Goal: Transaction & Acquisition: Purchase product/service

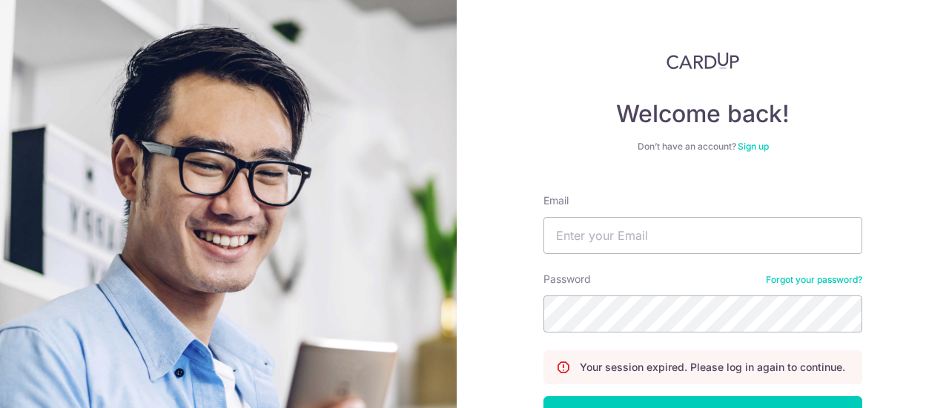
scroll to position [107, 0]
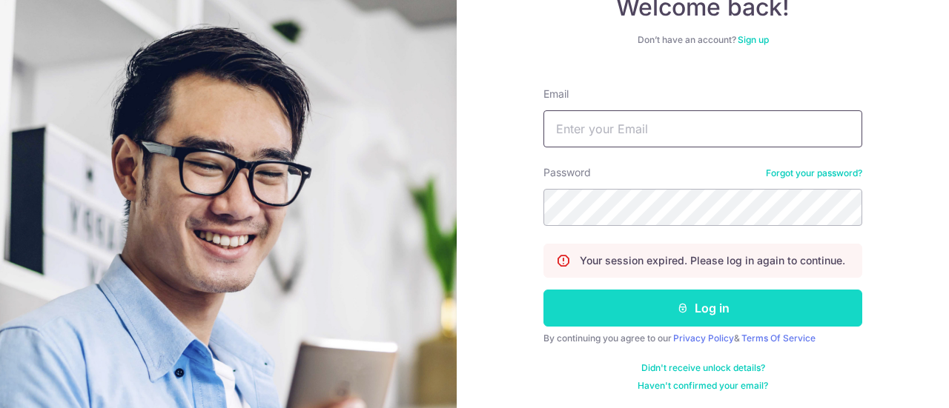
type input "mabeltan.cl@gmail.com"
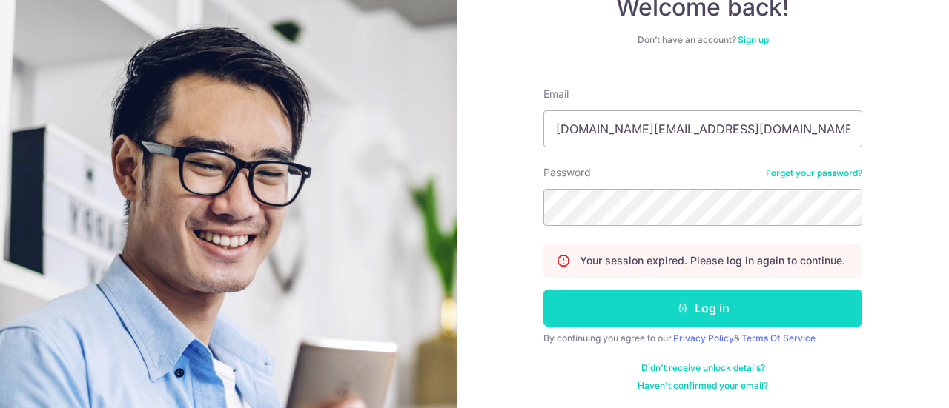
click at [640, 305] on button "Log in" at bounding box center [702, 308] width 319 height 37
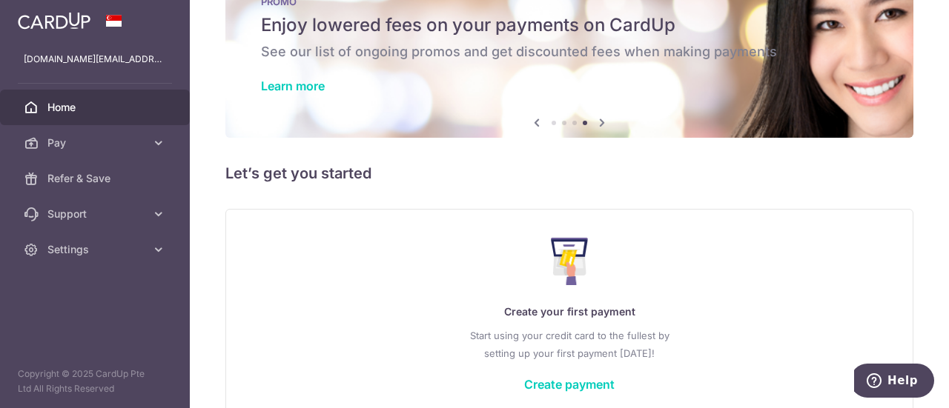
scroll to position [132, 0]
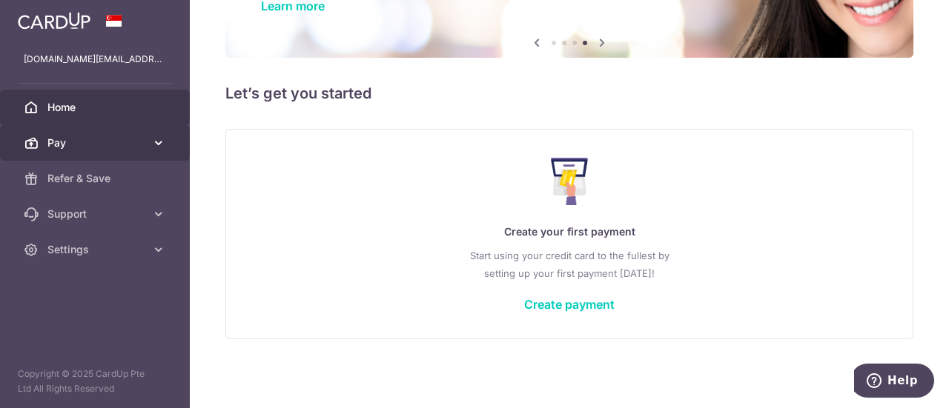
click at [138, 149] on span "Pay" at bounding box center [96, 143] width 98 height 15
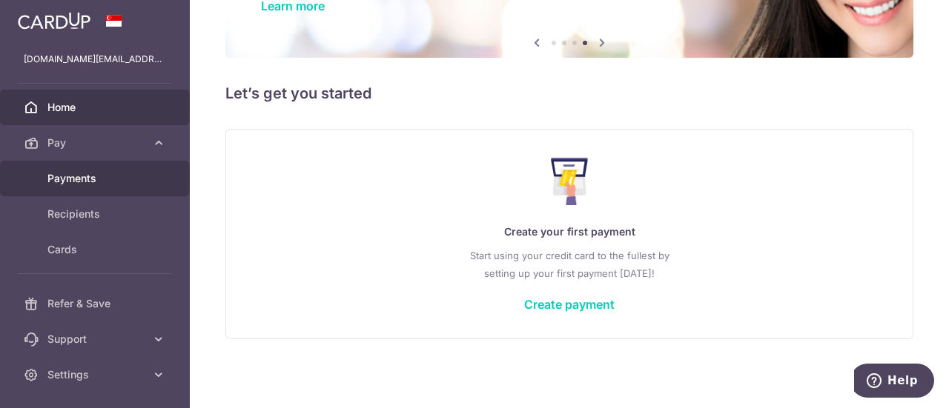
click at [139, 184] on span "Payments" at bounding box center [96, 178] width 98 height 15
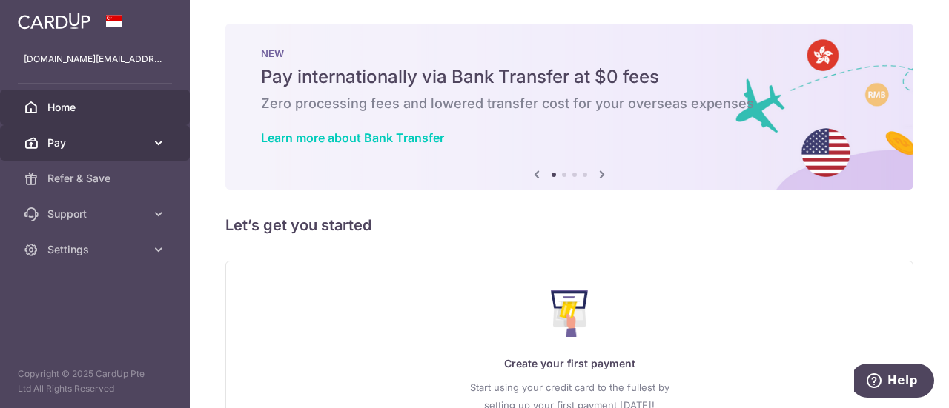
click at [133, 142] on span "Pay" at bounding box center [96, 143] width 98 height 15
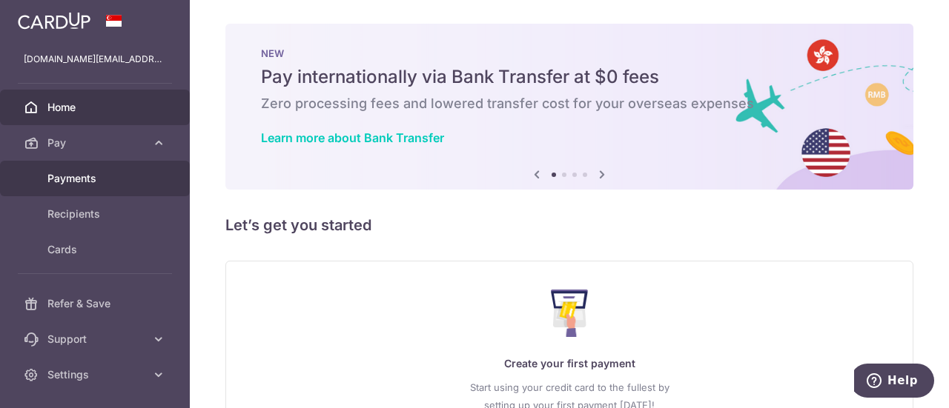
click at [127, 191] on link "Payments" at bounding box center [95, 179] width 190 height 36
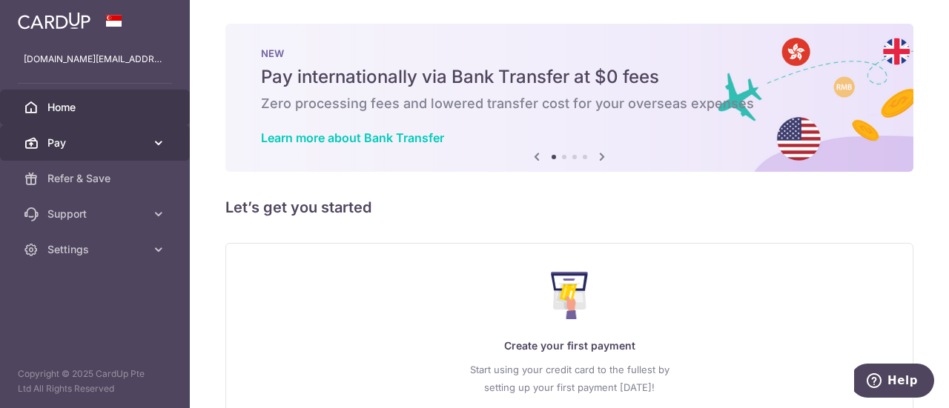
click at [147, 147] on link "Pay" at bounding box center [95, 143] width 190 height 36
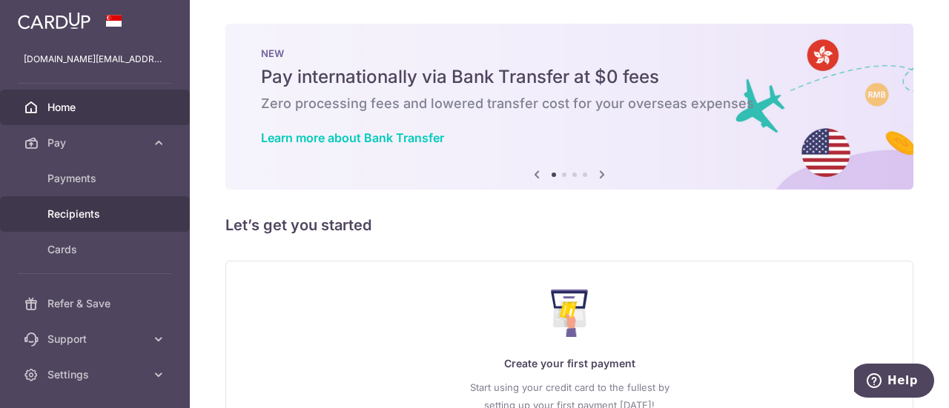
click at [119, 208] on span "Recipients" at bounding box center [96, 214] width 98 height 15
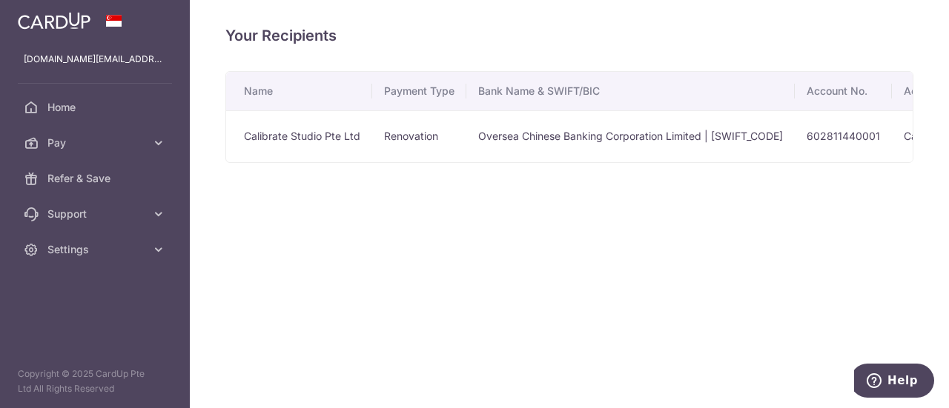
scroll to position [0, 285]
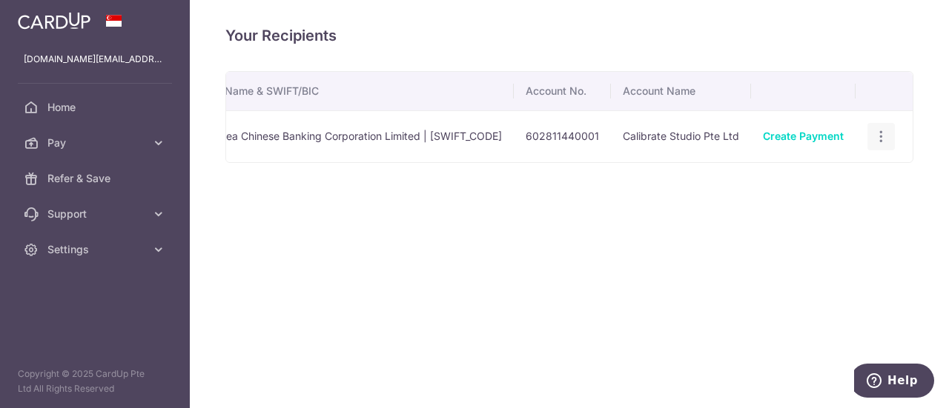
click at [879, 135] on icon "button" at bounding box center [881, 137] width 16 height 16
click at [850, 171] on span "View/Edit" at bounding box center [831, 178] width 101 height 18
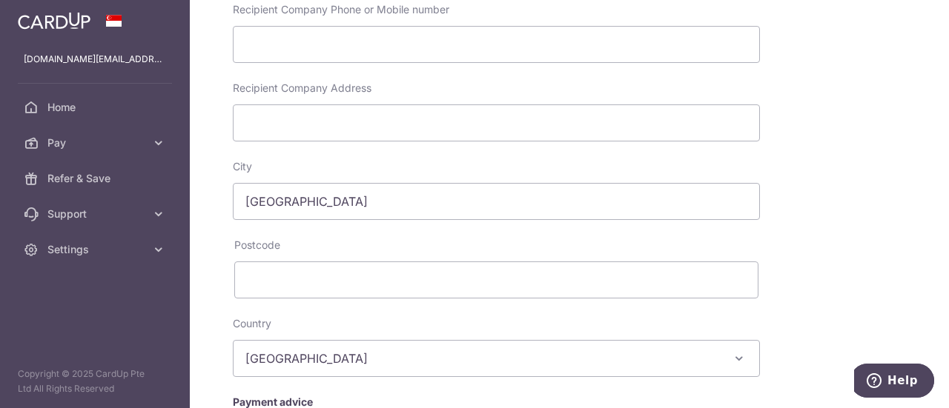
scroll to position [367, 0]
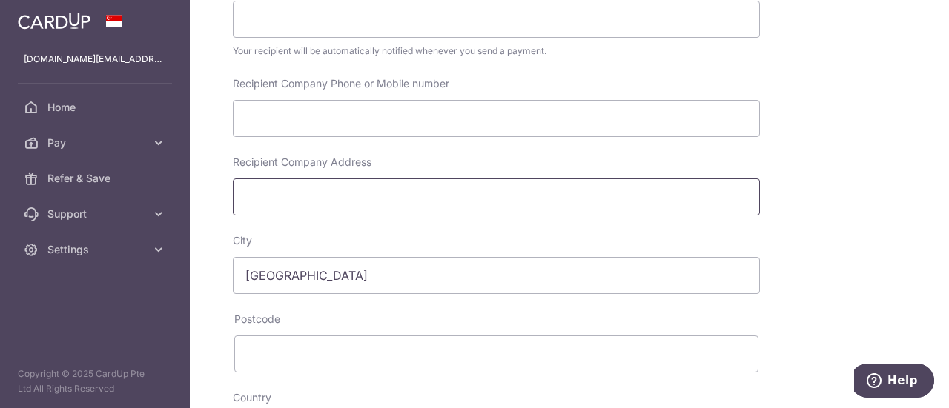
click at [442, 183] on input "Recipient Company Address" at bounding box center [496, 197] width 527 height 37
paste input "61 Ubi Road 1 #02-10 Oxley Bizhub 1 Singapore 408727"
drag, startPoint x: 578, startPoint y: 196, endPoint x: 513, endPoint y: 199, distance: 65.3
click at [513, 199] on input "61 Ubi Road 1 #02-10 Oxley Bizhub 1 Singapore 408727" at bounding box center [496, 197] width 527 height 37
type input "61 Ubi Road 1 #02-10 Oxley Bizhub 1 Singapore"
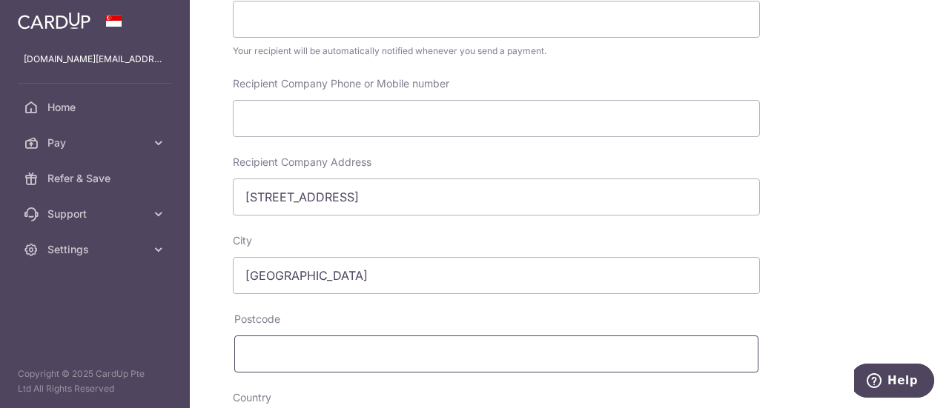
click at [302, 357] on input "text" at bounding box center [496, 354] width 524 height 37
paste input "408727"
type input "408727"
drag, startPoint x: 445, startPoint y: 196, endPoint x: 506, endPoint y: 225, distance: 67.0
click at [446, 196] on input "61 Ubi Road 1 #02-10 Oxley Bizhub 1 Singapore" at bounding box center [496, 197] width 527 height 37
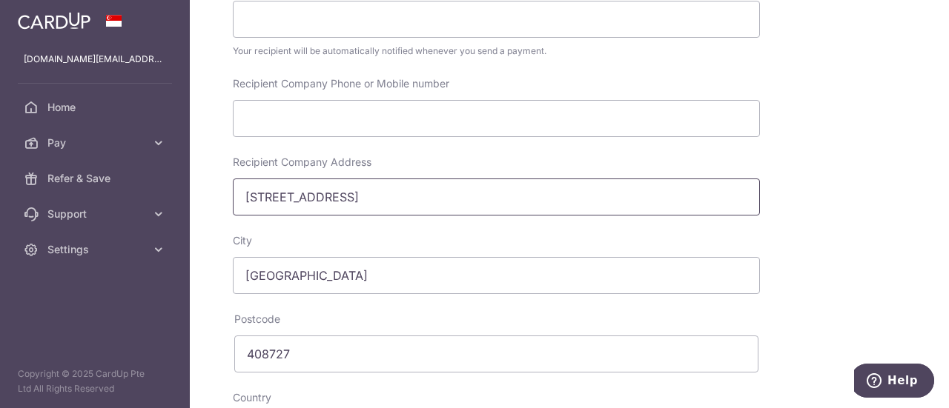
click at [363, 196] on input "61 Ubi Road 1 #02-10 Oxley Bizhub 1, Singapore" at bounding box center [496, 197] width 527 height 37
type input "[STREET_ADDRESS]"
click at [431, 129] on input "Recipient Company Phone or Mobile number" at bounding box center [496, 118] width 527 height 37
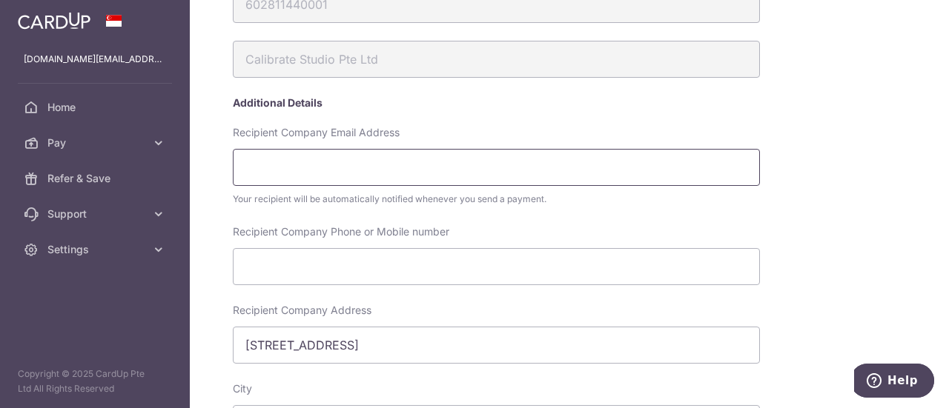
click at [494, 170] on input "Recipient Company Email Address" at bounding box center [496, 167] width 527 height 37
click at [559, 283] on input "Recipient Company Phone or Mobile number" at bounding box center [496, 266] width 527 height 37
paste input "+65 9655 8199"
drag, startPoint x: 271, startPoint y: 265, endPoint x: 222, endPoint y: 260, distance: 49.2
click at [222, 260] on div "My recipients Calibrate Studio Pte Ltd Calibrate Studio Pte Ltd Account Details…" at bounding box center [569, 204] width 759 height 408
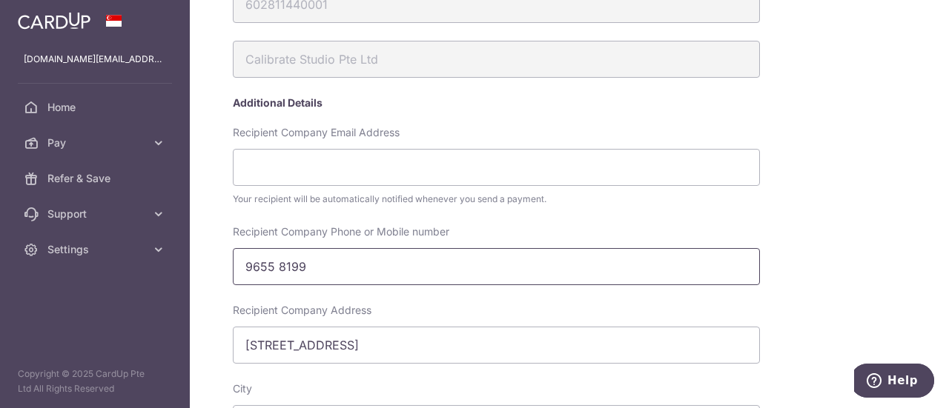
click at [279, 266] on input "9655 8199" at bounding box center [496, 266] width 527 height 37
type input "96558199"
drag, startPoint x: 291, startPoint y: 230, endPoint x: 470, endPoint y: 233, distance: 178.6
click at [470, 233] on div "Recipient Company Phone or Mobile number 96558199" at bounding box center [496, 255] width 527 height 61
click at [434, 276] on input "96558199" at bounding box center [496, 266] width 527 height 37
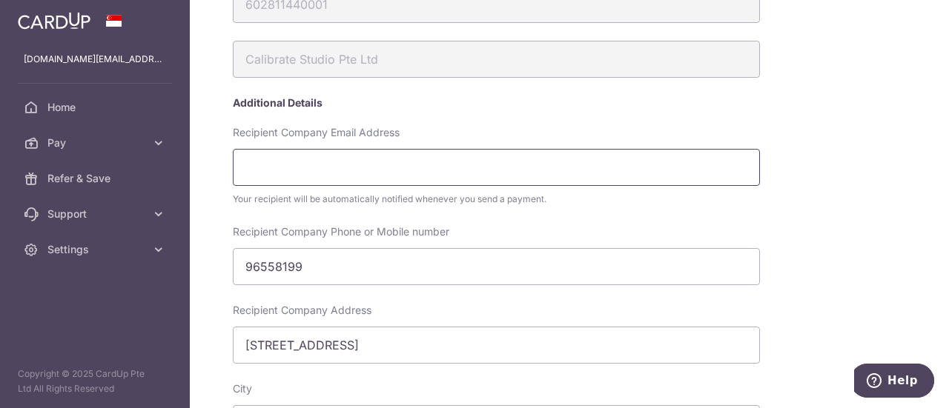
click at [478, 170] on input "Recipient Company Email Address" at bounding box center [496, 167] width 527 height 37
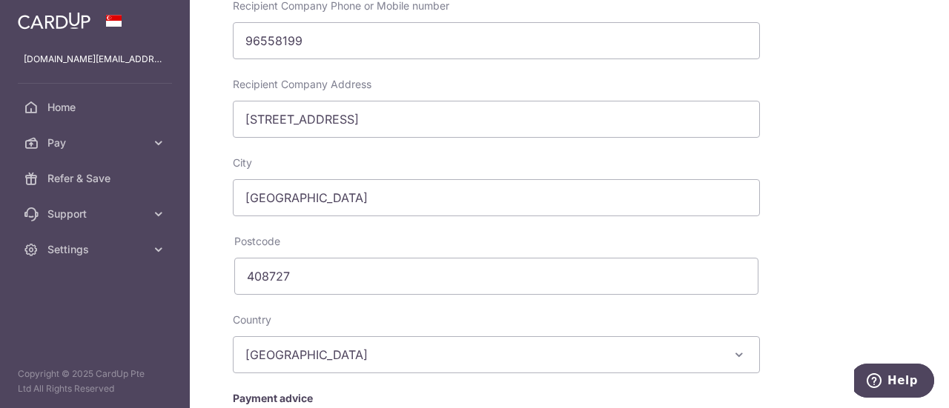
scroll to position [663, 0]
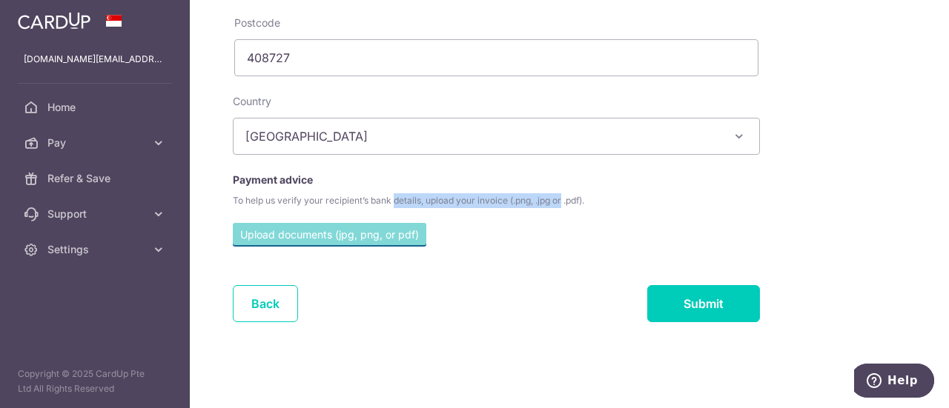
drag, startPoint x: 348, startPoint y: 195, endPoint x: 525, endPoint y: 205, distance: 177.4
click at [525, 205] on div "To help us verify your recipient’s bank details, upload your invoice (.png, .jp…" at bounding box center [551, 200] width 636 height 15
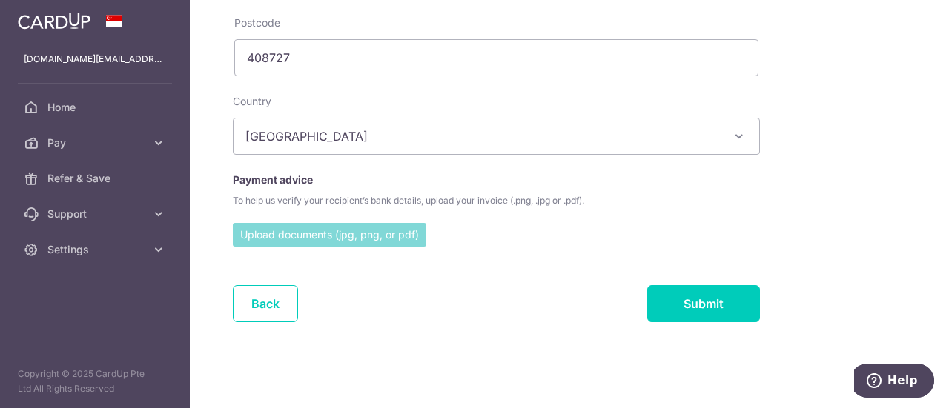
click at [308, 228] on input "file" at bounding box center [329, 234] width 193 height 22
click at [356, 235] on input "file" at bounding box center [329, 234] width 193 height 22
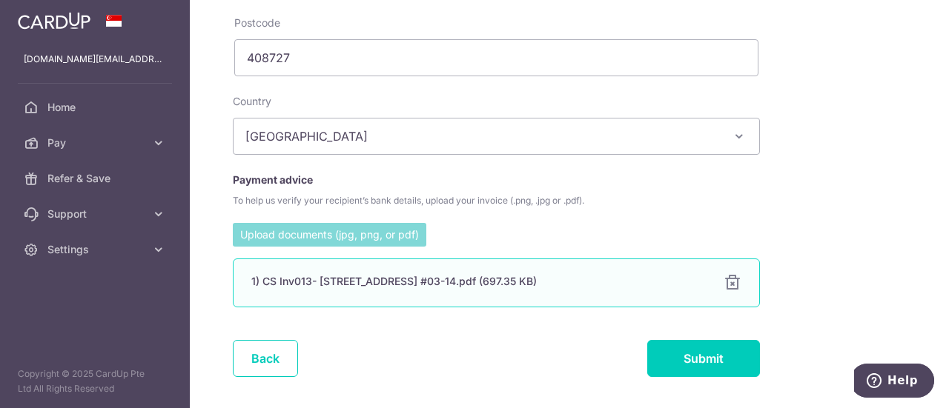
click at [491, 282] on div "1) CS Inv013- 982 Upper Serangoon Road #03-14.pdf (697.35 KB)" at bounding box center [478, 281] width 454 height 15
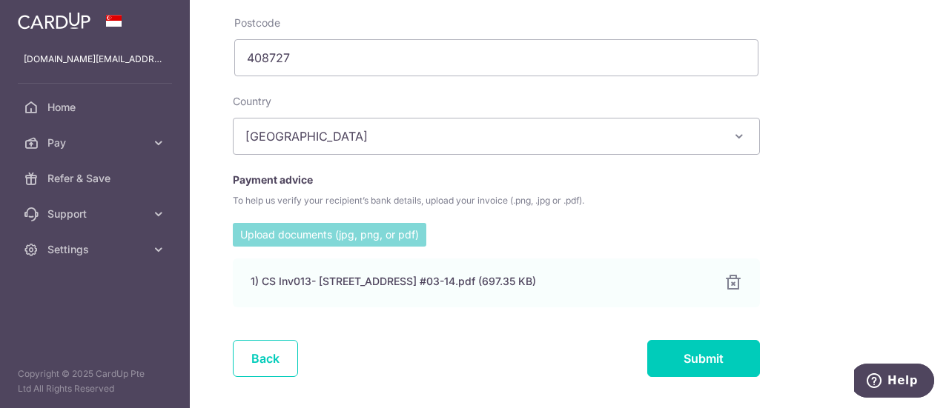
click at [717, 352] on input "Submit" at bounding box center [703, 358] width 113 height 37
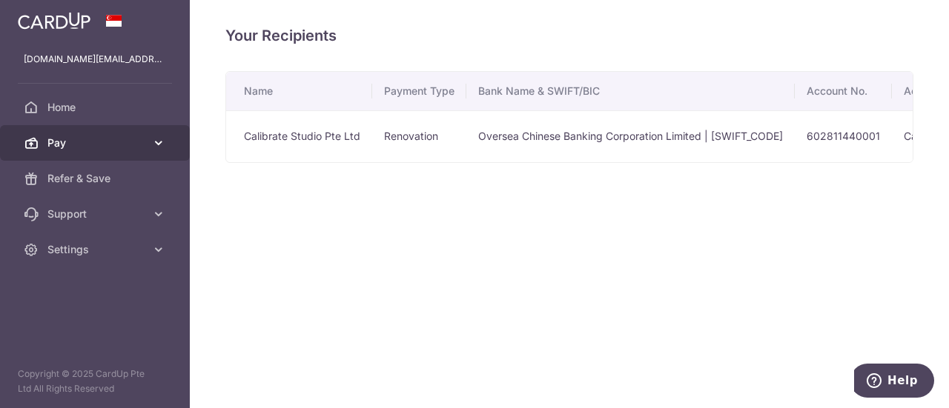
click at [150, 147] on link "Pay" at bounding box center [95, 143] width 190 height 36
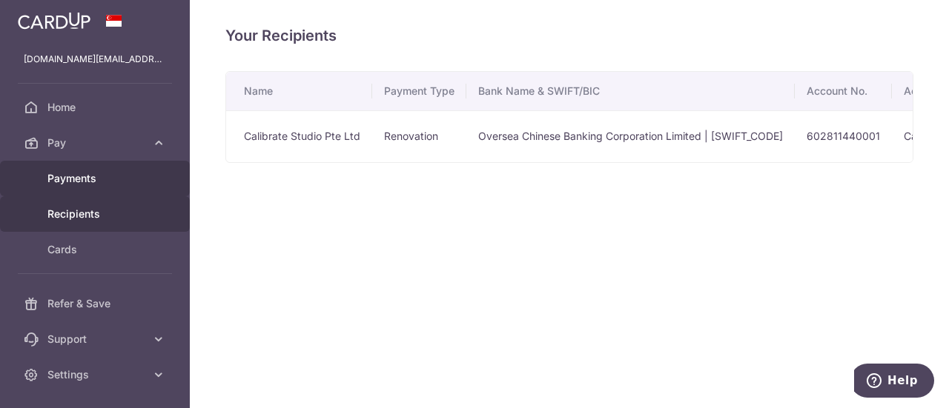
click at [123, 179] on span "Payments" at bounding box center [96, 178] width 98 height 15
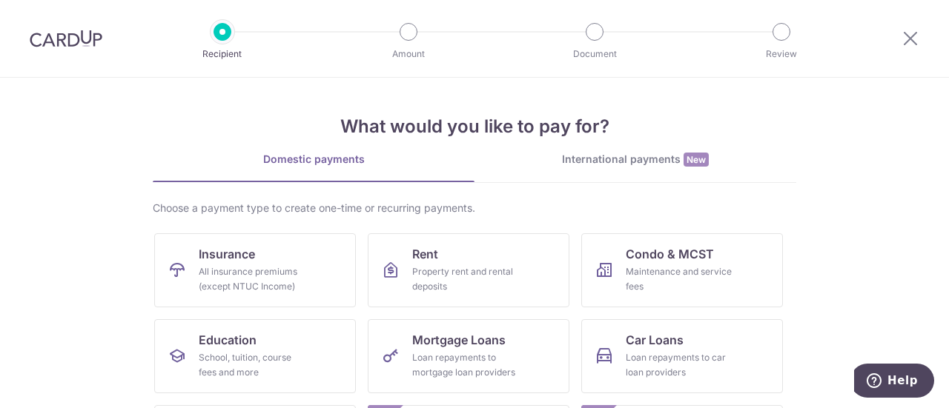
scroll to position [222, 0]
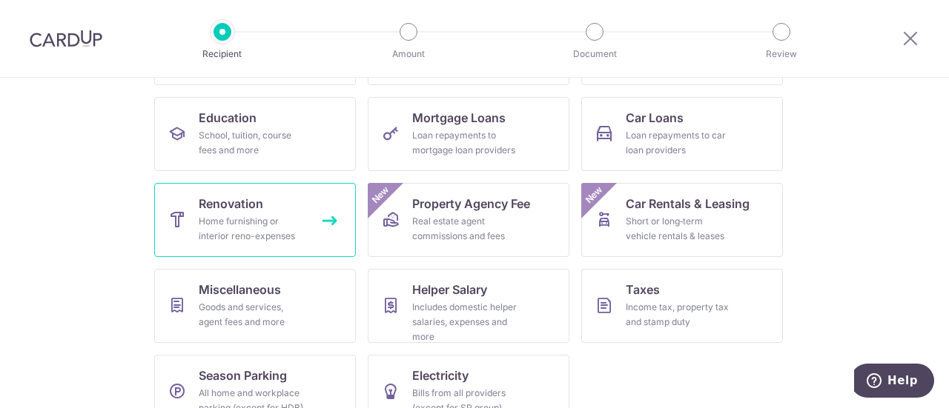
click at [271, 225] on div "Home furnishing or interior reno-expenses" at bounding box center [252, 229] width 107 height 30
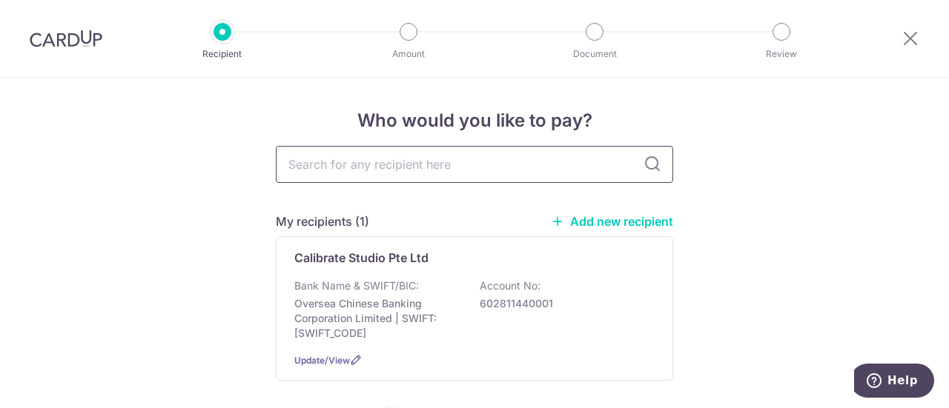
click at [525, 171] on input "text" at bounding box center [474, 164] width 397 height 37
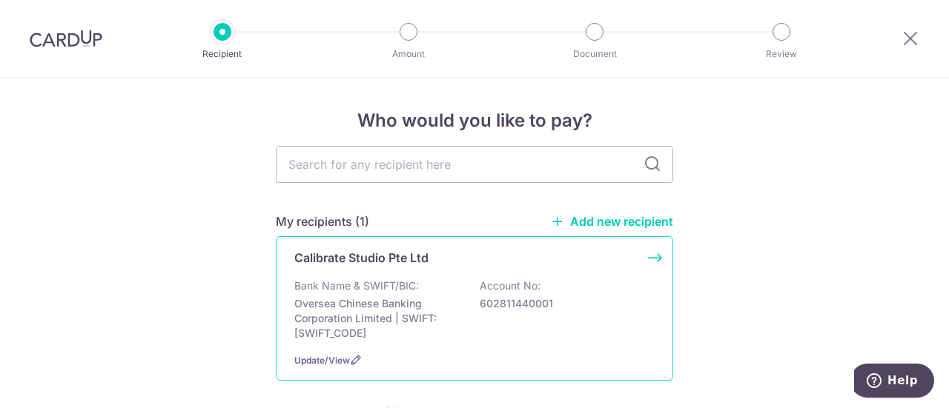
click at [596, 285] on div "Bank Name & SWIFT/BIC: Oversea Chinese Banking Corporation Limited | SWIFT: OCB…" at bounding box center [474, 310] width 360 height 62
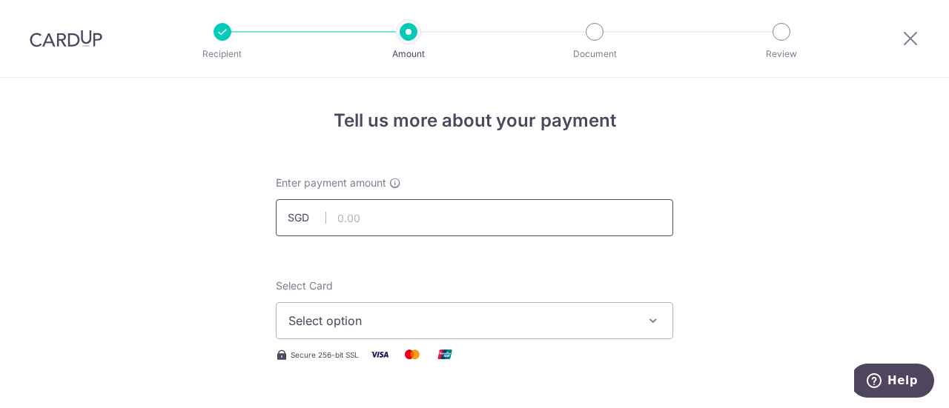
click at [390, 219] on input "text" at bounding box center [474, 217] width 397 height 37
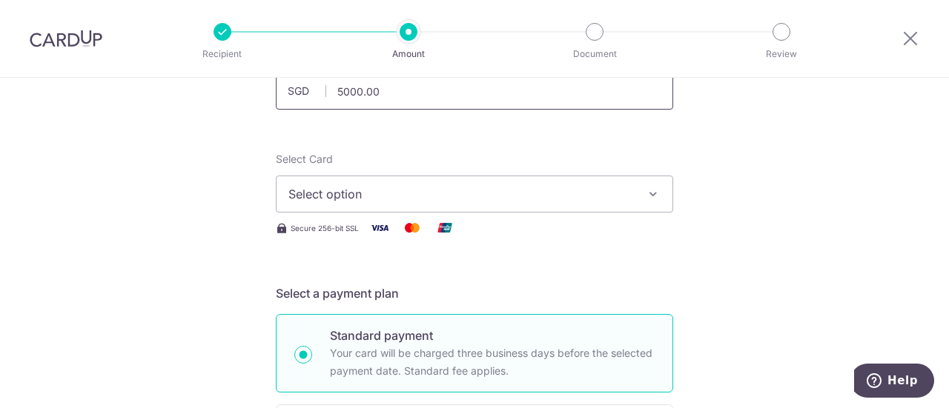
scroll to position [74, 0]
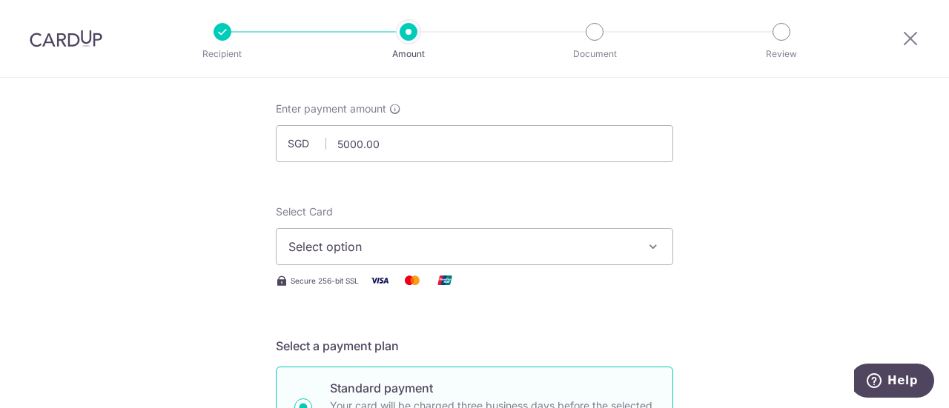
type input "5,000.00"
click at [507, 242] on span "Select option" at bounding box center [460, 247] width 345 height 18
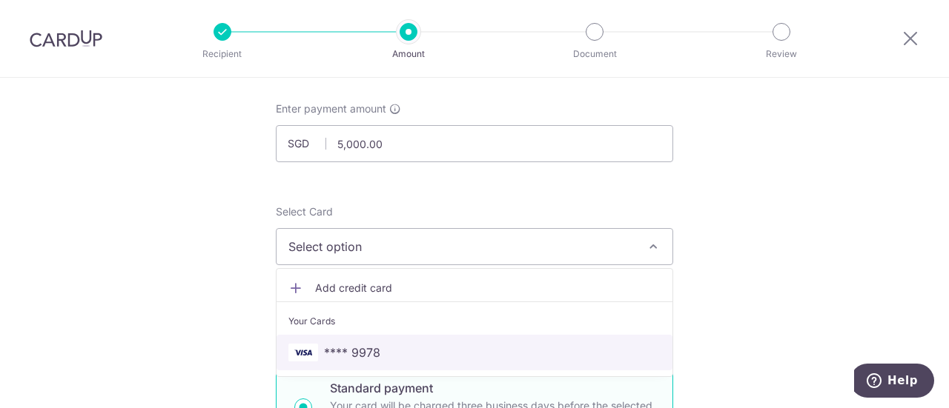
click at [468, 344] on span "**** 9978" at bounding box center [474, 353] width 372 height 18
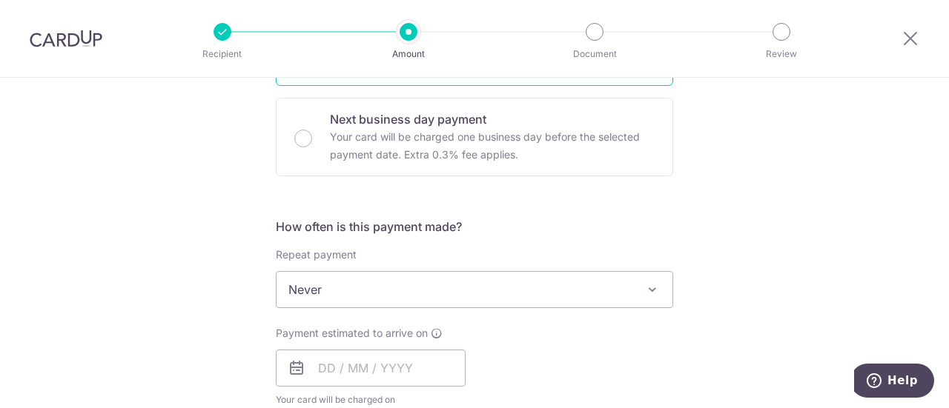
scroll to position [519, 0]
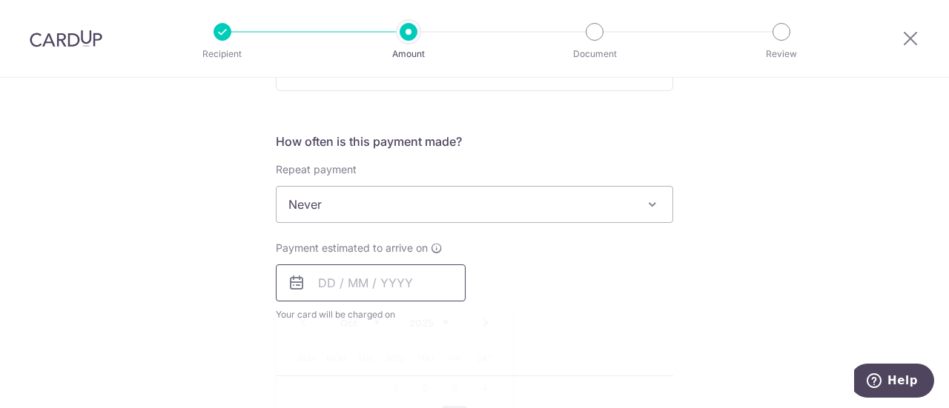
click at [370, 281] on input "text" at bounding box center [371, 283] width 190 height 37
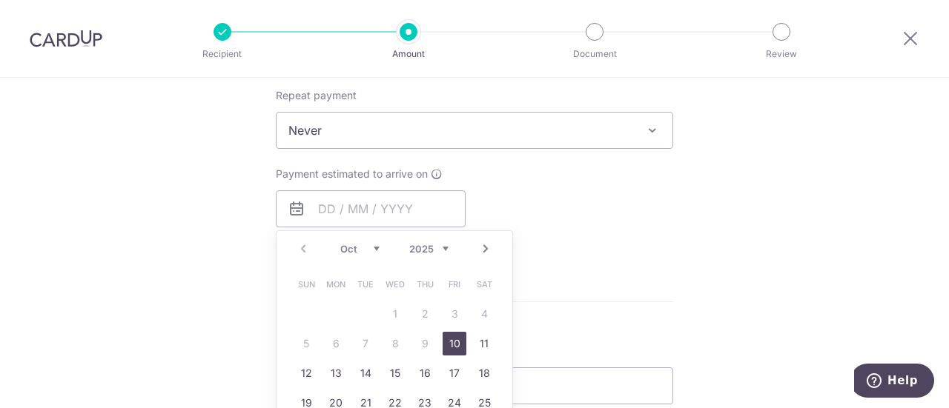
click at [445, 345] on link "10" at bounding box center [454, 344] width 24 height 24
type input "[DATE]"
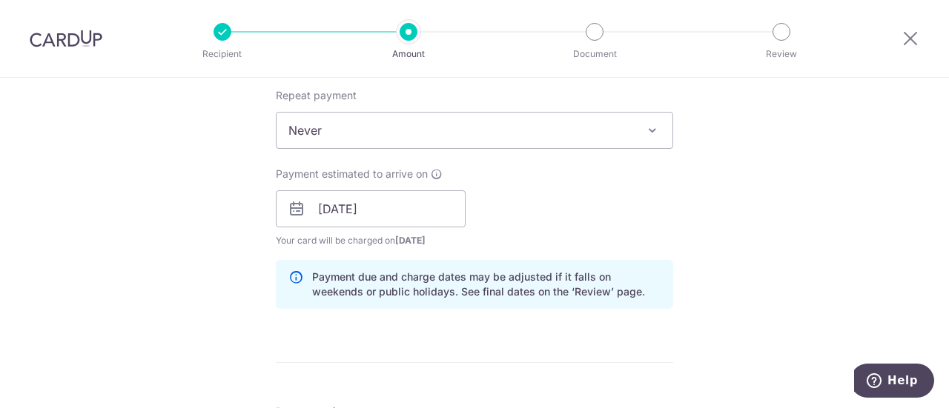
scroll to position [815, 0]
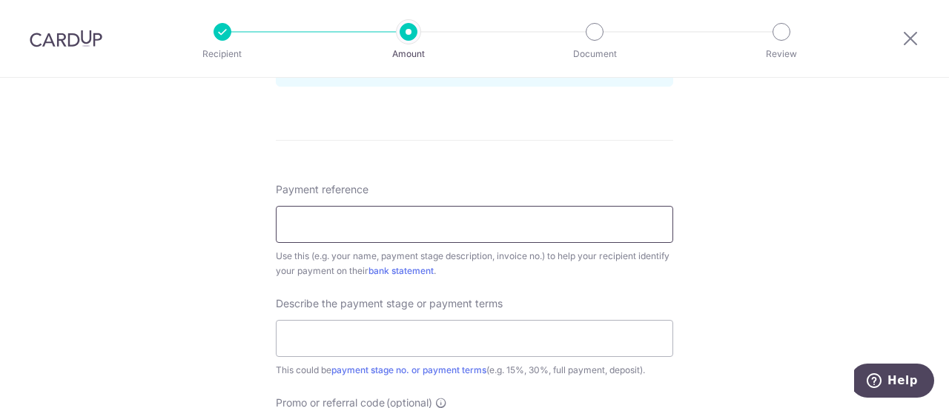
click at [497, 229] on input "Payment reference" at bounding box center [474, 224] width 397 height 37
drag, startPoint x: 344, startPoint y: 223, endPoint x: 316, endPoint y: 222, distance: 28.2
click at [316, 222] on input "Mabel Tan" at bounding box center [474, 224] width 397 height 37
type input "[PERSON_NAME] & [PERSON_NAME]"
click at [545, 345] on input "text" at bounding box center [474, 338] width 397 height 37
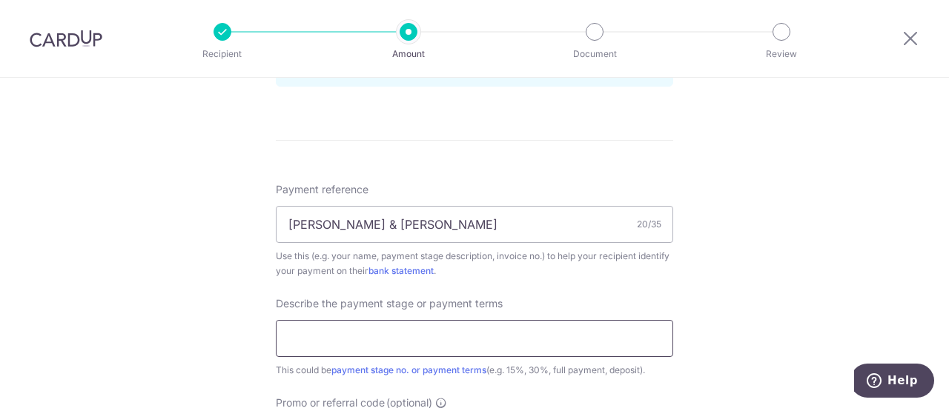
type input "5000 out of 10744 (40%)"
click at [455, 332] on input "5000 out of 10744 (40%)" at bounding box center [474, 338] width 397 height 37
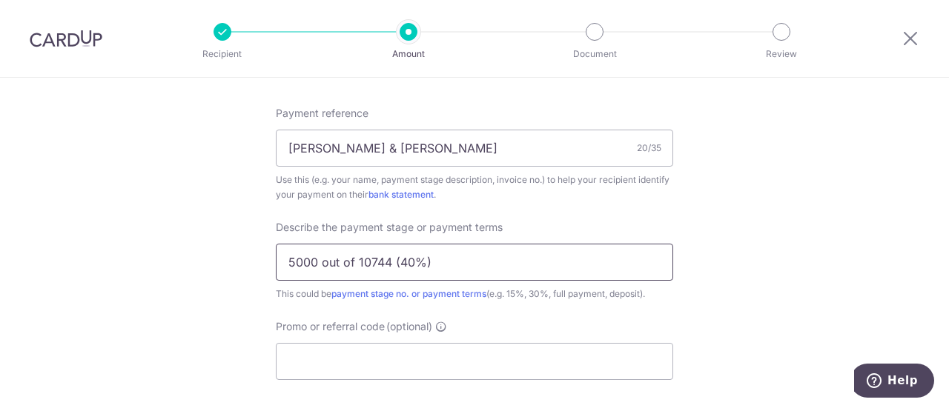
scroll to position [964, 0]
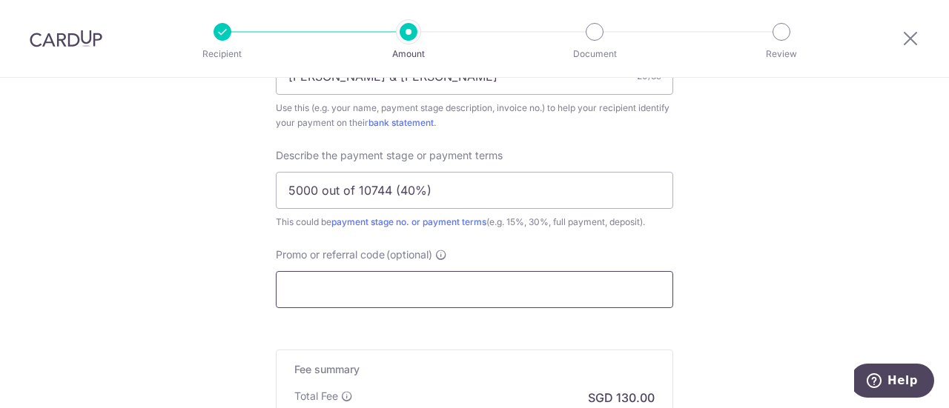
click at [391, 288] on input "Promo or referral code (optional)" at bounding box center [474, 289] width 397 height 37
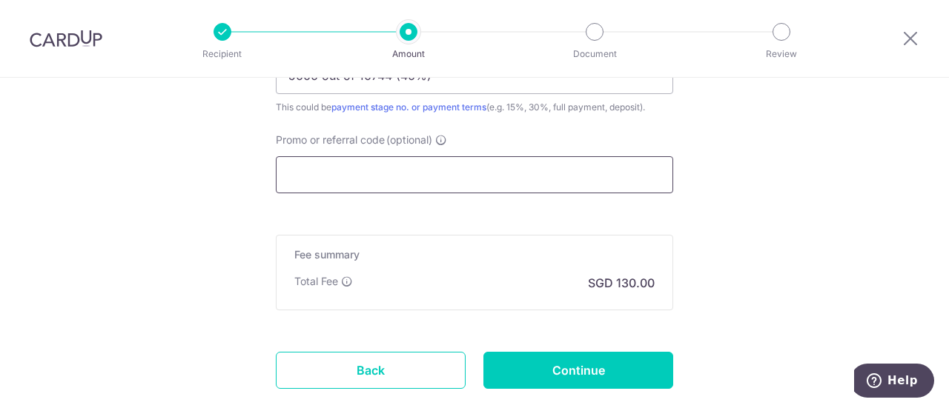
scroll to position [1112, 0]
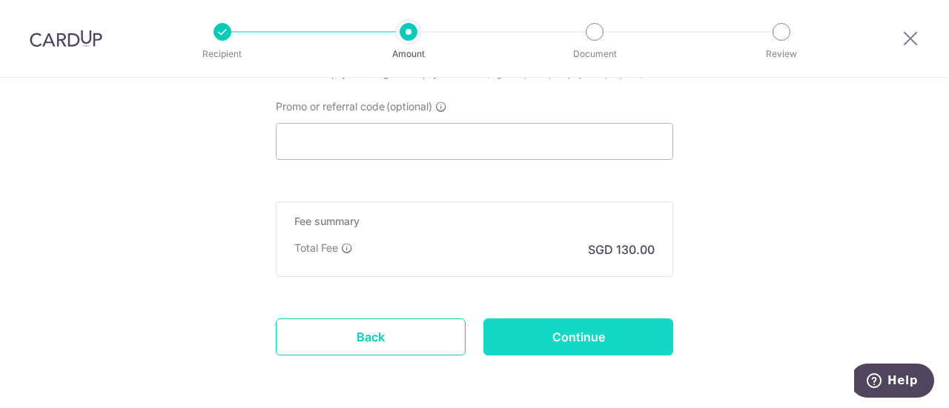
click at [580, 334] on input "Continue" at bounding box center [578, 337] width 190 height 37
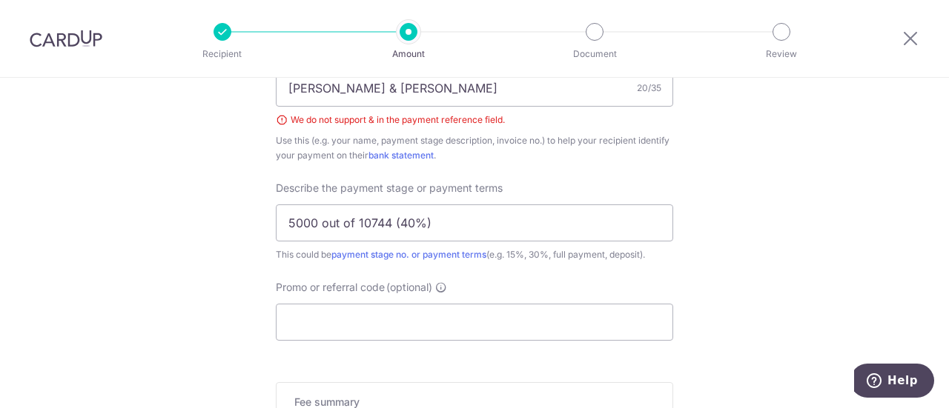
scroll to position [817, 0]
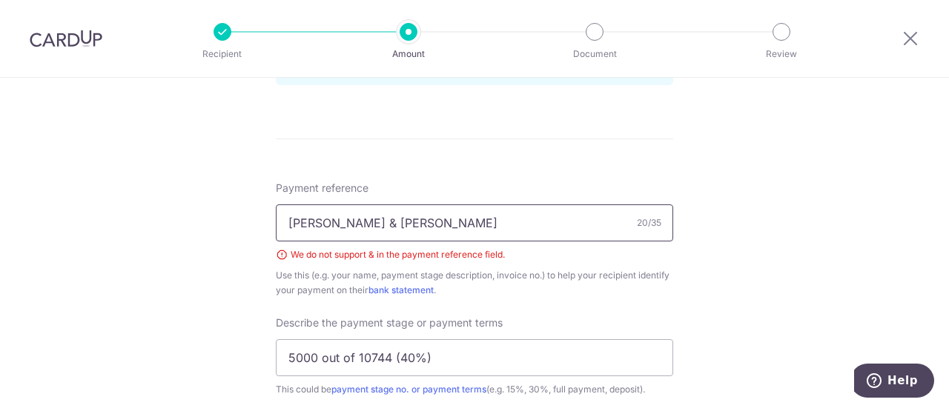
drag, startPoint x: 482, startPoint y: 216, endPoint x: 288, endPoint y: 214, distance: 194.2
click at [288, 214] on input "[PERSON_NAME] & [PERSON_NAME]" at bounding box center [474, 223] width 397 height 37
click at [336, 223] on input "[PERSON_NAME] & [PERSON_NAME]" at bounding box center [474, 223] width 397 height 37
click at [329, 221] on input "[PERSON_NAME] & [PERSON_NAME]" at bounding box center [474, 223] width 397 height 37
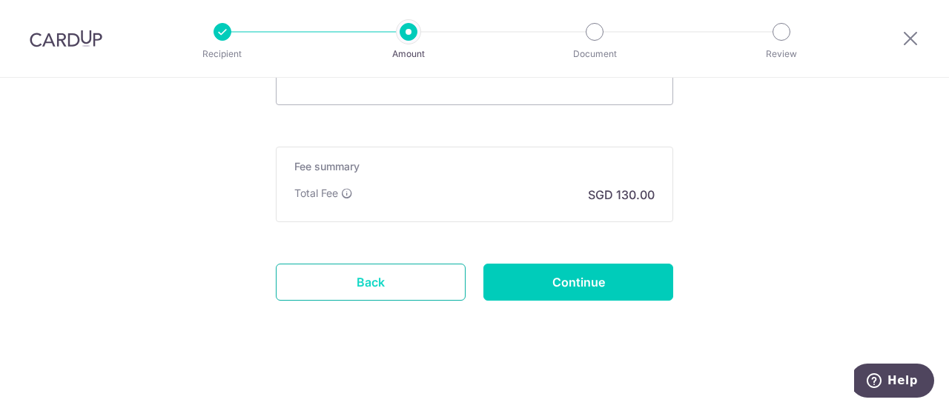
scroll to position [1039, 0]
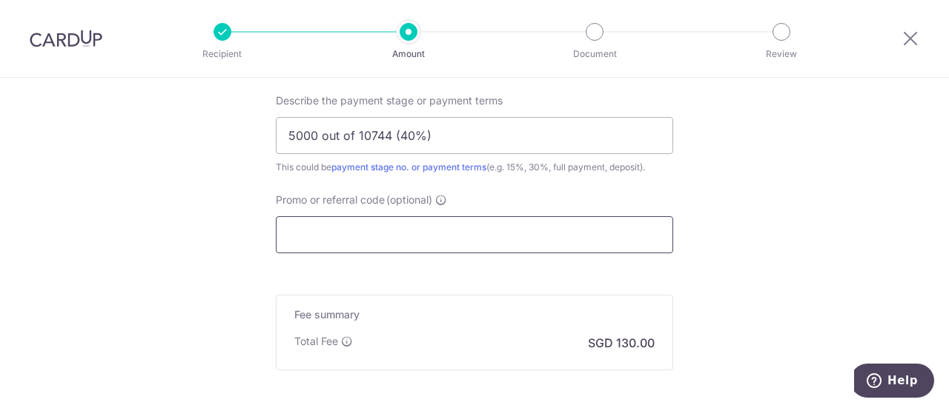
type input "[PERSON_NAME] [PERSON_NAME]"
click at [450, 239] on input "Promo or referral code (optional)" at bounding box center [474, 234] width 397 height 37
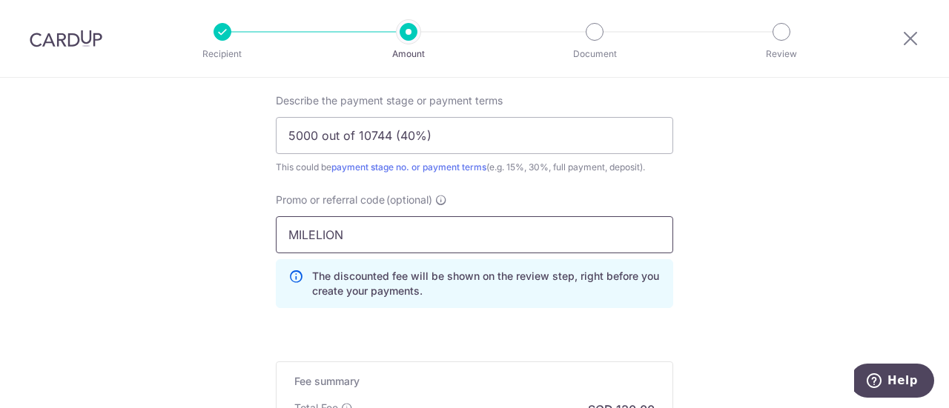
type input "MILELION"
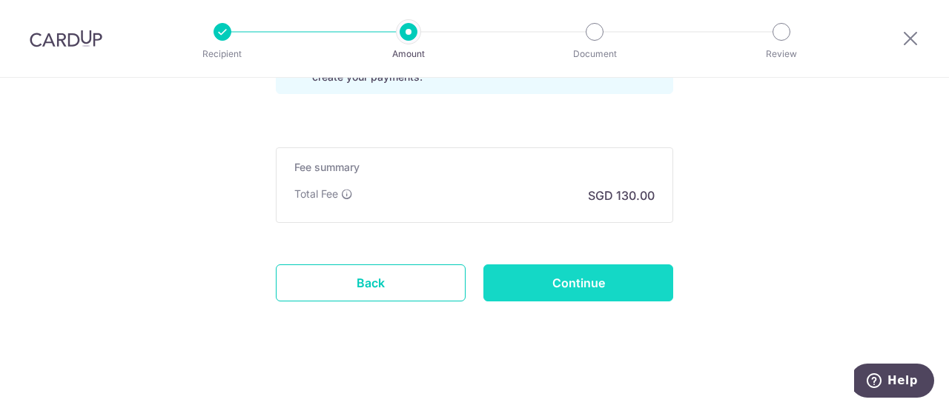
click at [608, 273] on input "Continue" at bounding box center [578, 283] width 190 height 37
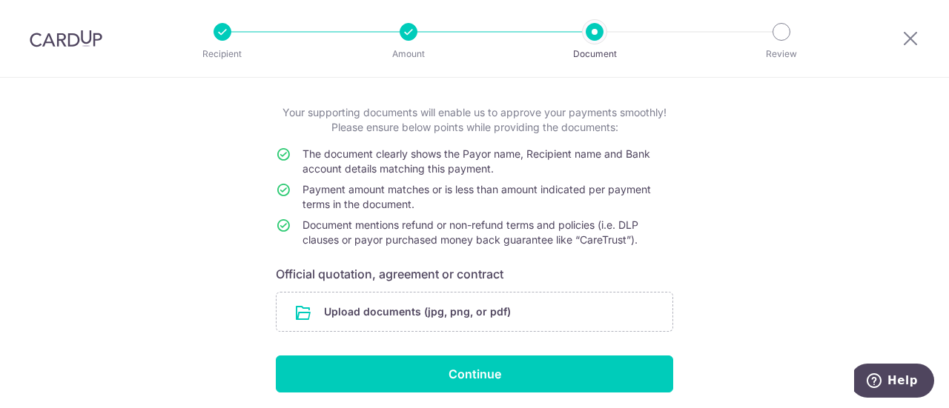
scroll to position [49, 0]
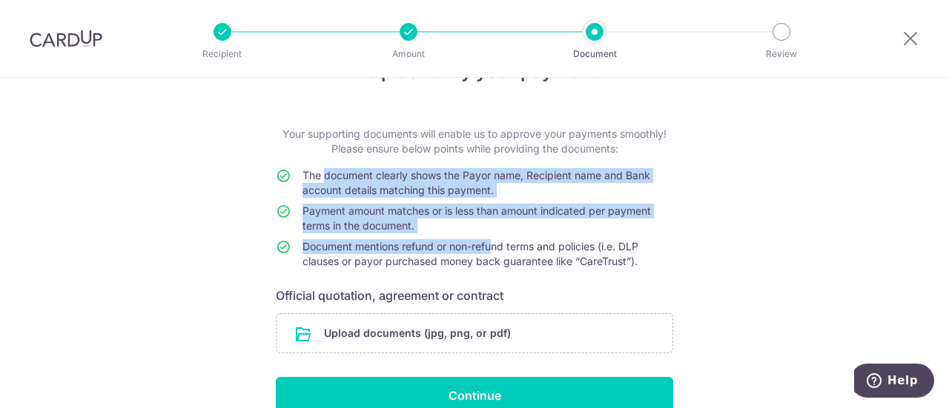
drag, startPoint x: 325, startPoint y: 175, endPoint x: 492, endPoint y: 245, distance: 181.4
click at [492, 245] on tbody "The document clearly shows the Payor name, Recipient name and Bank account deta…" at bounding box center [474, 221] width 397 height 107
click at [492, 245] on span "Document mentions refund or non-refund terms and policies (i.e. DLP clauses or …" at bounding box center [470, 253] width 336 height 27
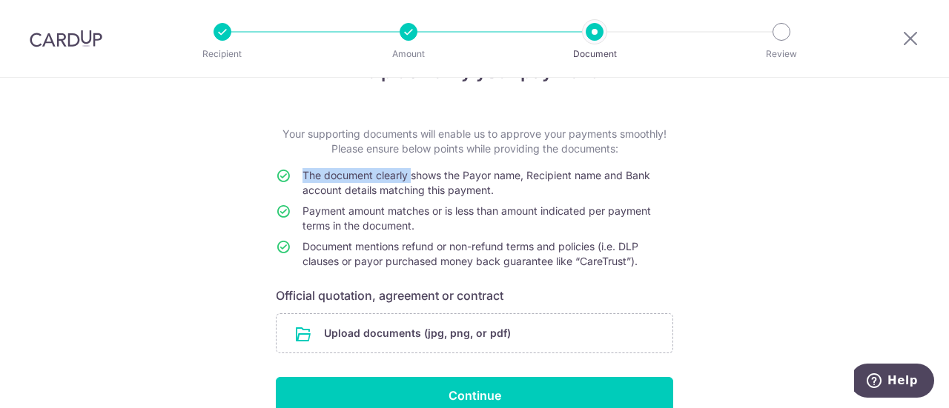
drag, startPoint x: 718, startPoint y: 277, endPoint x: 408, endPoint y: 171, distance: 328.1
click at [408, 171] on div "Help us verify your payment Your supporting documents will enable us to approve…" at bounding box center [474, 256] width 949 height 455
click at [408, 171] on span "The document clearly shows the Payor name, Recipient name and Bank account deta…" at bounding box center [476, 182] width 348 height 27
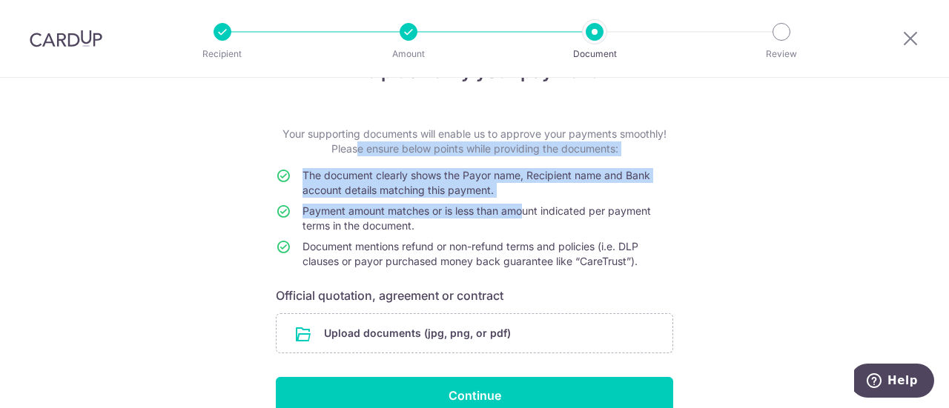
drag, startPoint x: 344, startPoint y: 159, endPoint x: 520, endPoint y: 204, distance: 181.9
click at [520, 204] on form "Your supporting documents will enable us to approve your payments smoothly! Ple…" at bounding box center [474, 271] width 397 height 288
click at [520, 204] on td "Payment amount matches or is less than amount indicated per payment terms in th…" at bounding box center [487, 222] width 371 height 36
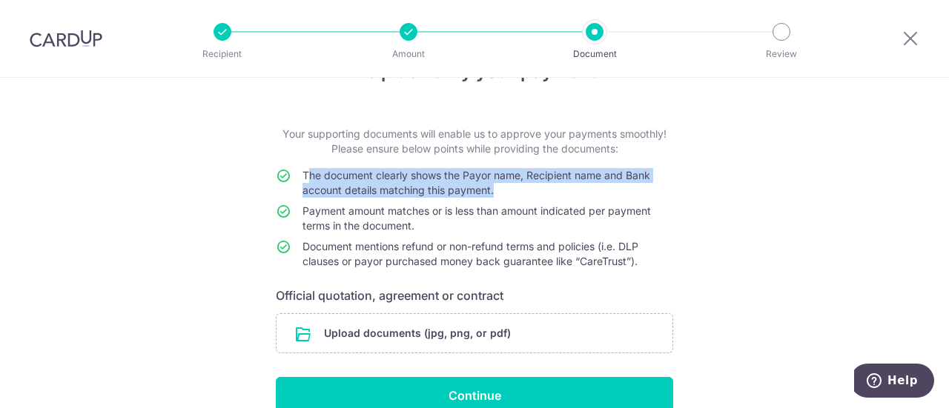
drag, startPoint x: 564, startPoint y: 201, endPoint x: 307, endPoint y: 181, distance: 258.0
click at [307, 181] on td "The document clearly shows the Payor name, Recipient name and Bank account deta…" at bounding box center [487, 186] width 371 height 36
click at [307, 181] on span "The document clearly shows the Payor name, Recipient name and Bank account deta…" at bounding box center [476, 182] width 348 height 27
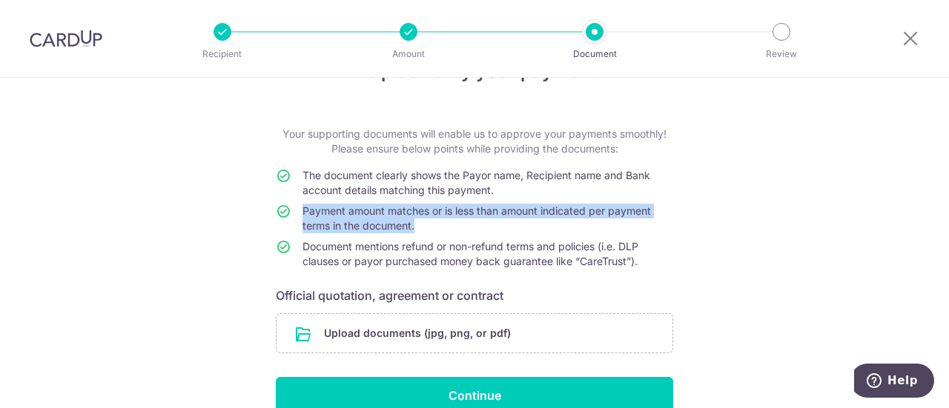
drag, startPoint x: 391, startPoint y: 219, endPoint x: 417, endPoint y: 222, distance: 26.8
click at [417, 222] on tr "Payment amount matches or is less than amount indicated per payment terms in th…" at bounding box center [474, 222] width 397 height 36
click at [417, 222] on td "Payment amount matches or is less than amount indicated per payment terms in th…" at bounding box center [487, 222] width 371 height 36
drag, startPoint x: 437, startPoint y: 226, endPoint x: 326, endPoint y: 205, distance: 112.4
click at [326, 205] on td "Payment amount matches or is less than amount indicated per payment terms in th…" at bounding box center [487, 222] width 371 height 36
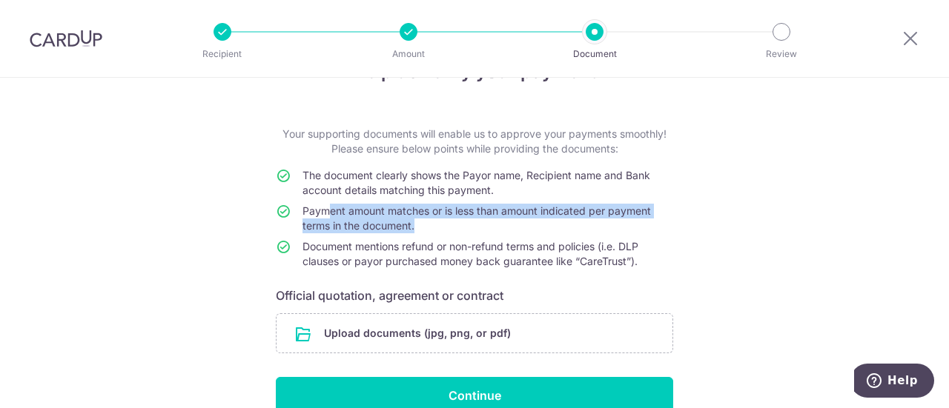
click at [439, 239] on td "Payment amount matches or is less than amount indicated per payment terms in th…" at bounding box center [487, 222] width 371 height 36
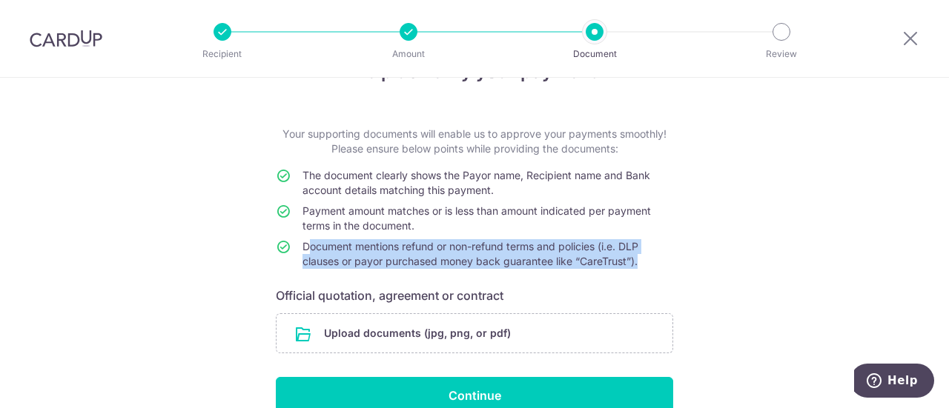
drag, startPoint x: 639, startPoint y: 265, endPoint x: 304, endPoint y: 248, distance: 335.4
click at [304, 248] on td "Document mentions refund or non-refund terms and policies (i.e. DLP clauses or …" at bounding box center [487, 257] width 371 height 36
click at [491, 266] on span "Document mentions refund or non-refund terms and policies (i.e. DLP clauses or …" at bounding box center [470, 253] width 336 height 27
click at [664, 314] on div "Upload documents (jpg, png, or pdf)" at bounding box center [474, 334] width 397 height 40
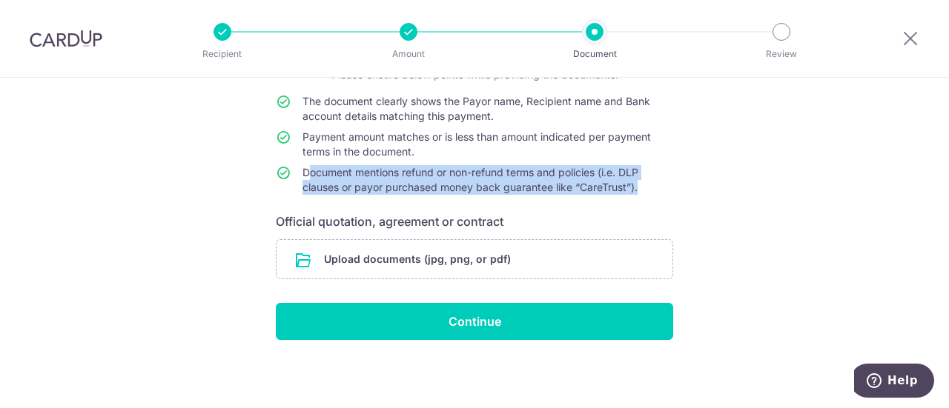
scroll to position [0, 0]
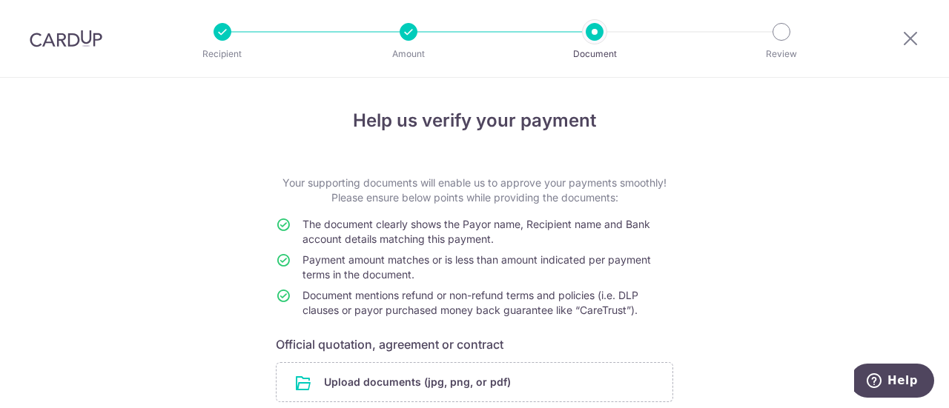
click at [591, 35] on div at bounding box center [595, 32] width 18 height 18
click at [411, 25] on div at bounding box center [408, 32] width 18 height 18
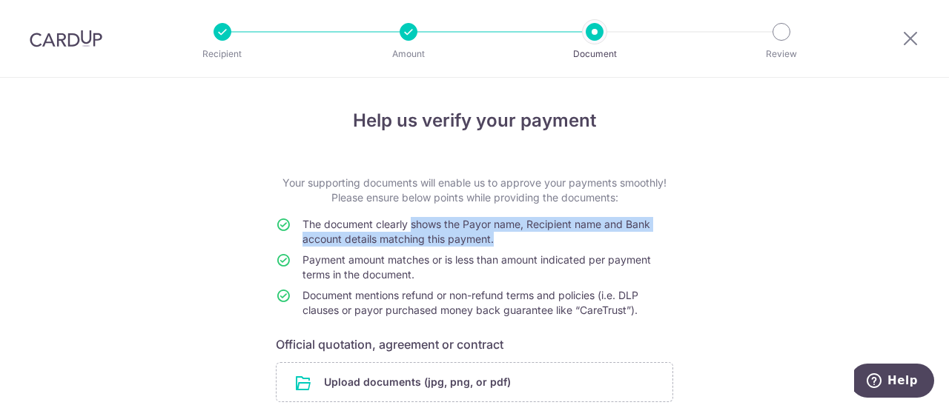
drag, startPoint x: 408, startPoint y: 226, endPoint x: 498, endPoint y: 246, distance: 91.9
click at [498, 246] on td "The document clearly shows the Payor name, Recipient name and Bank account deta…" at bounding box center [487, 235] width 371 height 36
drag, startPoint x: 511, startPoint y: 246, endPoint x: 311, endPoint y: 225, distance: 201.2
click at [311, 225] on td "The document clearly shows the Payor name, Recipient name and Bank account deta…" at bounding box center [487, 235] width 371 height 36
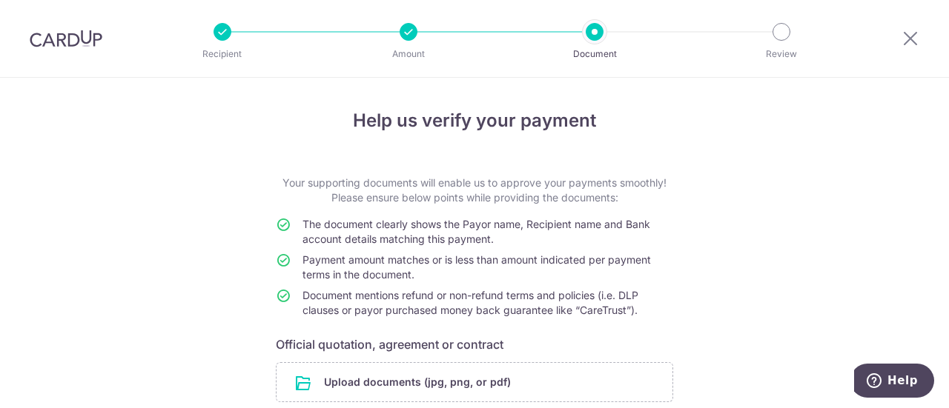
click at [566, 289] on span "Document mentions refund or non-refund terms and policies (i.e. DLP clauses or …" at bounding box center [470, 302] width 336 height 27
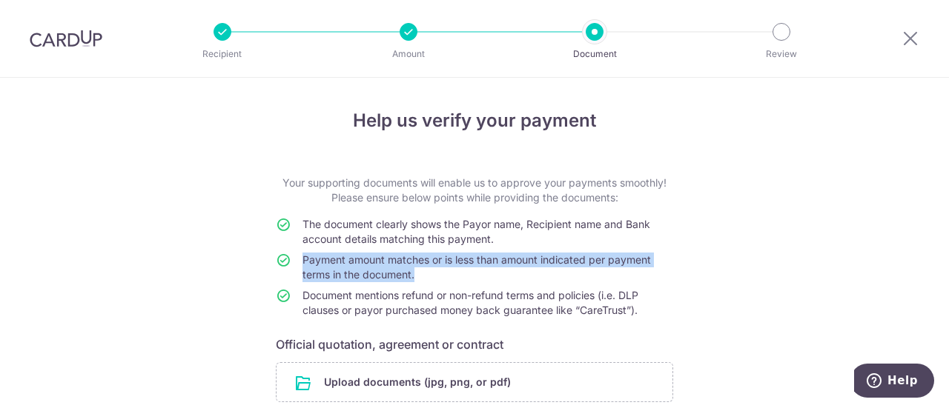
drag, startPoint x: 425, startPoint y: 276, endPoint x: 299, endPoint y: 253, distance: 128.1
click at [302, 253] on td "Payment amount matches or is less than amount indicated per payment terms in th…" at bounding box center [487, 271] width 371 height 36
click at [360, 266] on td "Payment amount matches or is less than amount indicated per payment terms in th…" at bounding box center [487, 271] width 371 height 36
drag, startPoint x: 381, startPoint y: 266, endPoint x: 438, endPoint y: 285, distance: 60.2
click at [438, 285] on td "Payment amount matches or is less than amount indicated per payment terms in th…" at bounding box center [487, 271] width 371 height 36
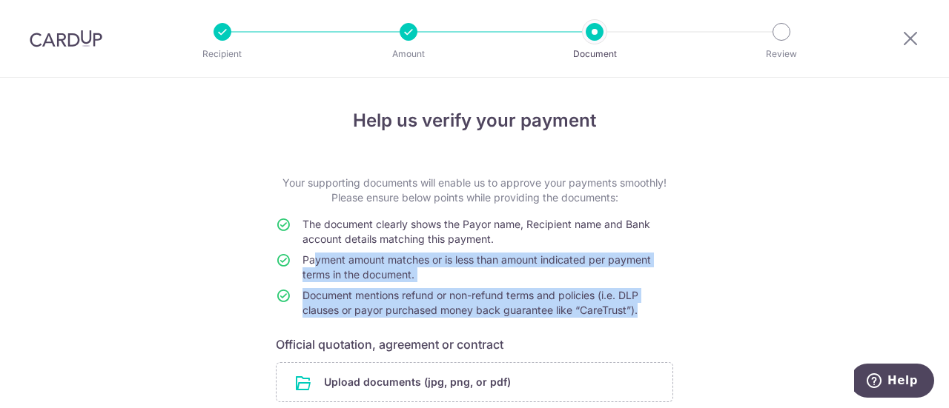
drag, startPoint x: 637, startPoint y: 308, endPoint x: 311, endPoint y: 262, distance: 329.3
click at [311, 262] on tbody "The document clearly shows the Payor name, Recipient name and Bank account deta…" at bounding box center [474, 270] width 397 height 107
click at [652, 300] on td "Document mentions refund or non-refund terms and policies (i.e. DLP clauses or …" at bounding box center [487, 306] width 371 height 36
click at [654, 314] on td "Document mentions refund or non-refund terms and policies (i.e. DLP clauses or …" at bounding box center [487, 306] width 371 height 36
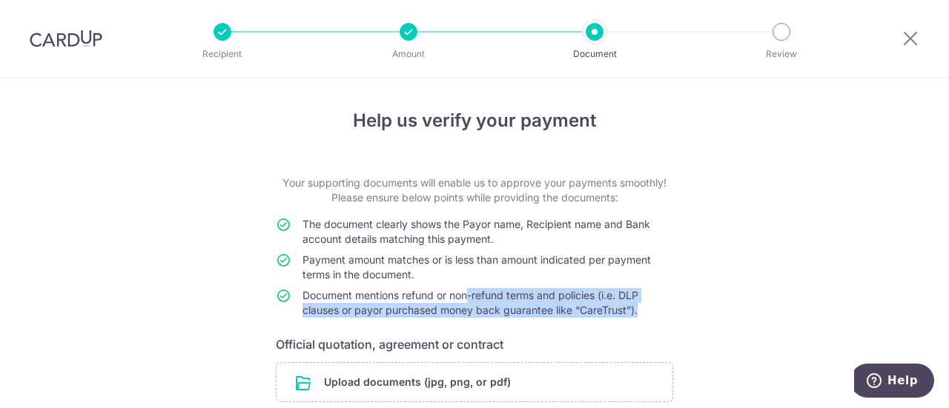
drag, startPoint x: 663, startPoint y: 316, endPoint x: 466, endPoint y: 288, distance: 198.3
click at [466, 288] on td "Document mentions refund or non-refund terms and policies (i.e. DLP clauses or …" at bounding box center [487, 306] width 371 height 36
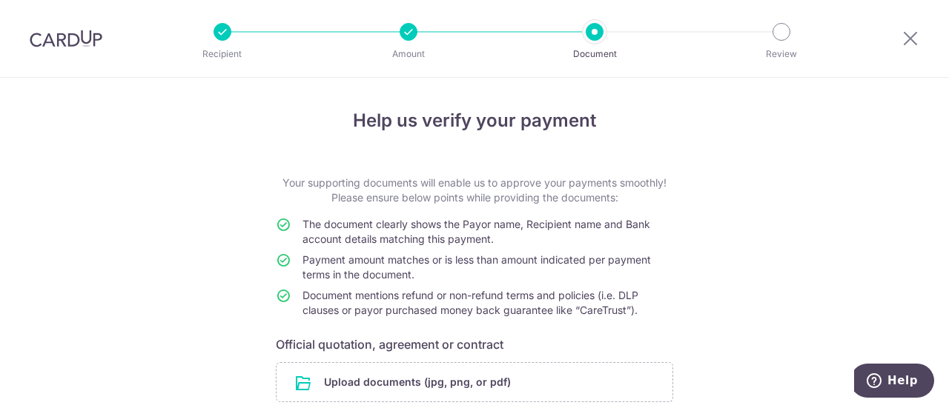
click at [694, 328] on div "Help us verify your payment Your supporting documents will enable us to approve…" at bounding box center [474, 305] width 949 height 455
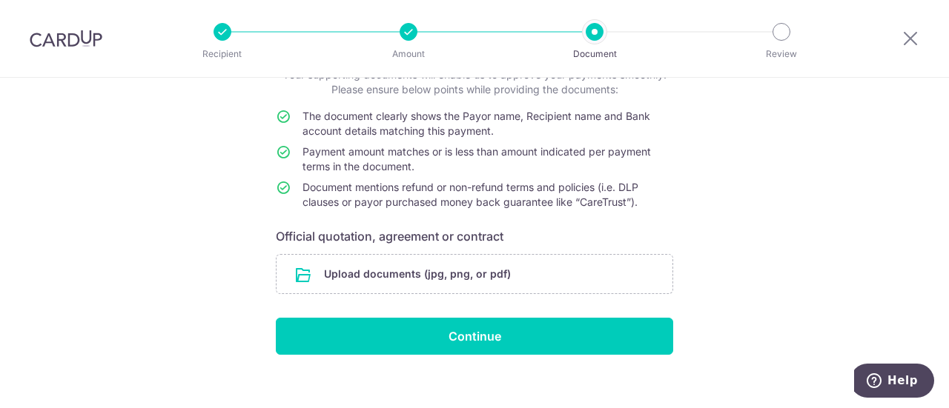
scroll to position [123, 0]
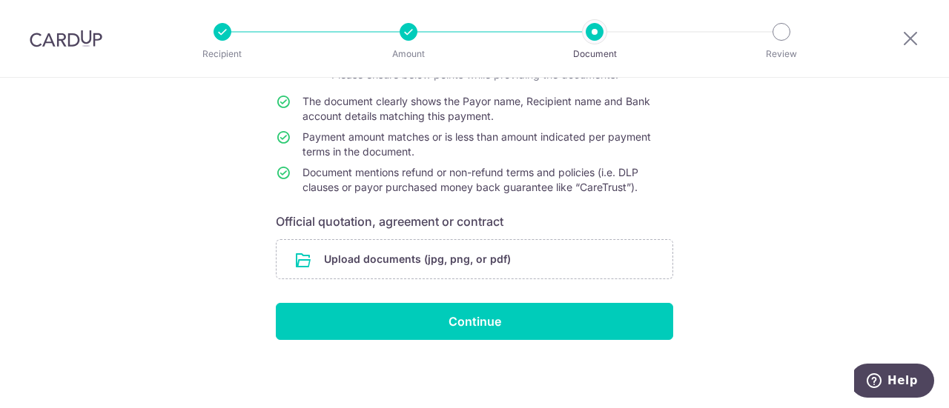
drag, startPoint x: 309, startPoint y: 176, endPoint x: 591, endPoint y: 210, distance: 283.7
click at [591, 210] on form "Your supporting documents will enable us to approve your payments smoothly! Ple…" at bounding box center [474, 197] width 397 height 288
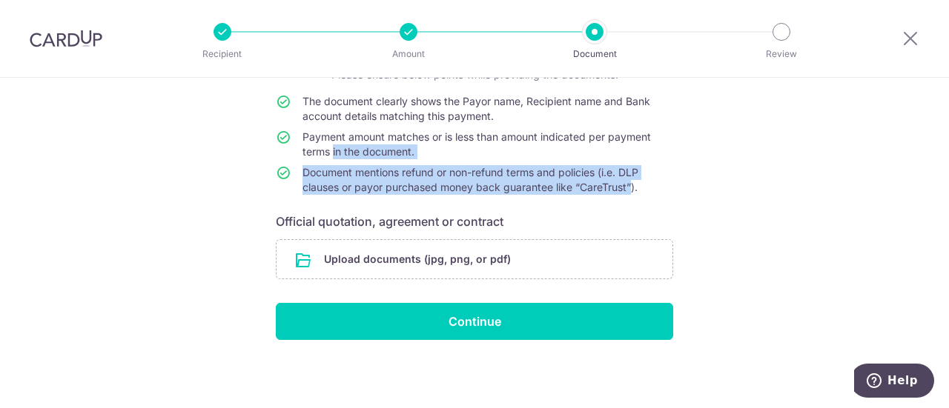
drag, startPoint x: 628, startPoint y: 187, endPoint x: 327, endPoint y: 155, distance: 302.6
click at [327, 155] on tbody "The document clearly shows the Payor name, Recipient name and Bank account deta…" at bounding box center [474, 147] width 397 height 107
click at [327, 155] on span "Payment amount matches or is less than amount indicated per payment terms in th…" at bounding box center [476, 143] width 348 height 27
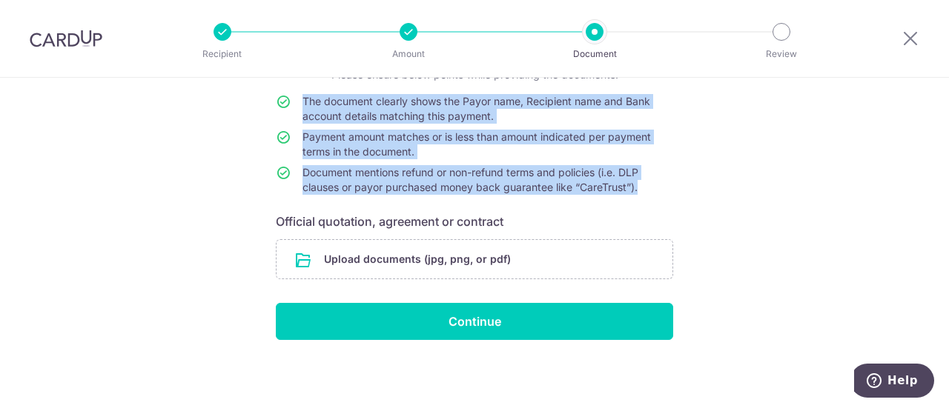
drag, startPoint x: 520, startPoint y: 159, endPoint x: 270, endPoint y: 107, distance: 255.1
click at [270, 107] on div "Help us verify your payment Your supporting documents will enable us to approve…" at bounding box center [474, 182] width 949 height 455
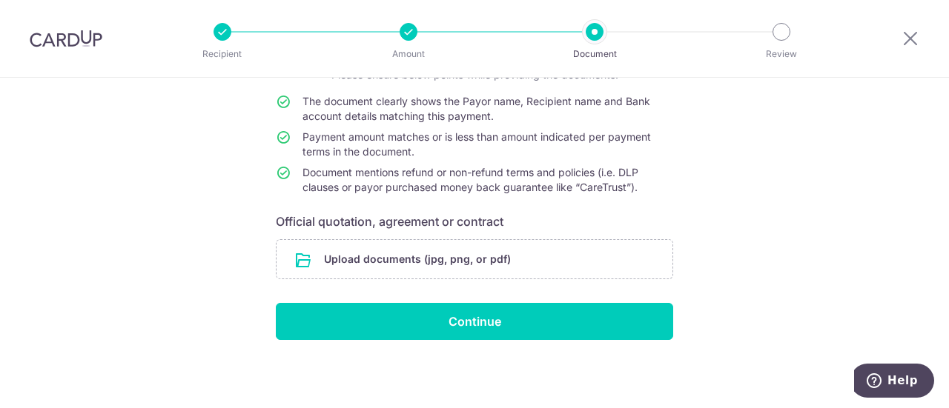
click at [701, 188] on div "Help us verify your payment Your supporting documents will enable us to approve…" at bounding box center [474, 182] width 949 height 455
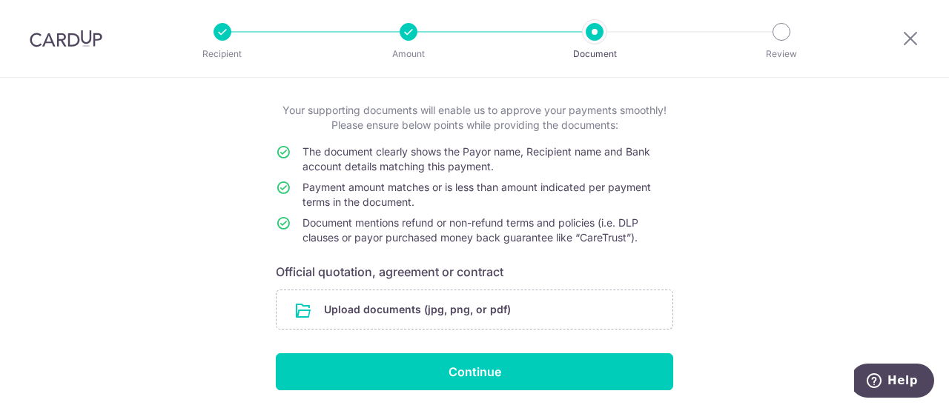
scroll to position [49, 0]
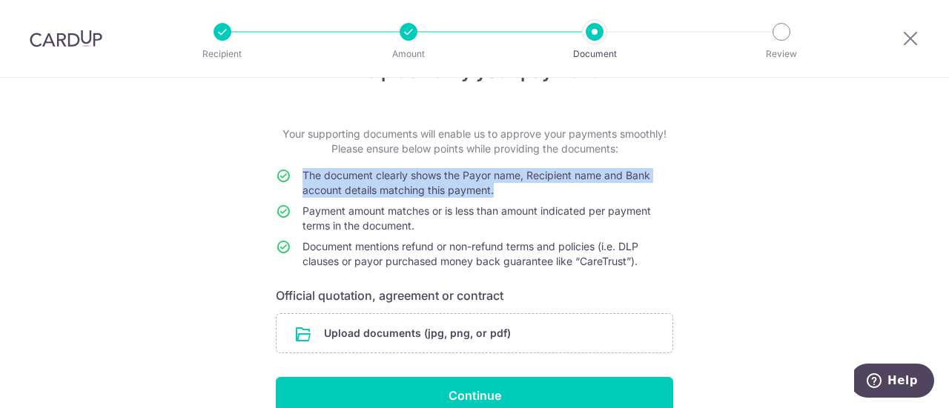
drag, startPoint x: 347, startPoint y: 167, endPoint x: 535, endPoint y: 198, distance: 190.8
click at [535, 198] on form "Your supporting documents will enable us to approve your payments smoothly! Ple…" at bounding box center [474, 271] width 397 height 288
click at [535, 198] on td "The document clearly shows the Payor name, Recipient name and Bank account deta…" at bounding box center [487, 186] width 371 height 36
drag, startPoint x: 535, startPoint y: 198, endPoint x: 345, endPoint y: 180, distance: 190.6
click at [345, 180] on td "The document clearly shows the Payor name, Recipient name and Bank account deta…" at bounding box center [487, 186] width 371 height 36
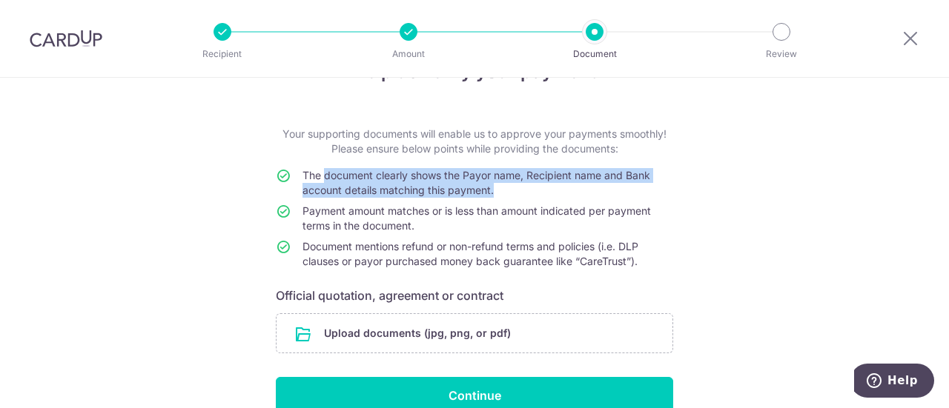
click at [351, 180] on span "The document clearly shows the Payor name, Recipient name and Bank account deta…" at bounding box center [476, 182] width 348 height 27
drag, startPoint x: 384, startPoint y: 174, endPoint x: 474, endPoint y: 201, distance: 94.3
click at [474, 201] on td "The document clearly shows the Payor name, Recipient name and Bank account deta…" at bounding box center [487, 186] width 371 height 36
click at [574, 319] on input "file" at bounding box center [474, 333] width 396 height 39
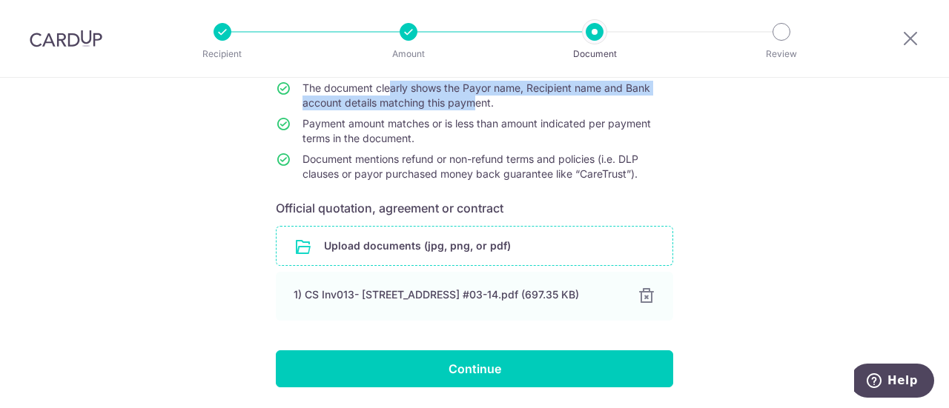
scroll to position [184, 0]
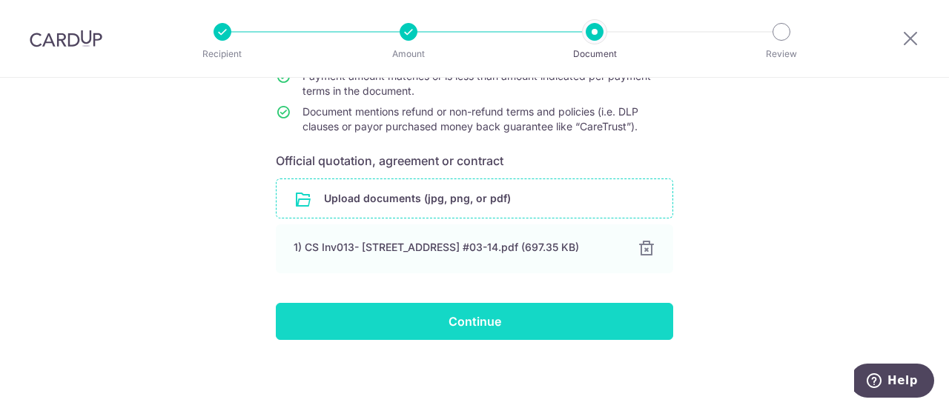
click at [501, 324] on input "Continue" at bounding box center [474, 321] width 397 height 37
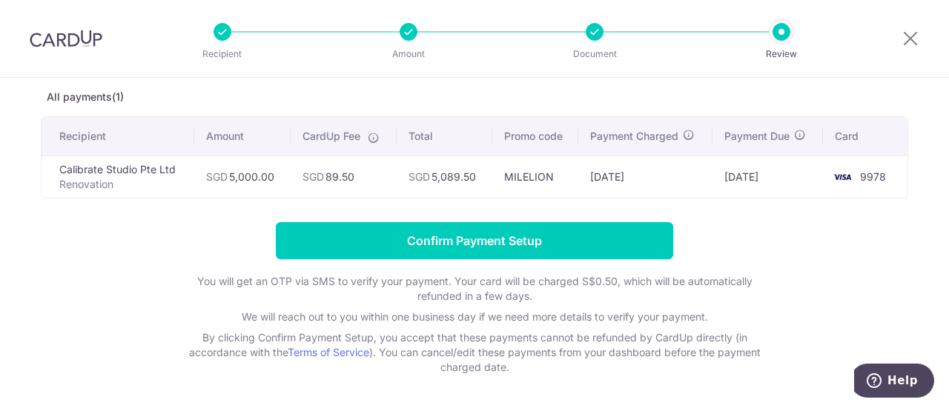
scroll to position [52, 0]
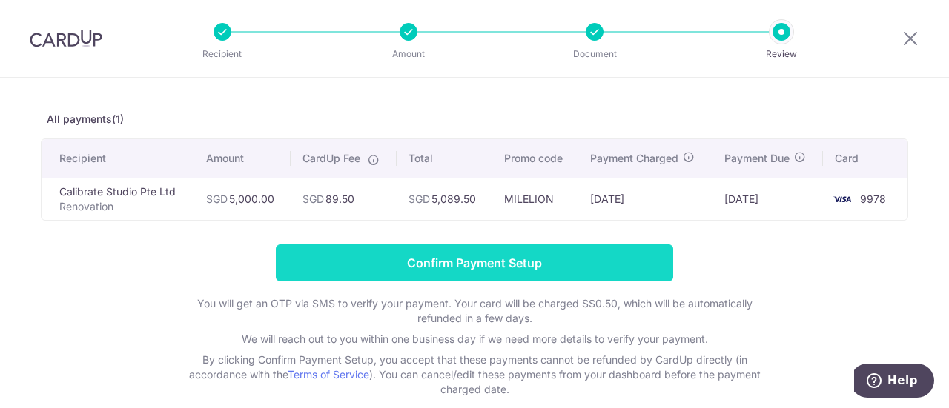
click at [554, 277] on input "Confirm Payment Setup" at bounding box center [474, 263] width 397 height 37
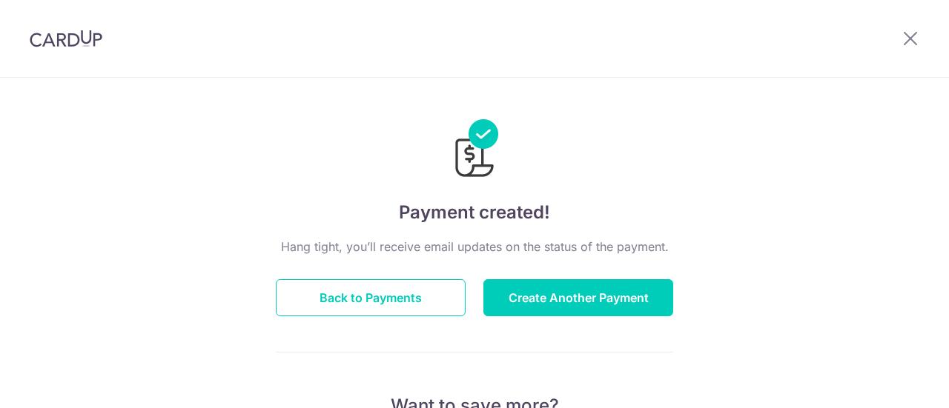
drag, startPoint x: 0, startPoint y: 0, endPoint x: 771, endPoint y: 244, distance: 808.5
click at [547, 175] on div at bounding box center [474, 139] width 397 height 86
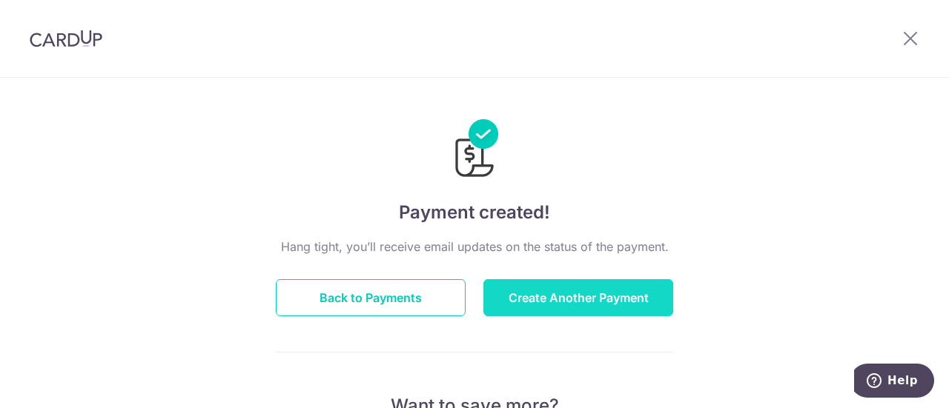
click at [583, 310] on button "Create Another Payment" at bounding box center [578, 297] width 190 height 37
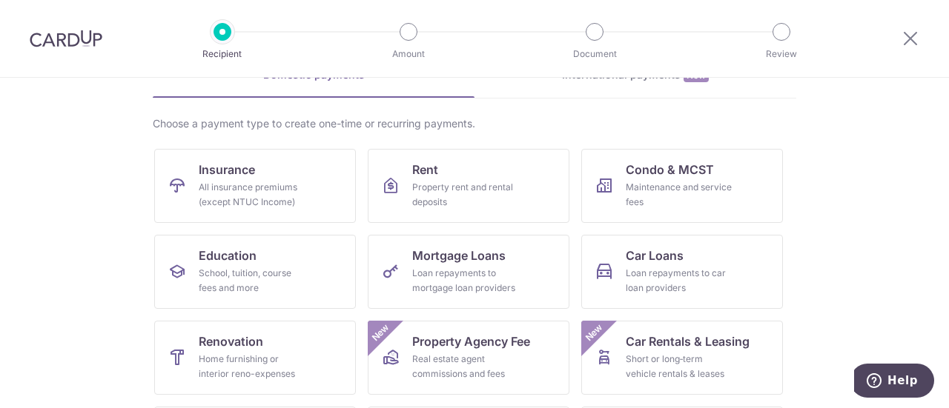
scroll to position [253, 0]
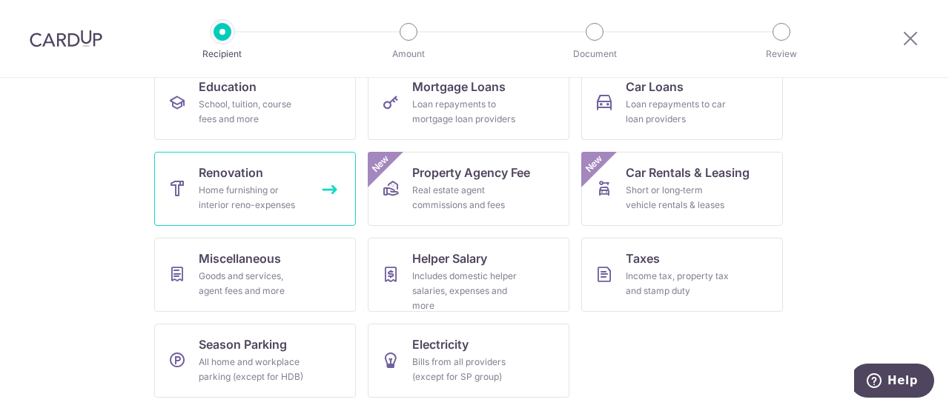
click at [205, 188] on div "Home furnishing or interior reno-expenses" at bounding box center [252, 198] width 107 height 30
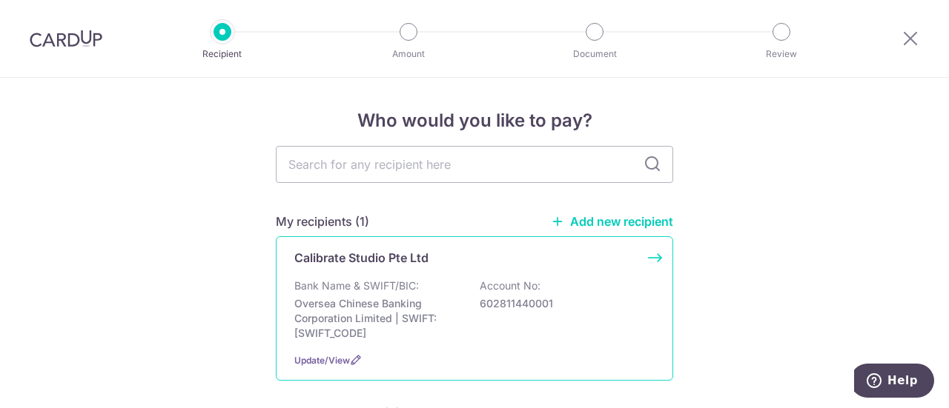
click at [549, 284] on div "Bank Name & SWIFT/BIC: Oversea Chinese Banking Corporation Limited | SWIFT: [SW…" at bounding box center [474, 310] width 360 height 62
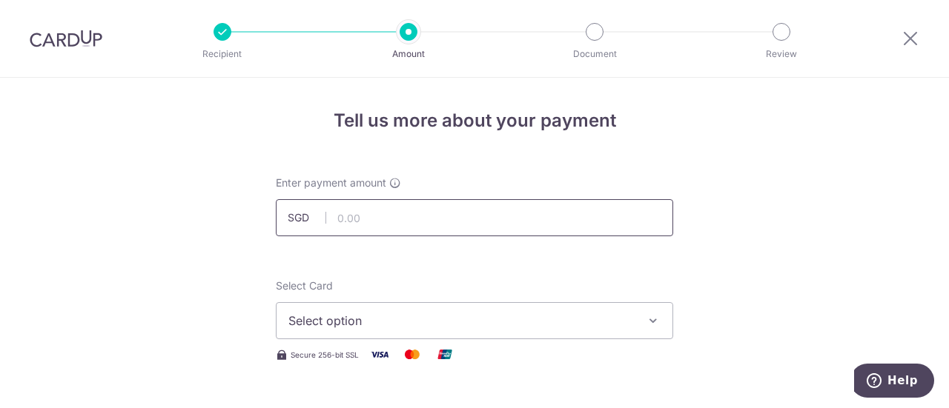
click at [413, 222] on input "text" at bounding box center [474, 217] width 397 height 37
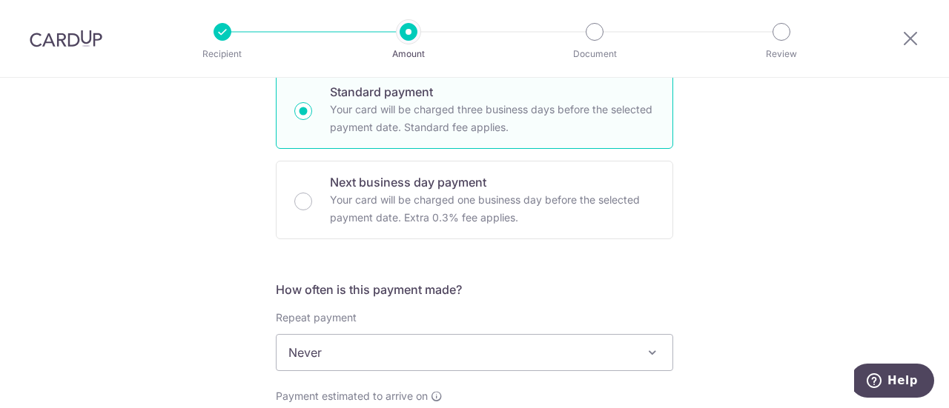
scroll to position [593, 0]
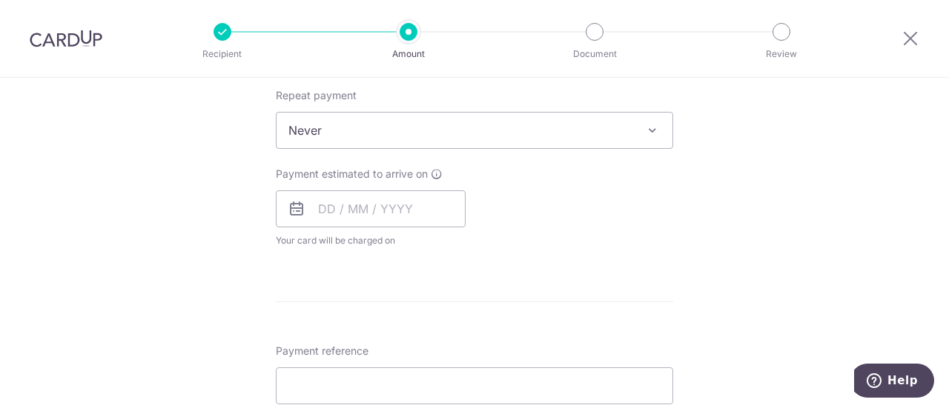
click at [676, 299] on div "Tell us more about your payment Enter payment amount SGD Select Card Select opt…" at bounding box center [474, 205] width 949 height 1440
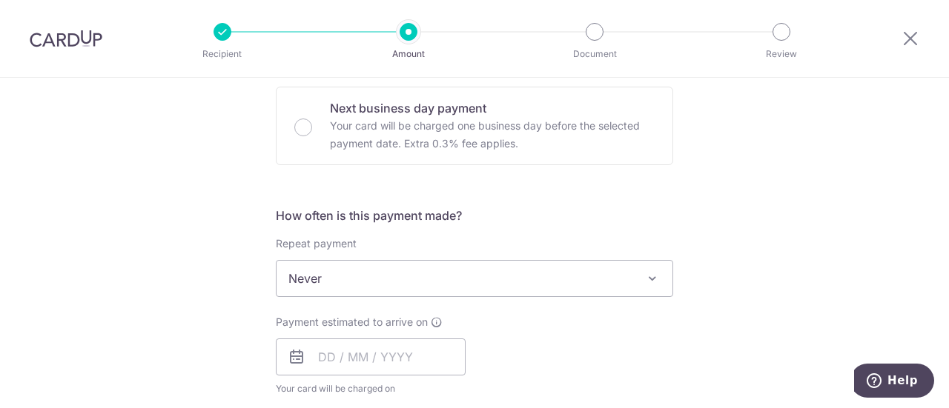
scroll to position [667, 0]
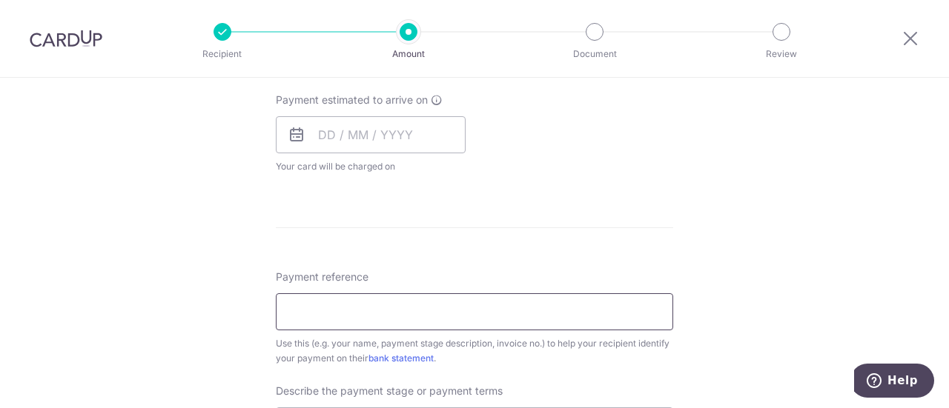
click at [401, 314] on input "Payment reference" at bounding box center [474, 311] width 397 height 37
type input "Mabel Andrea - SOK"
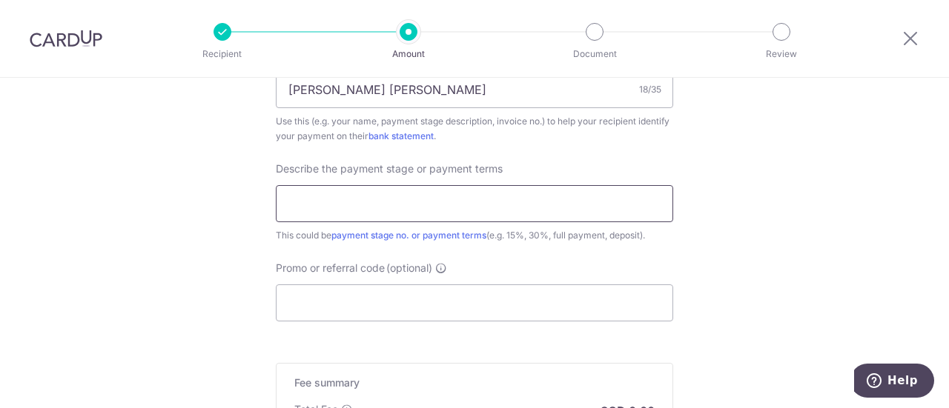
click at [431, 203] on input "text" at bounding box center [474, 203] width 397 height 37
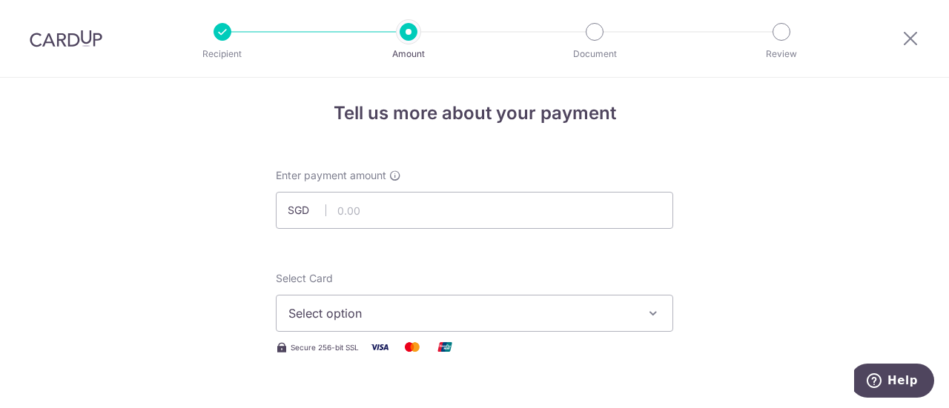
scroll to position [0, 0]
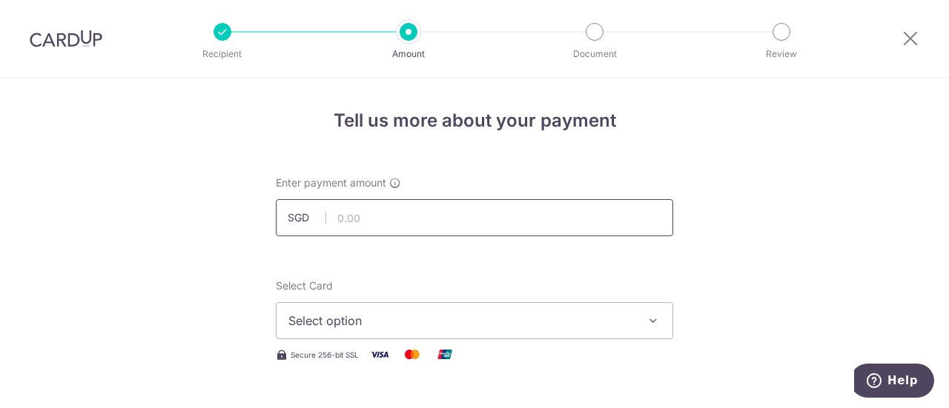
click at [370, 225] on input "text" at bounding box center [474, 217] width 397 height 37
type input "5,744.00"
click at [583, 331] on button "Select option" at bounding box center [474, 320] width 397 height 37
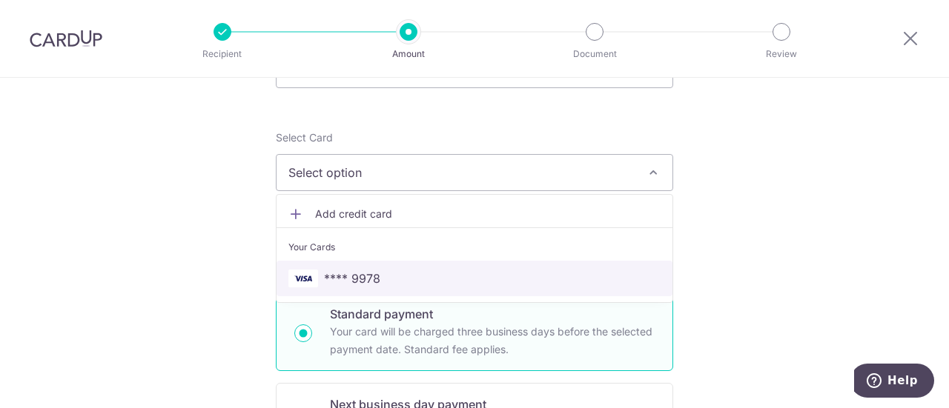
click at [419, 279] on span "**** 9978" at bounding box center [474, 279] width 372 height 18
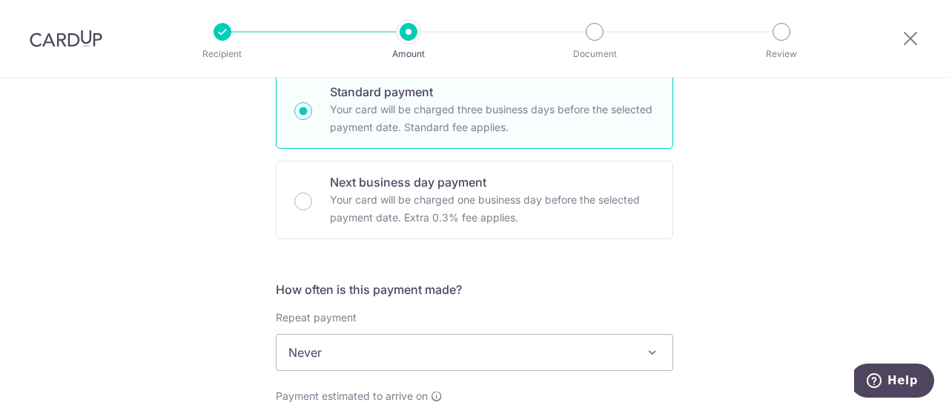
scroll to position [519, 0]
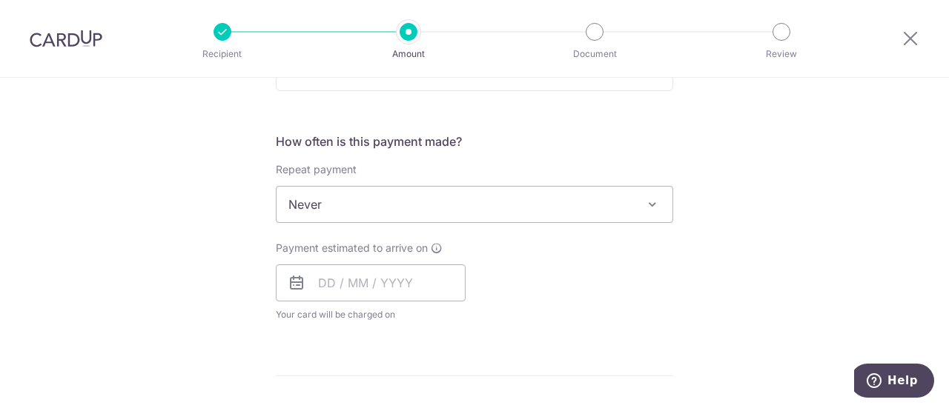
click at [523, 213] on span "Never" at bounding box center [474, 205] width 396 height 36
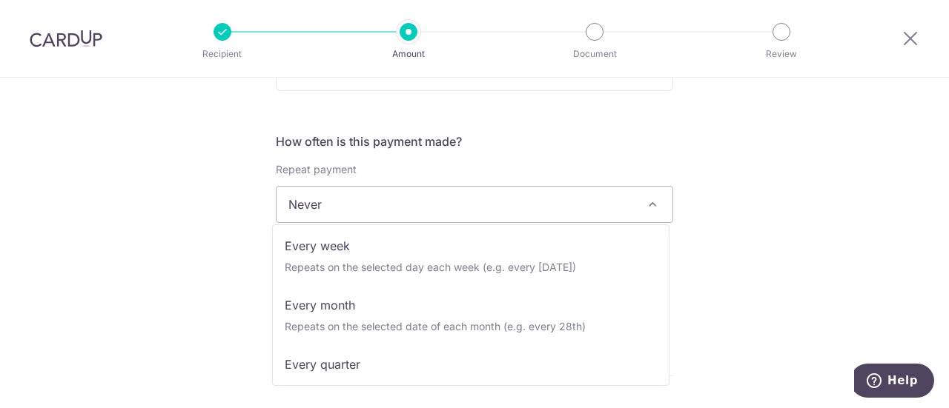
scroll to position [74, 0]
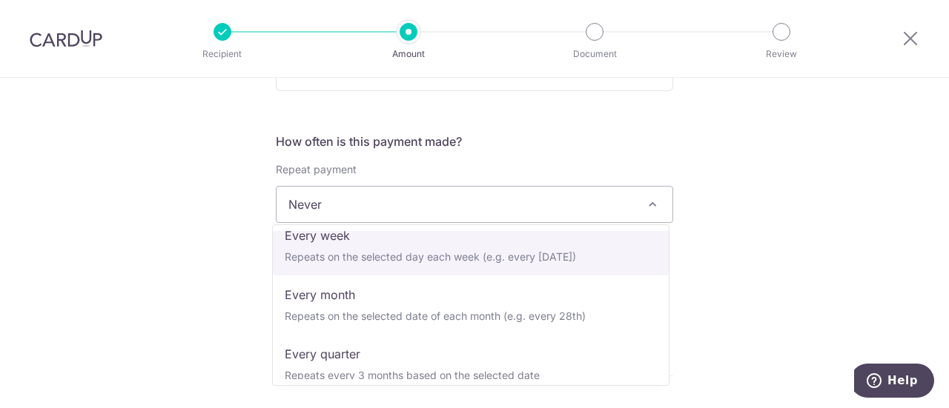
select select "2"
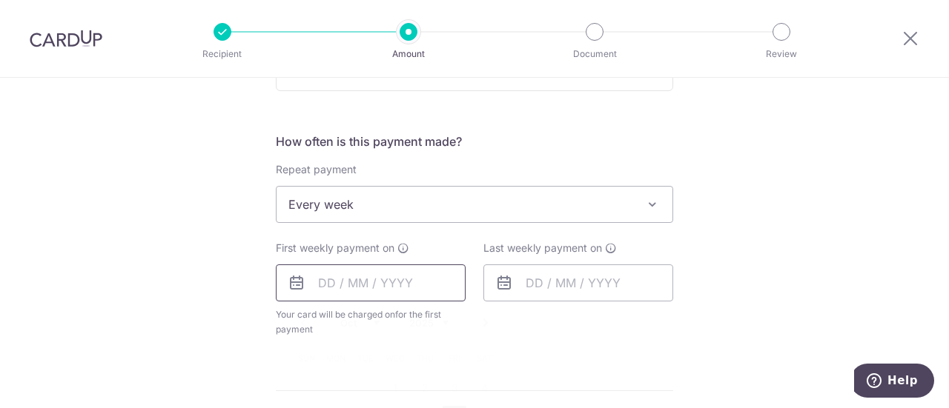
click at [365, 283] on input "text" at bounding box center [371, 283] width 190 height 37
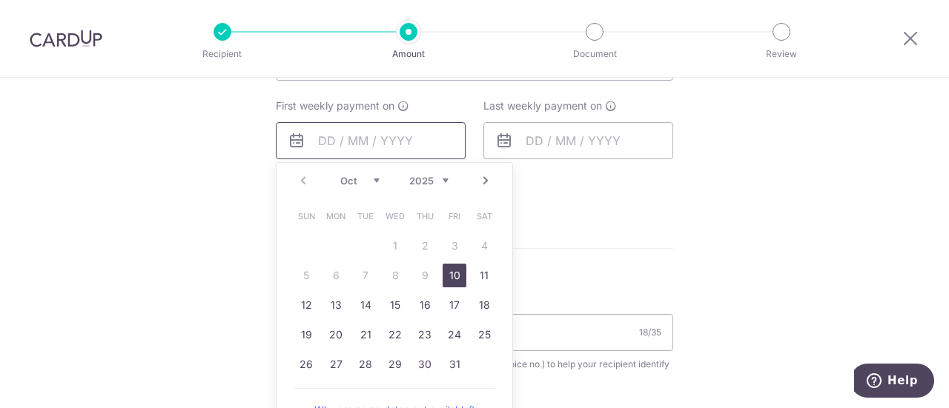
scroll to position [667, 0]
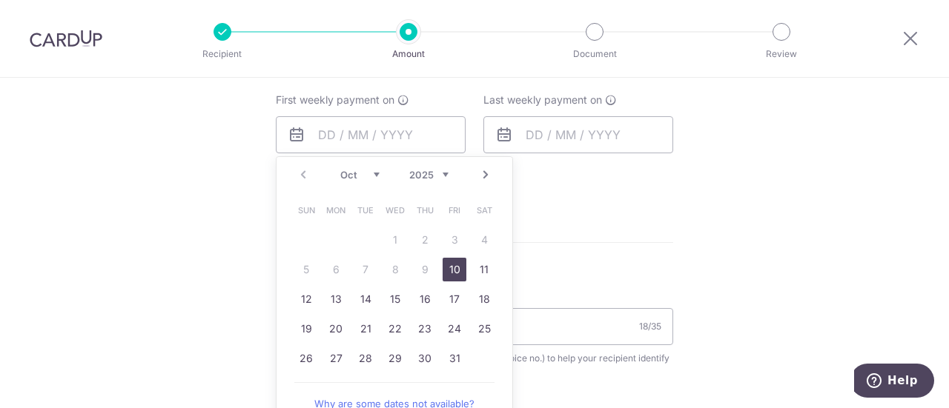
click at [442, 269] on link "10" at bounding box center [454, 270] width 24 height 24
type input "10/10/2025"
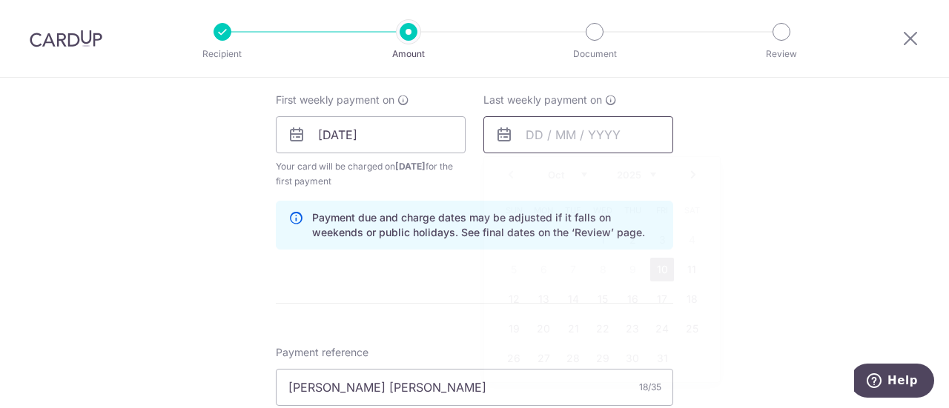
click at [559, 137] on input "text" at bounding box center [578, 134] width 190 height 37
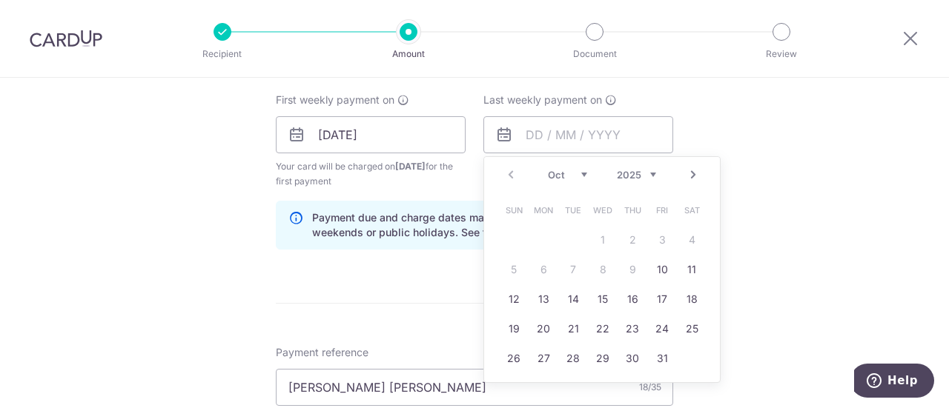
click at [749, 225] on div "Tell us more about your payment Enter payment amount SGD 5,744.00 5744.00 Selec…" at bounding box center [474, 169] width 949 height 1516
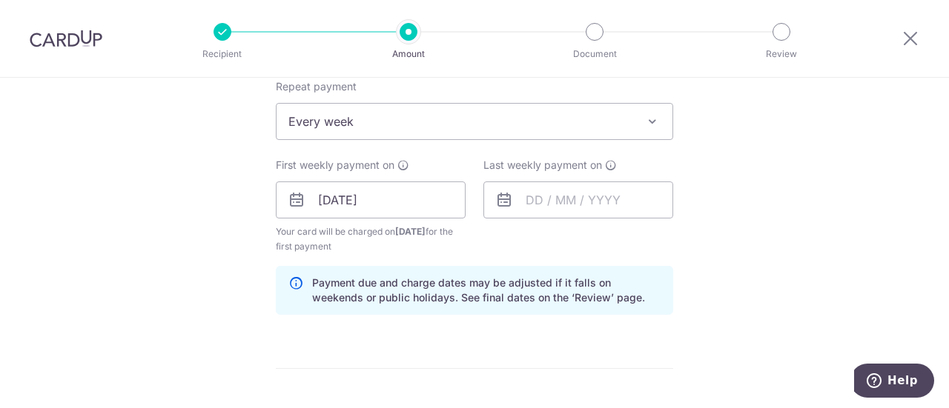
scroll to position [519, 0]
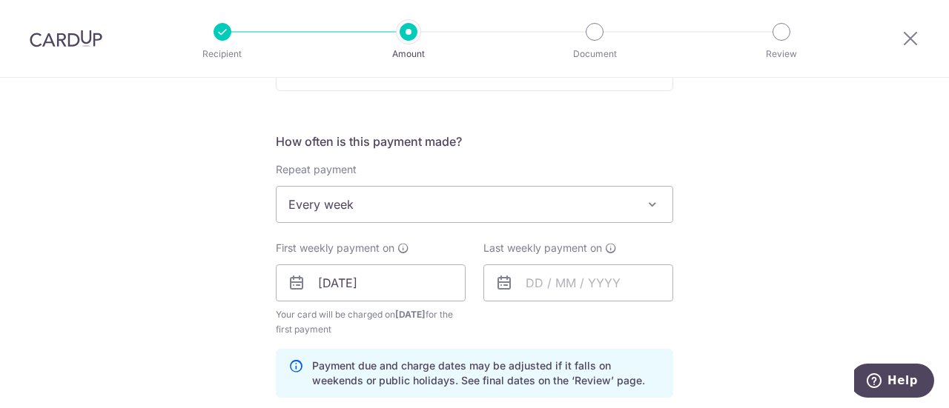
click at [456, 190] on span "Every week" at bounding box center [474, 205] width 396 height 36
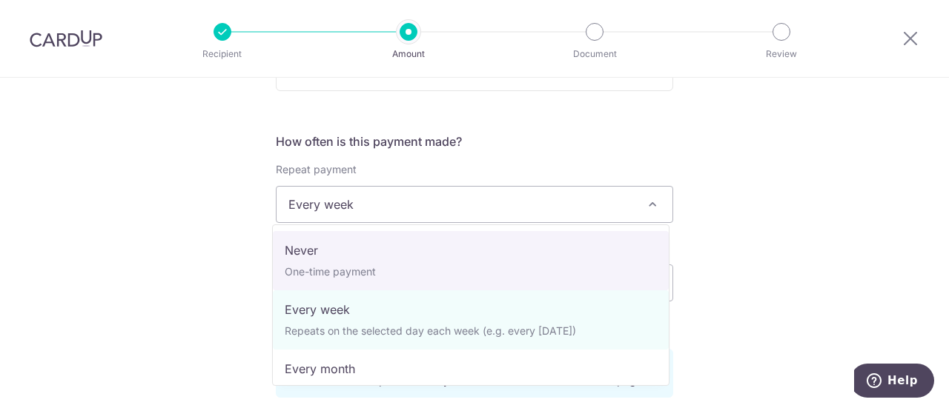
select select "1"
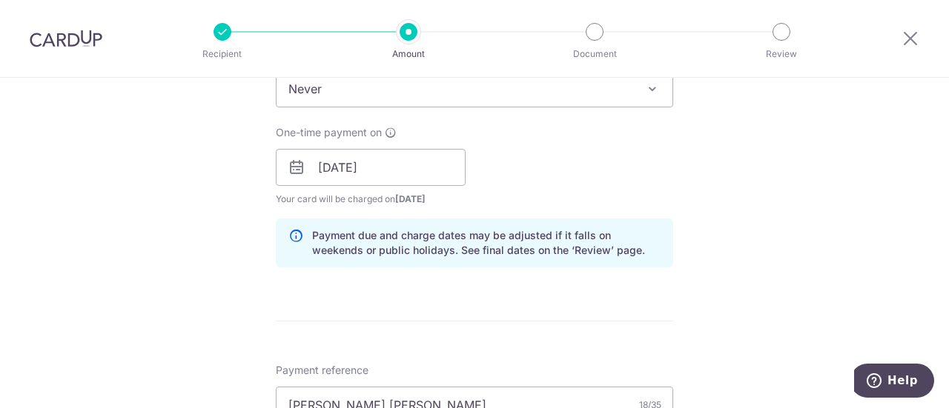
scroll to position [741, 0]
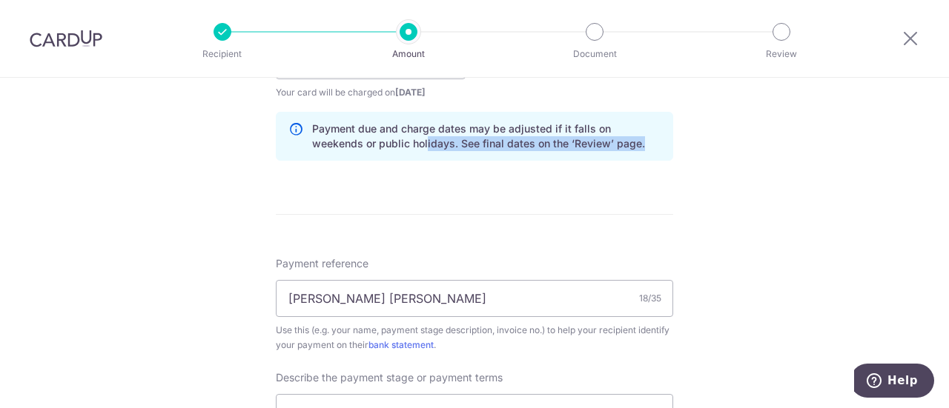
drag, startPoint x: 391, startPoint y: 139, endPoint x: 593, endPoint y: 149, distance: 202.6
click at [593, 149] on p "Payment due and charge dates may be adjusted if it falls on weekends or public …" at bounding box center [486, 137] width 348 height 30
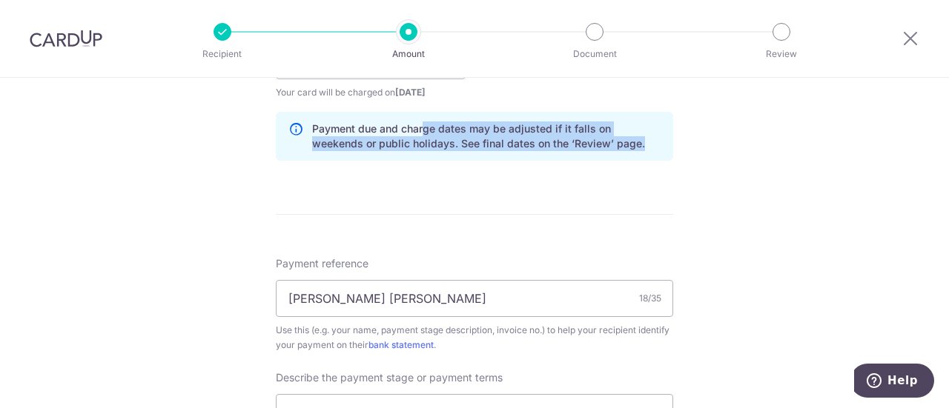
drag, startPoint x: 609, startPoint y: 141, endPoint x: 420, endPoint y: 131, distance: 189.2
click at [420, 131] on p "Payment due and charge dates may be adjusted if it falls on weekends or public …" at bounding box center [486, 137] width 348 height 30
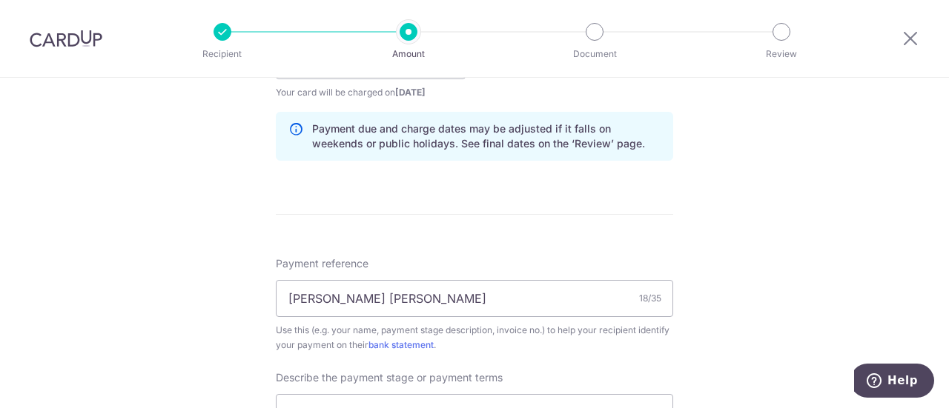
click at [768, 222] on div "Tell us more about your payment Enter payment amount SGD 5,744.00 5744.00 Selec…" at bounding box center [474, 87] width 949 height 1501
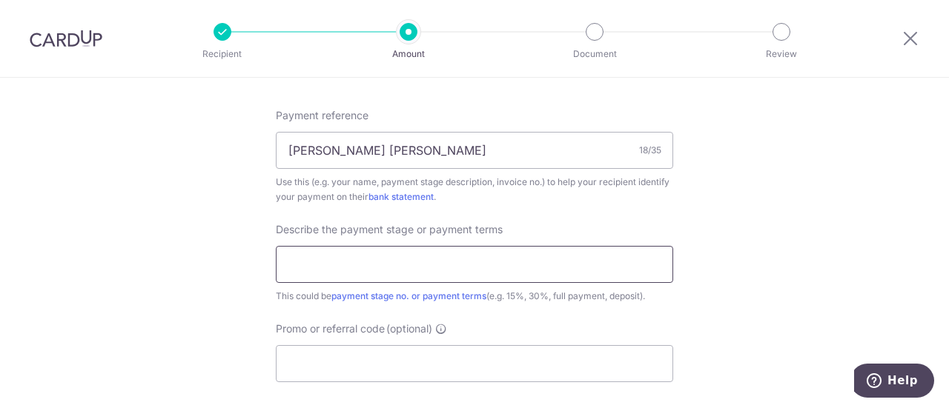
click at [480, 274] on input "text" at bounding box center [474, 264] width 397 height 37
click at [496, 311] on div "Payment reference Mabel Andrea - SOK 18/35 Use this (e.g. your name, payment st…" at bounding box center [474, 245] width 397 height 274
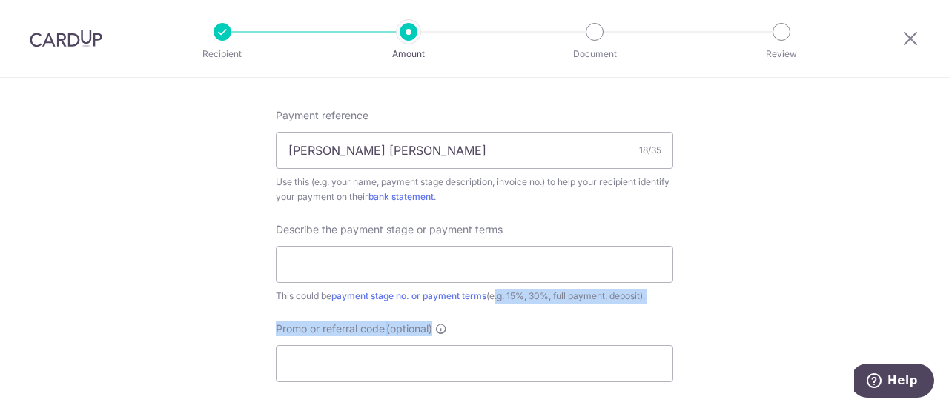
drag, startPoint x: 499, startPoint y: 291, endPoint x: 676, endPoint y: 303, distance: 177.5
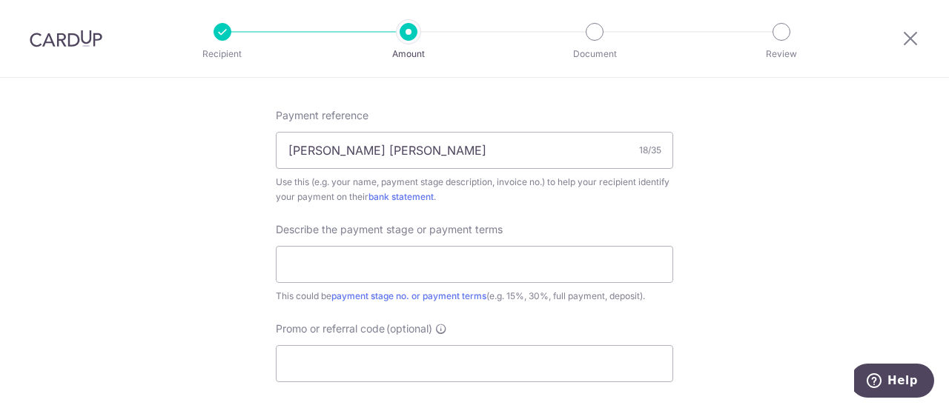
drag, startPoint x: 685, startPoint y: 299, endPoint x: 535, endPoint y: 290, distance: 150.0
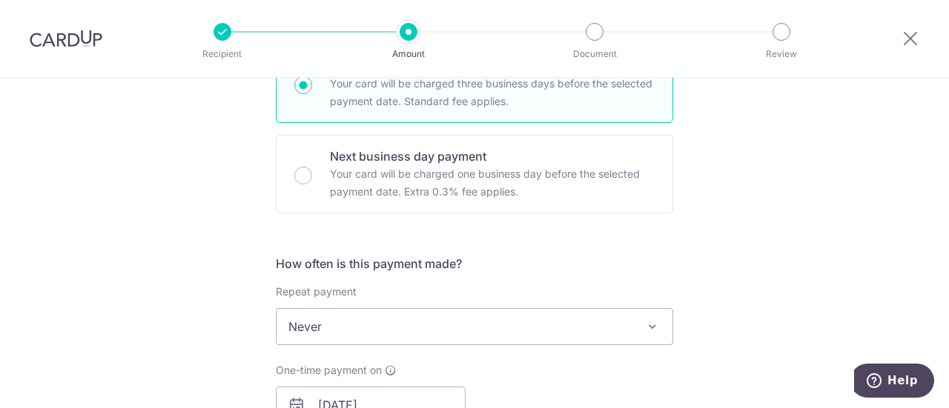
scroll to position [519, 0]
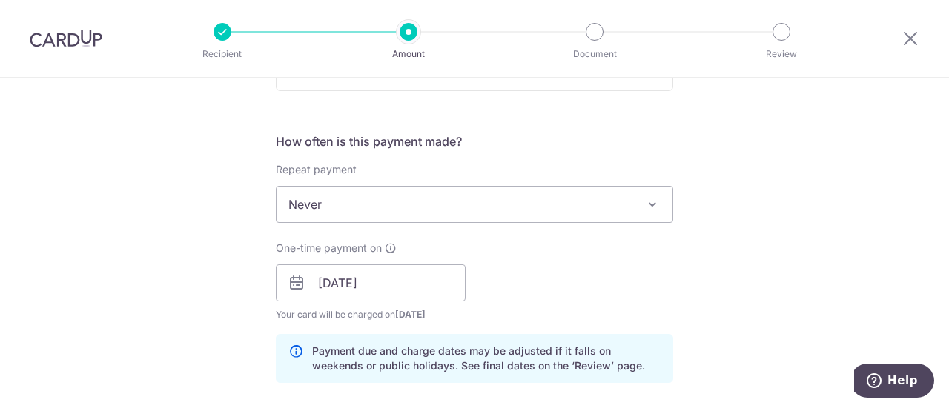
click at [629, 299] on div "One-time payment on 10/10/2025 Your card will be charged on 07/10/2025 for the …" at bounding box center [474, 282] width 415 height 82
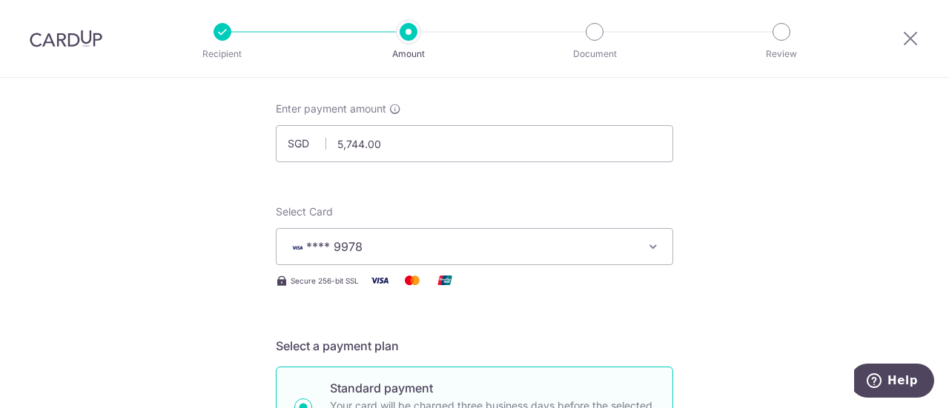
scroll to position [0, 0]
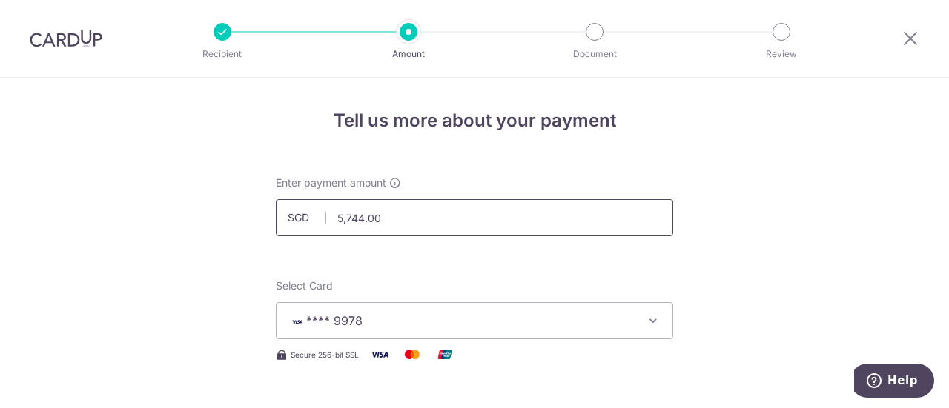
drag, startPoint x: 417, startPoint y: 221, endPoint x: 274, endPoint y: 213, distance: 143.2
click at [276, 213] on input "5,744.00" at bounding box center [474, 217] width 397 height 37
type input "4,547.00"
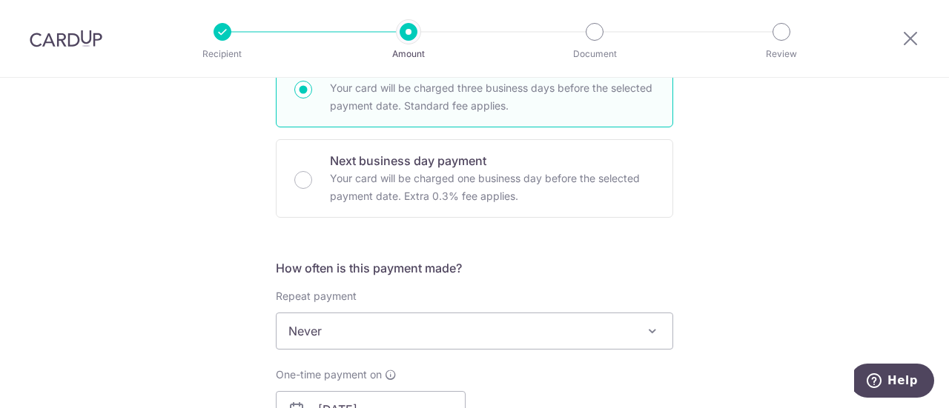
scroll to position [445, 0]
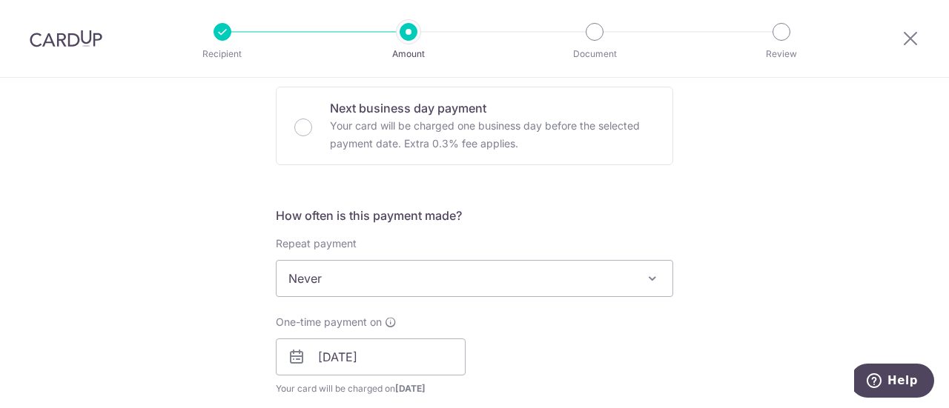
click at [454, 283] on span "Never" at bounding box center [474, 279] width 396 height 36
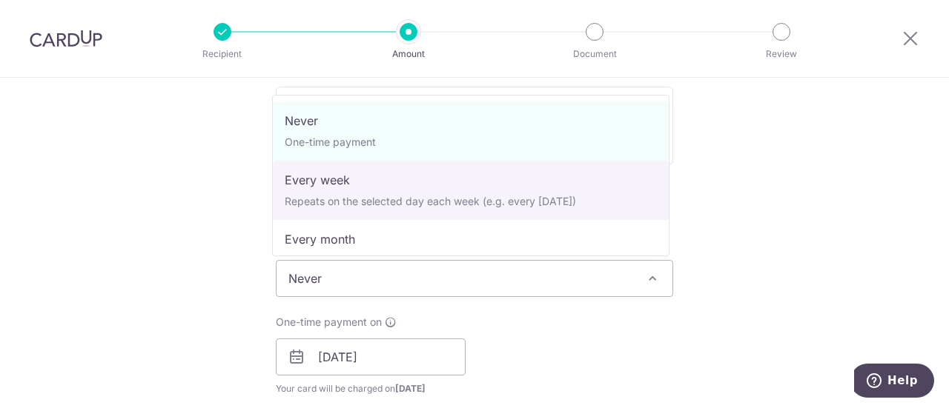
select select "2"
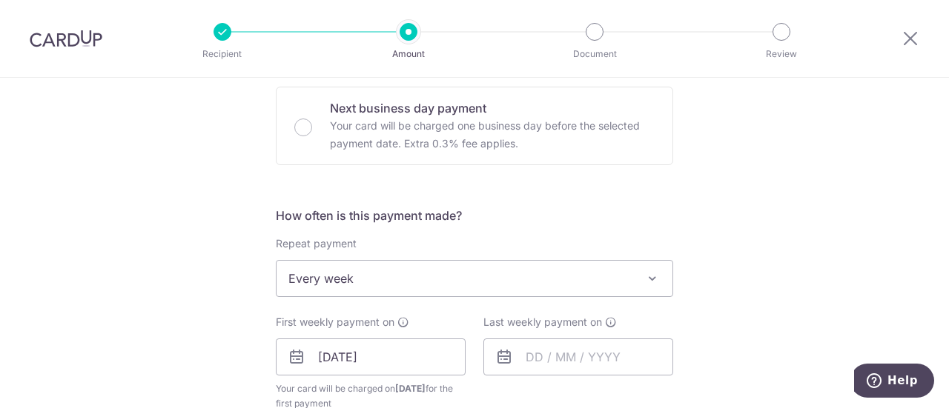
scroll to position [593, 0]
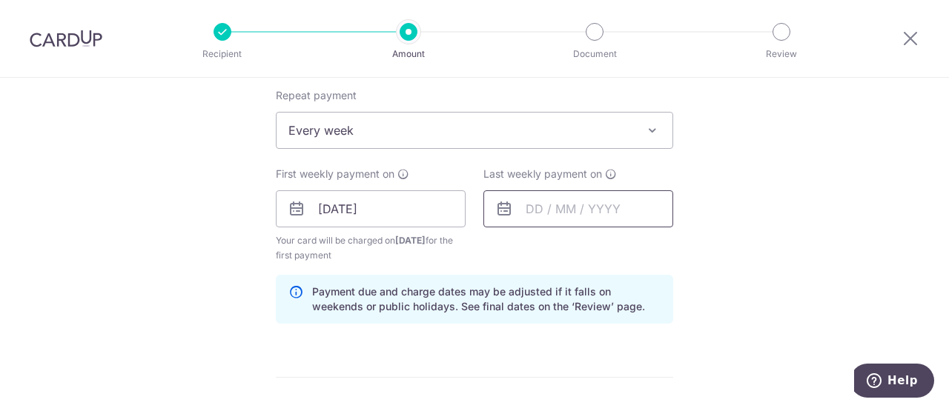
click at [513, 209] on input "text" at bounding box center [578, 208] width 190 height 37
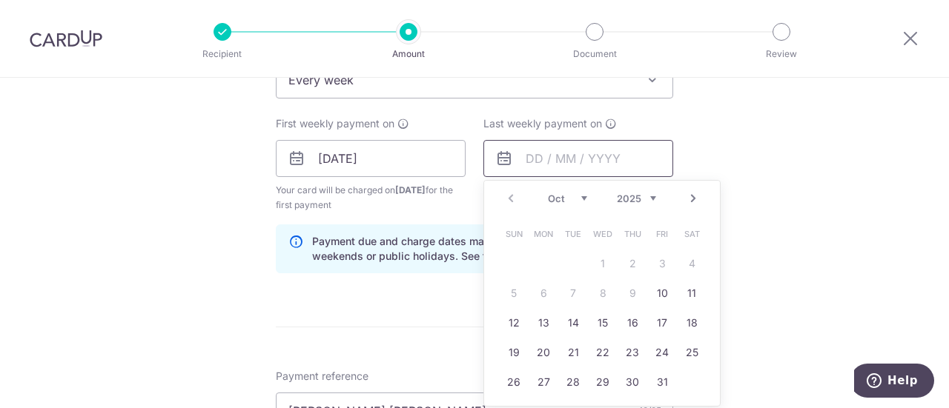
scroll to position [667, 0]
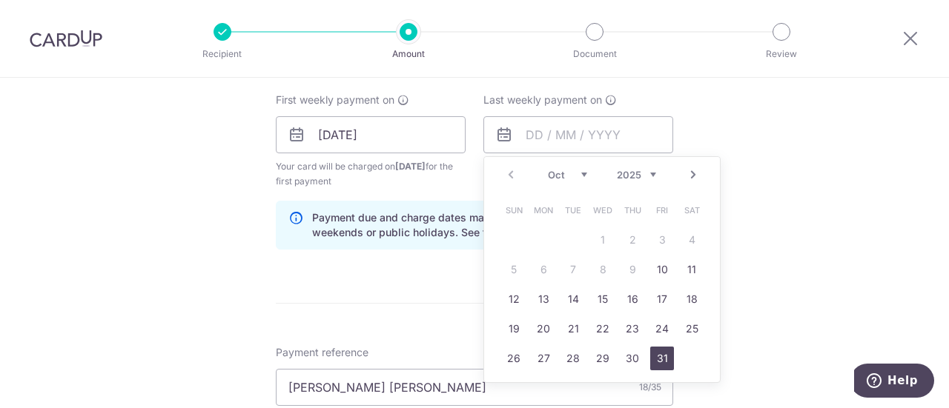
click at [653, 361] on link "31" at bounding box center [662, 359] width 24 height 24
type input "31/10/2025"
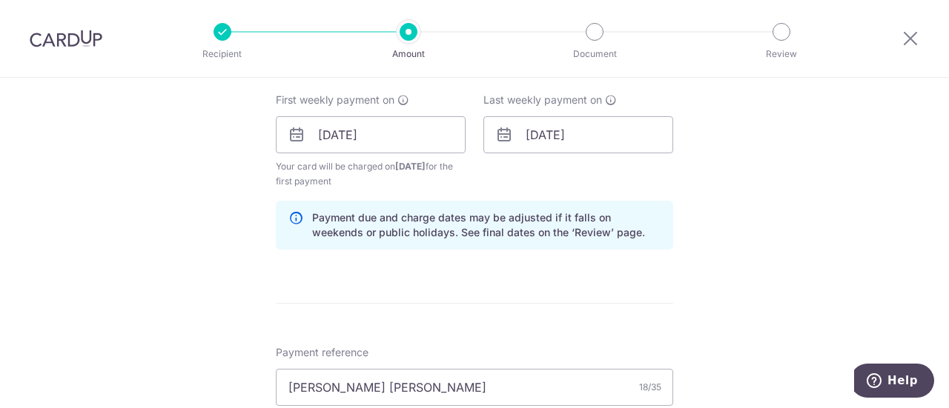
click at [757, 286] on div "Tell us more about your payment Enter payment amount SGD 4,547.00 4547.00 Selec…" at bounding box center [474, 169] width 949 height 1516
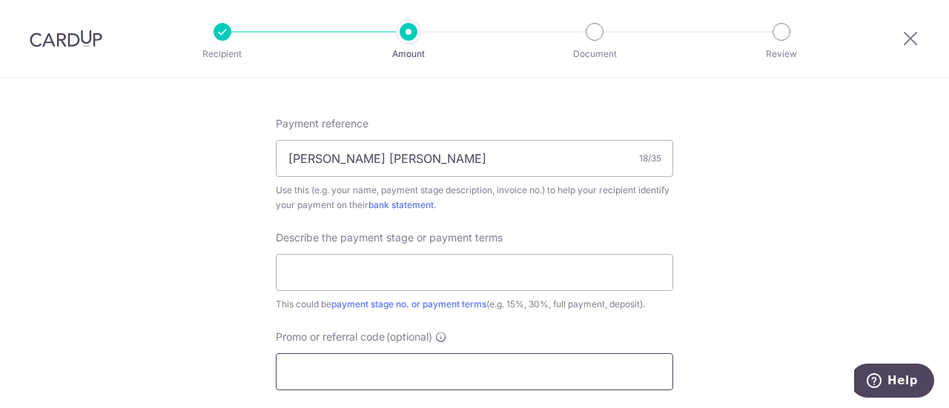
scroll to position [964, 0]
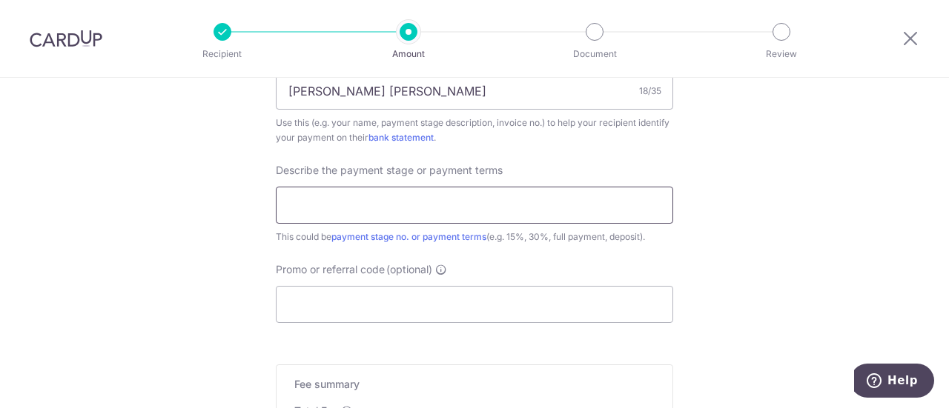
click at [448, 204] on input "text" at bounding box center [474, 205] width 397 height 37
type input "r"
drag, startPoint x: 450, startPoint y: 213, endPoint x: 224, endPoint y: 188, distance: 227.5
click at [396, 213] on input "Remaining 45" at bounding box center [474, 205] width 397 height 37
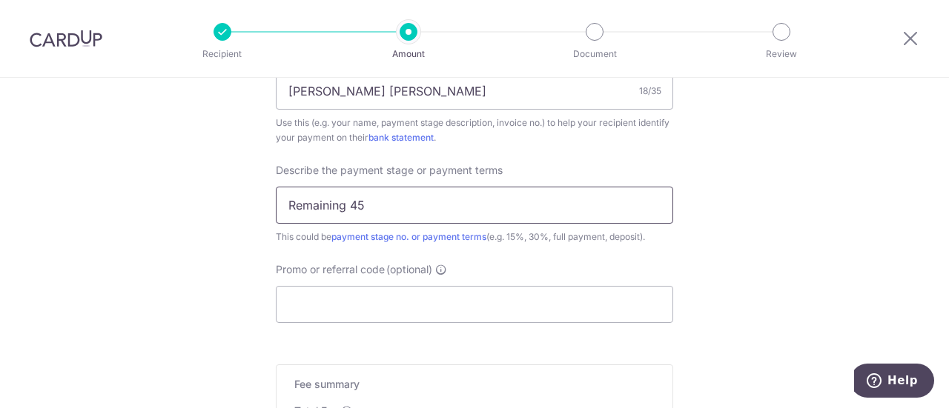
drag, startPoint x: 410, startPoint y: 205, endPoint x: 252, endPoint y: 189, distance: 158.7
click at [382, 292] on input "Promo or referral code (optional)" at bounding box center [474, 304] width 397 height 37
click at [374, 199] on input "5,485.9" at bounding box center [474, 205] width 397 height 37
type input "5,485.9 out of 4 payments"
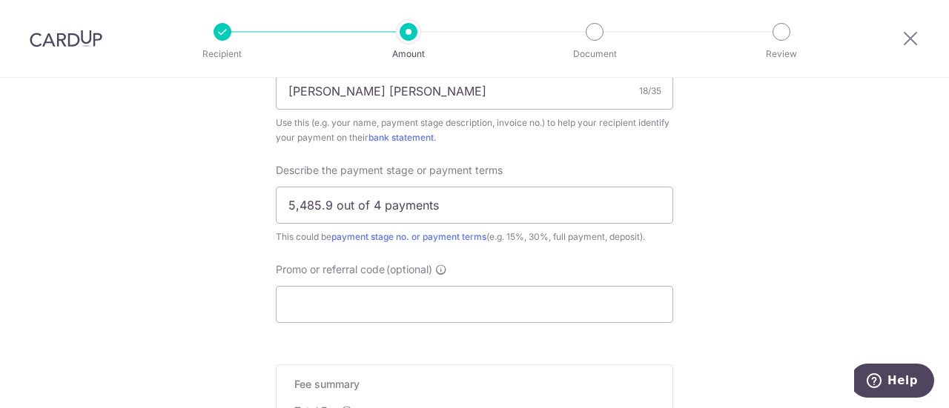
click at [568, 300] on input "Promo or referral code (optional)" at bounding box center [474, 304] width 397 height 37
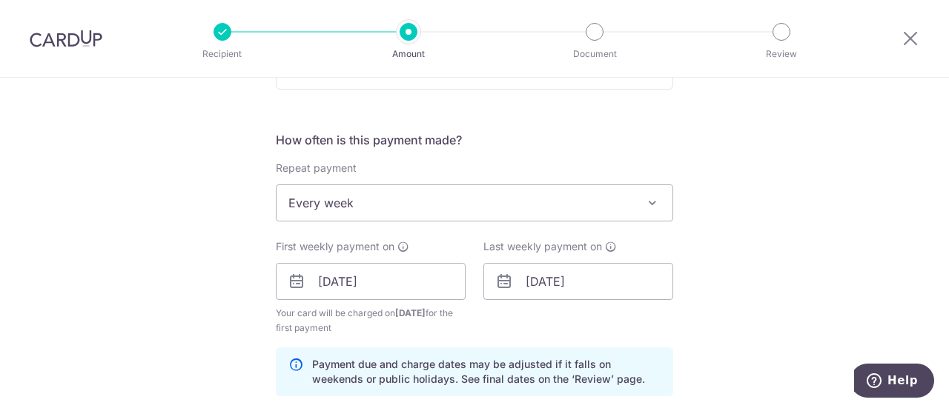
scroll to position [519, 0]
click at [519, 220] on span "Every week" at bounding box center [474, 205] width 396 height 36
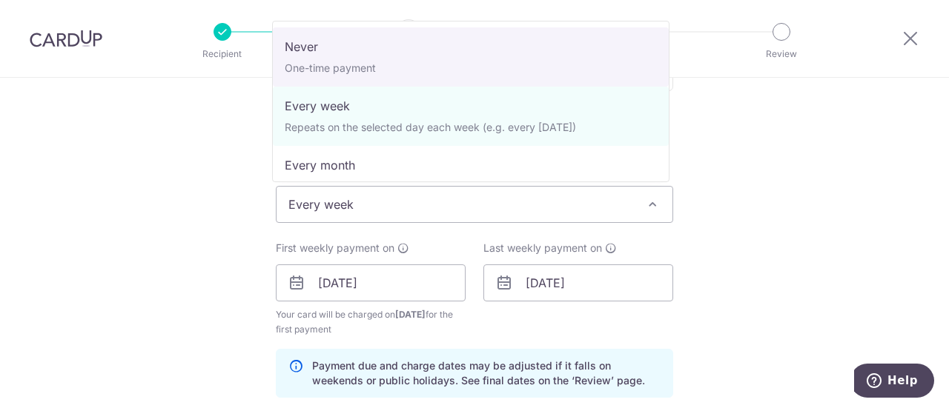
select select "1"
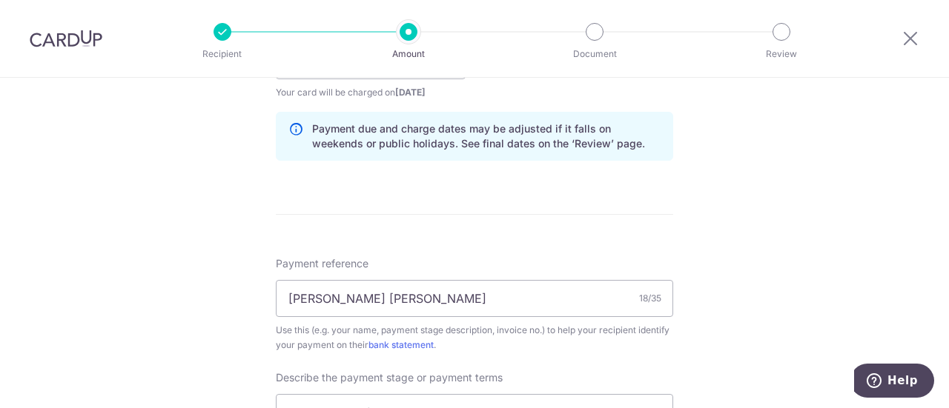
scroll to position [889, 0]
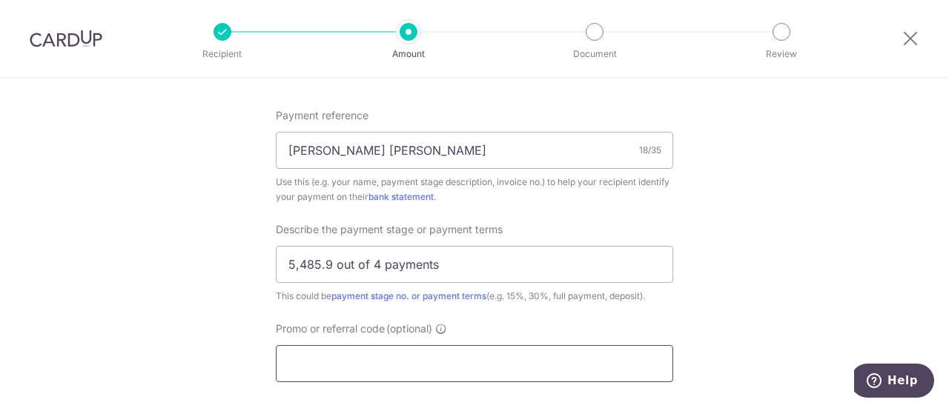
click at [385, 371] on input "Promo or referral code (optional)" at bounding box center [474, 363] width 397 height 37
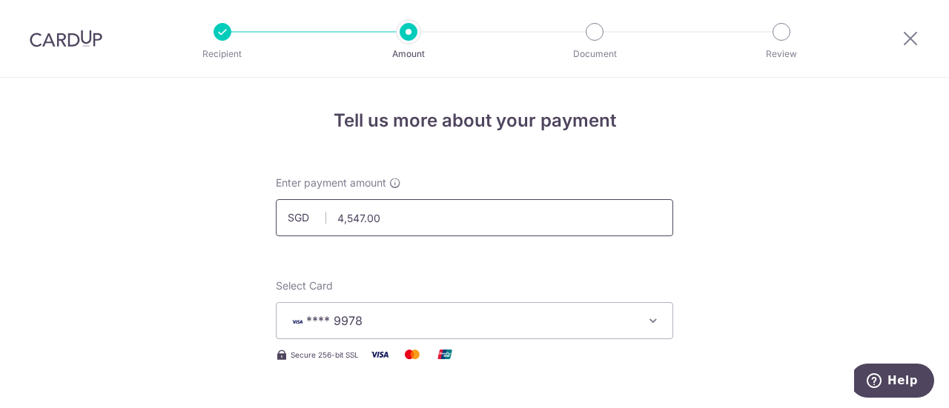
scroll to position [0, 0]
type input "REC185"
drag, startPoint x: 431, startPoint y: 213, endPoint x: 62, endPoint y: 188, distance: 370.0
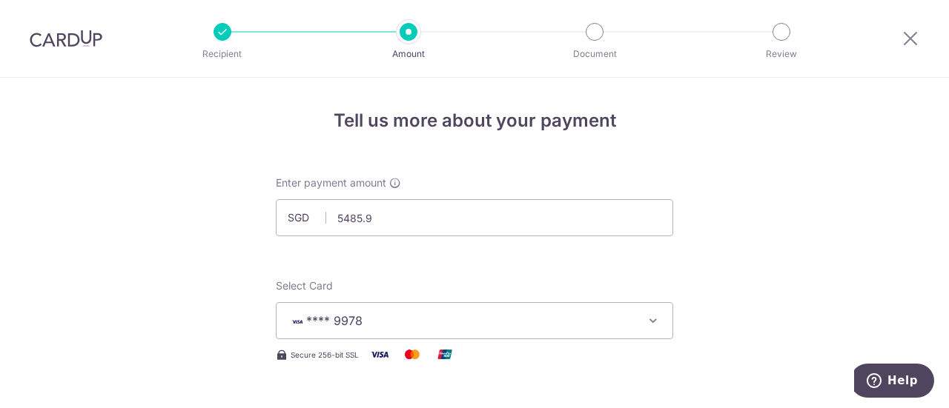
type input "5,485.90"
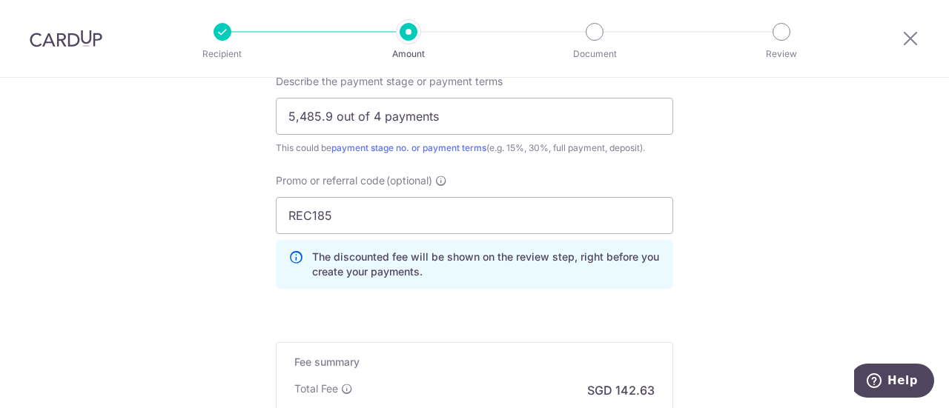
scroll to position [1186, 0]
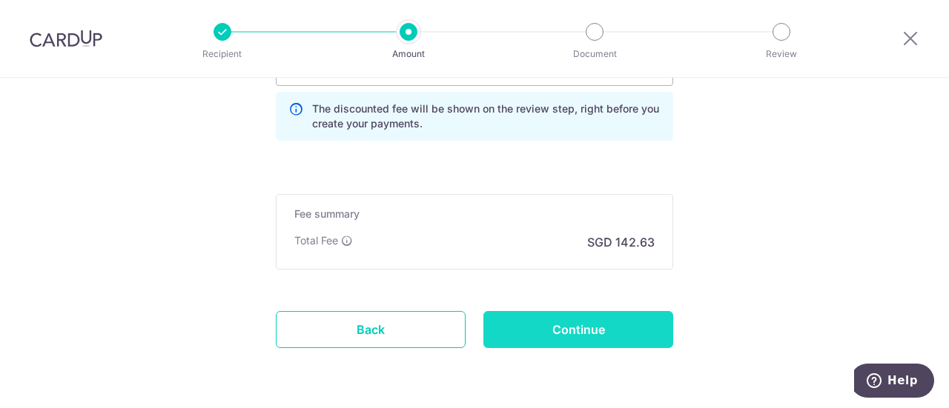
click at [556, 324] on input "Continue" at bounding box center [578, 329] width 190 height 37
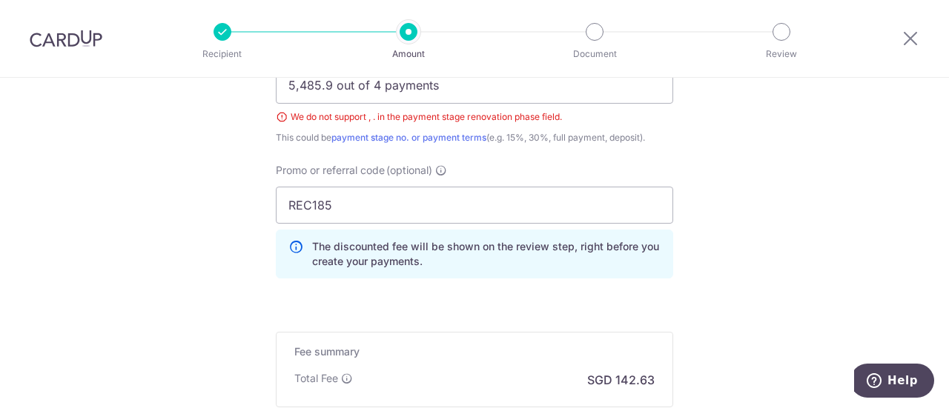
scroll to position [1024, 0]
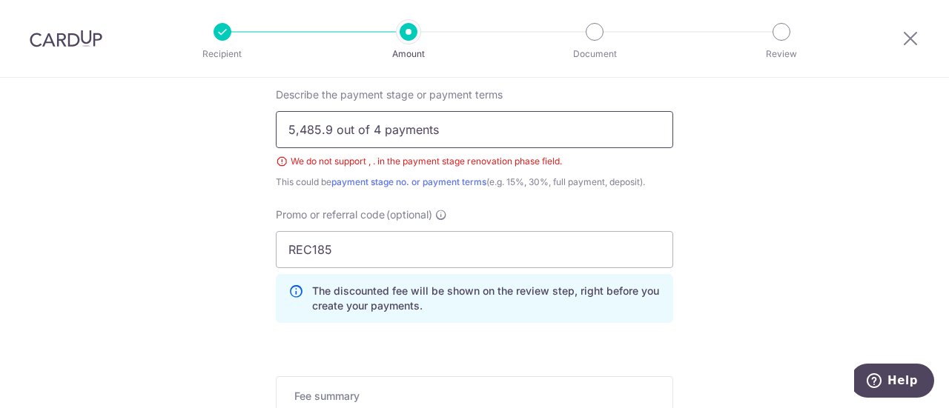
click at [320, 127] on input "5,485.9 out of 4 payments" at bounding box center [474, 129] width 397 height 37
drag, startPoint x: 363, startPoint y: 130, endPoint x: 448, endPoint y: 142, distance: 85.3
click at [448, 142] on input "5,486 out of 4 payments" at bounding box center [474, 129] width 397 height 37
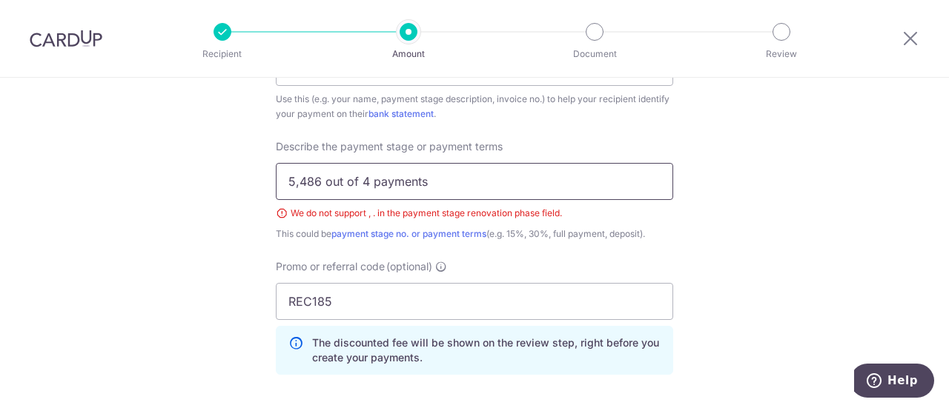
scroll to position [950, 0]
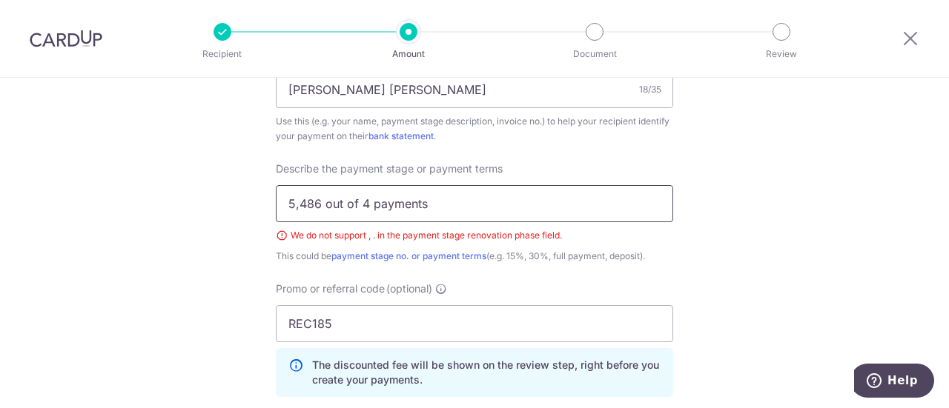
drag, startPoint x: 470, startPoint y: 216, endPoint x: 135, endPoint y: 196, distance: 335.6
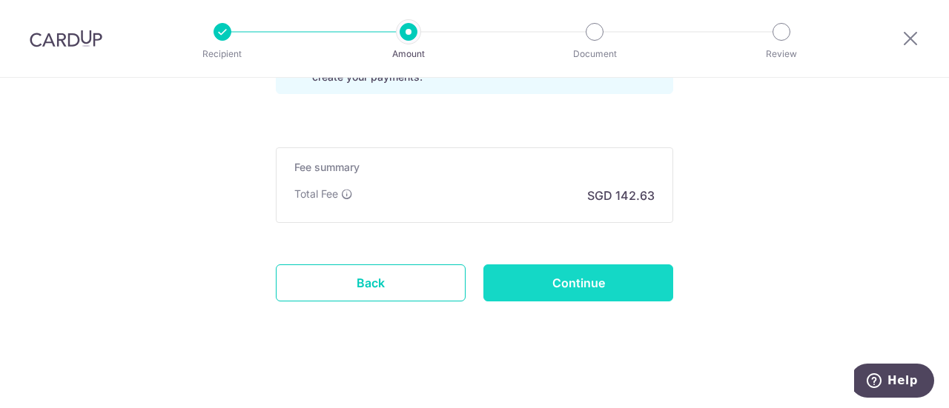
type input "5,486 out of 4 payments"
click at [569, 277] on input "Continue" at bounding box center [578, 283] width 190 height 37
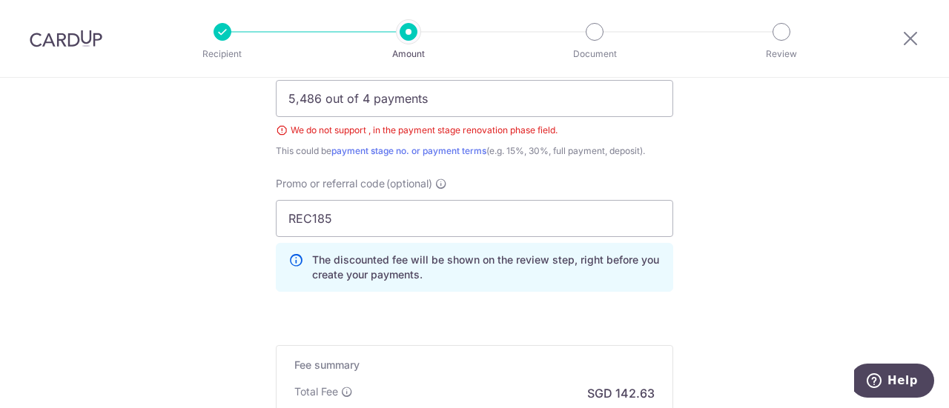
scroll to position [950, 0]
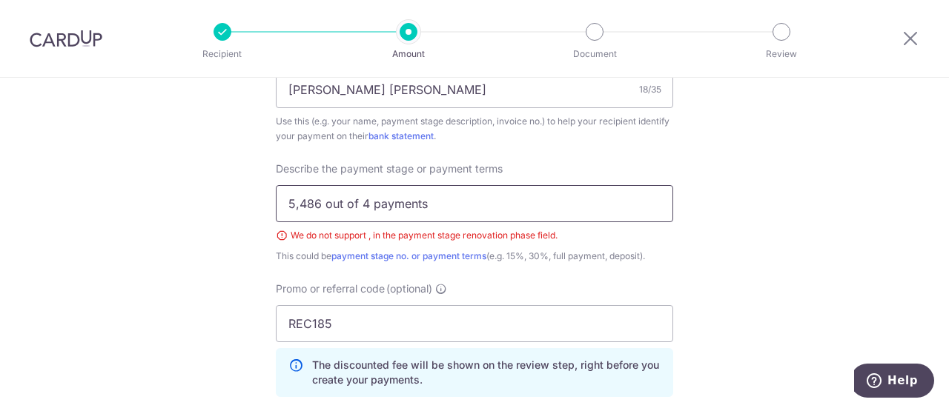
click at [296, 202] on input "5,486 out of 4 payments" at bounding box center [474, 203] width 397 height 37
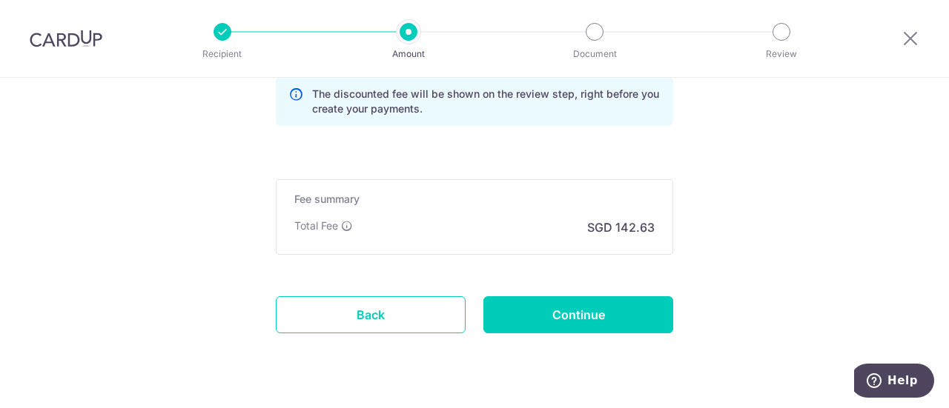
scroll to position [1253, 0]
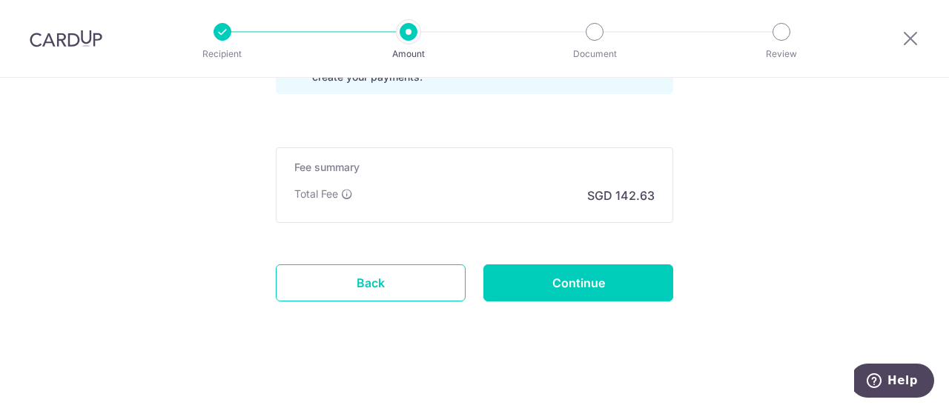
type input "5486 out of 4 payments"
click at [557, 296] on input "Continue" at bounding box center [578, 283] width 190 height 37
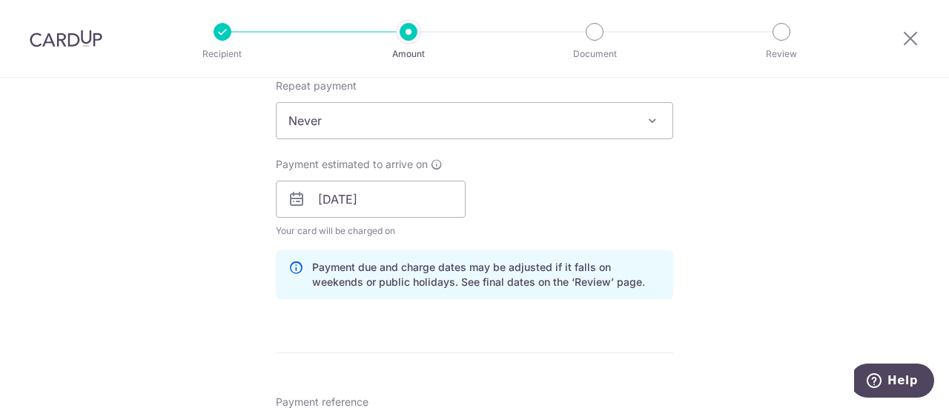
scroll to position [457, 0]
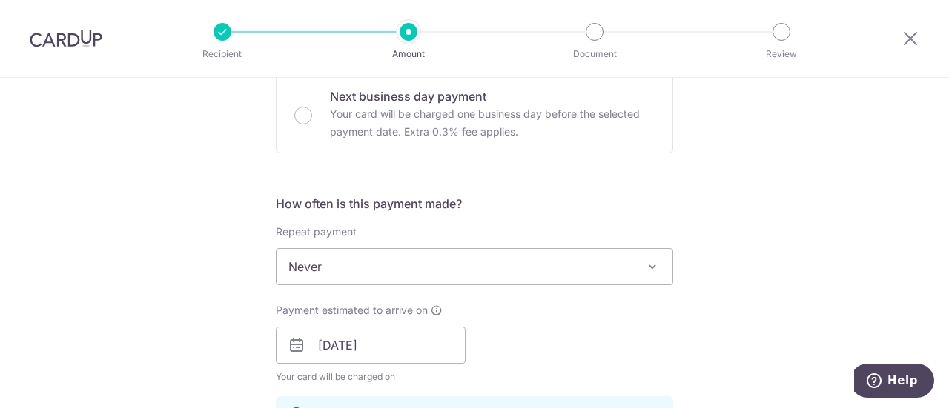
click at [518, 276] on span "Never" at bounding box center [474, 267] width 396 height 36
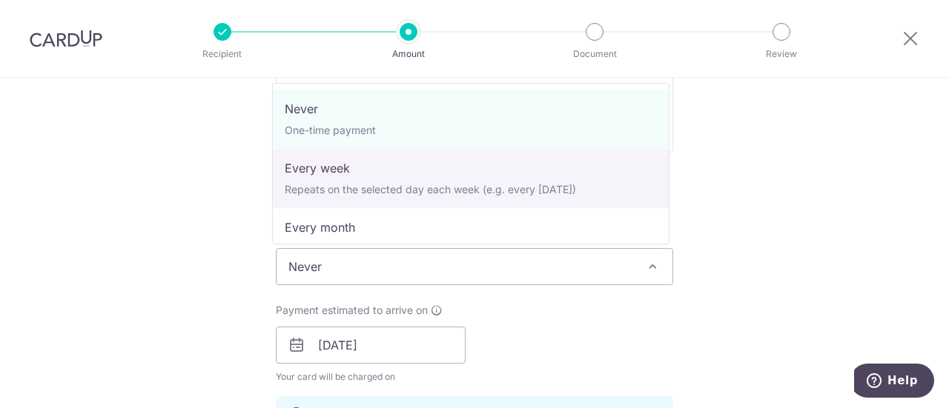
select select "2"
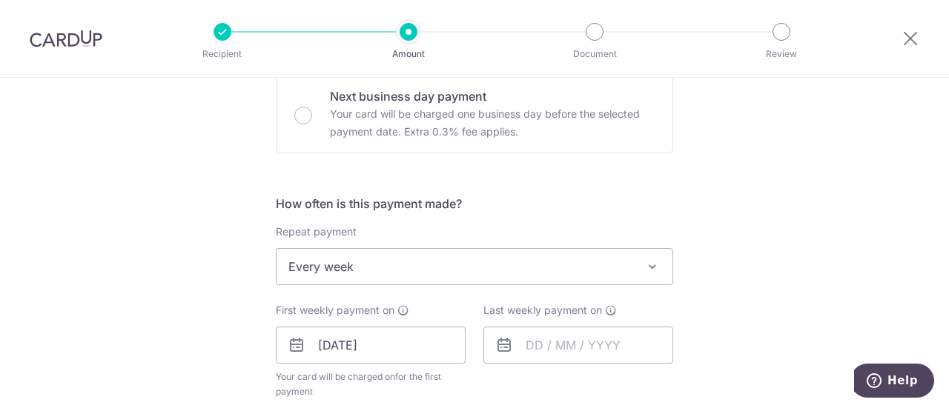
scroll to position [531, 0]
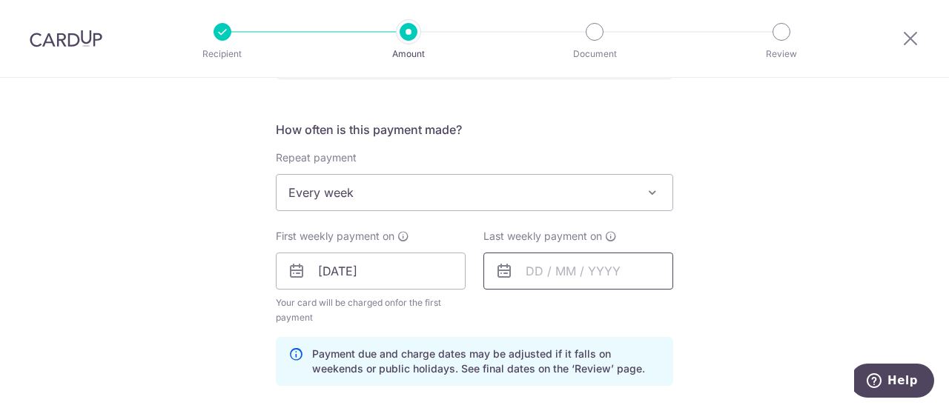
click at [581, 269] on input "text" at bounding box center [578, 271] width 190 height 37
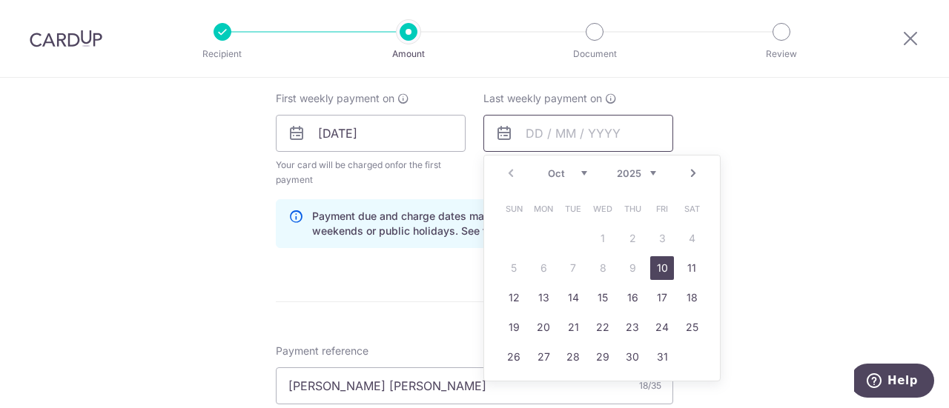
scroll to position [679, 0]
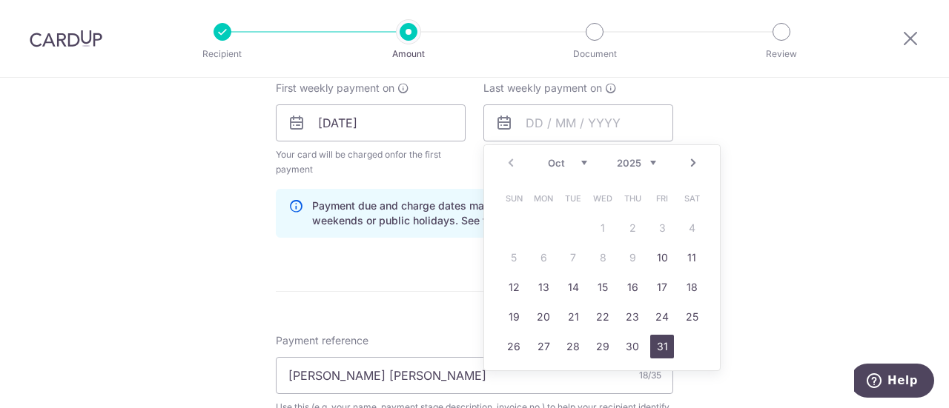
click at [658, 343] on link "31" at bounding box center [662, 347] width 24 height 24
type input "31/10/2025"
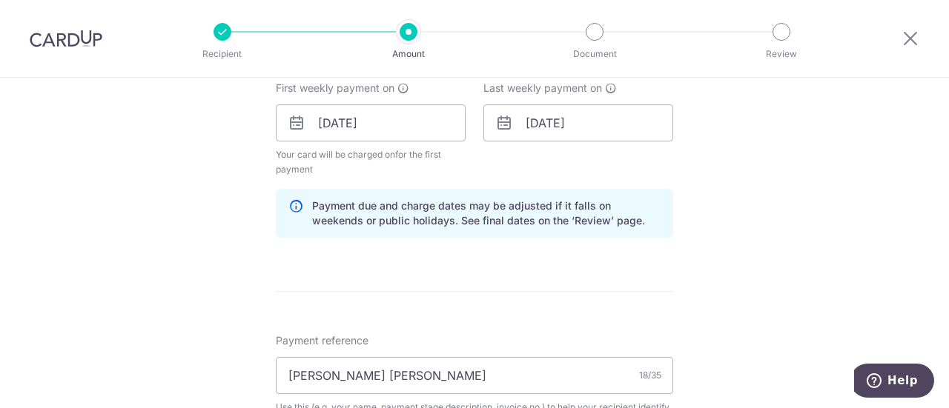
click at [741, 308] on div "Tell us more about your payment Enter payment amount SGD 5,485.90 5485.90 Selec…" at bounding box center [474, 200] width 949 height 1603
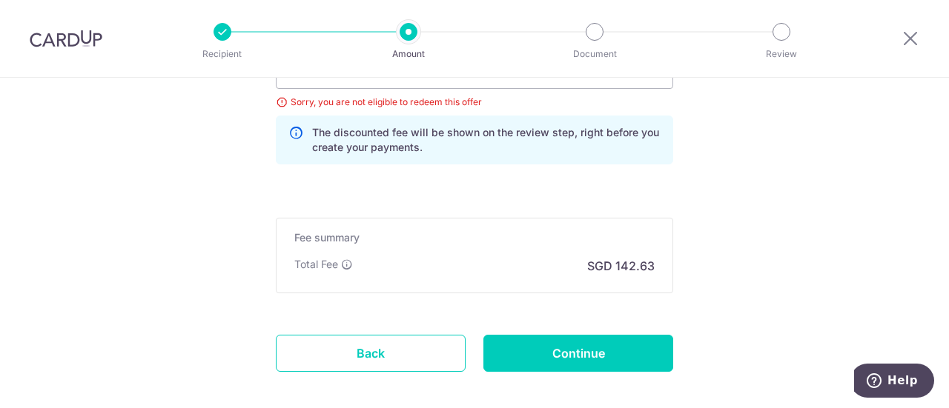
scroll to position [1268, 0]
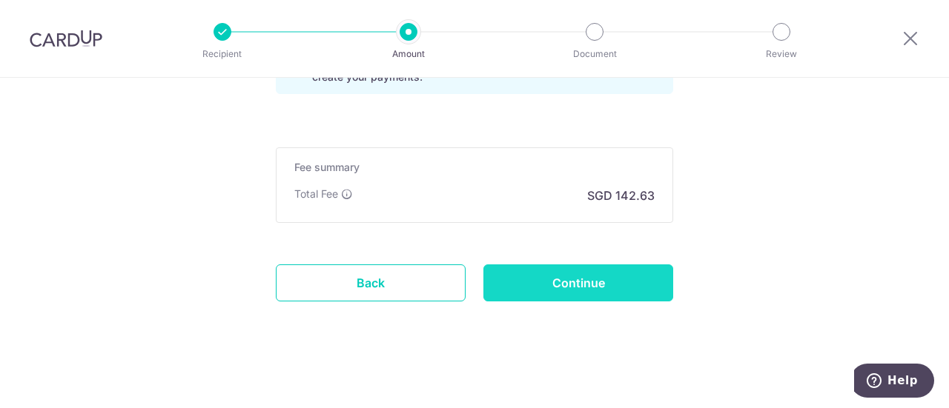
click at [587, 279] on input "Continue" at bounding box center [578, 283] width 190 height 37
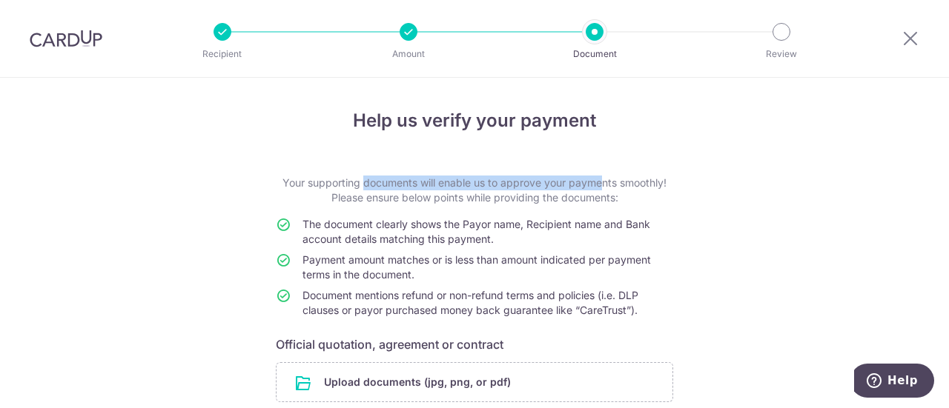
drag, startPoint x: 470, startPoint y: 180, endPoint x: 558, endPoint y: 190, distance: 88.8
click at [556, 190] on p "Your supporting documents will enable us to approve your payments smoothly! Ple…" at bounding box center [474, 191] width 397 height 30
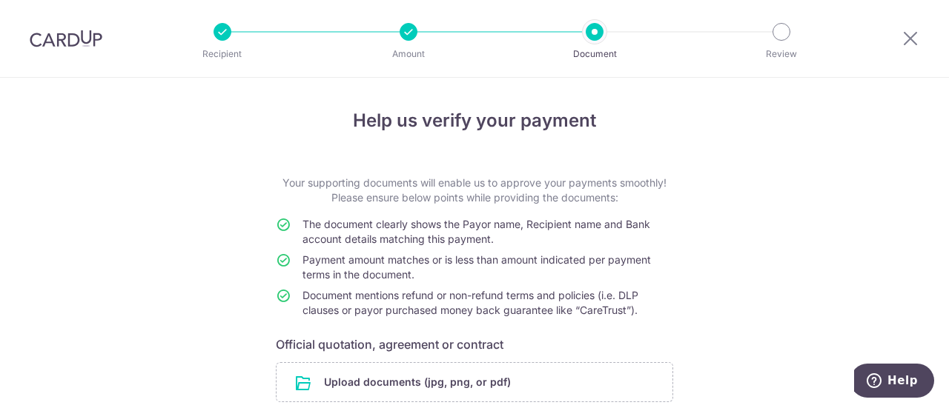
click at [562, 190] on p "Your supporting documents will enable us to approve your payments smoothly! Ple…" at bounding box center [474, 191] width 397 height 30
drag, startPoint x: 639, startPoint y: 198, endPoint x: 242, endPoint y: 181, distance: 397.6
click at [242, 181] on div "Help us verify your payment Your supporting documents will enable us to approve…" at bounding box center [474, 305] width 949 height 455
click at [421, 222] on span "The document clearly shows the Payor name, Recipient name and Bank account deta…" at bounding box center [476, 231] width 348 height 27
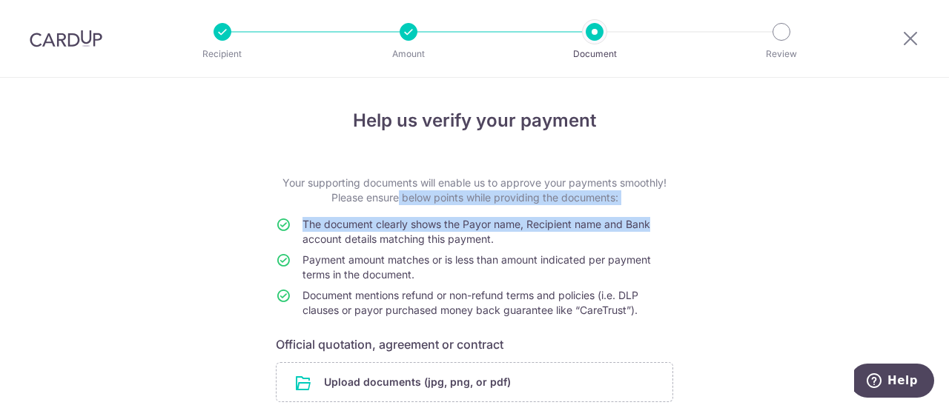
click at [668, 227] on form "Your supporting documents will enable us to approve your payments smoothly! Ple…" at bounding box center [474, 320] width 397 height 288
click at [668, 227] on td "The document clearly shows the Payor name, Recipient name and Bank account deta…" at bounding box center [487, 235] width 371 height 36
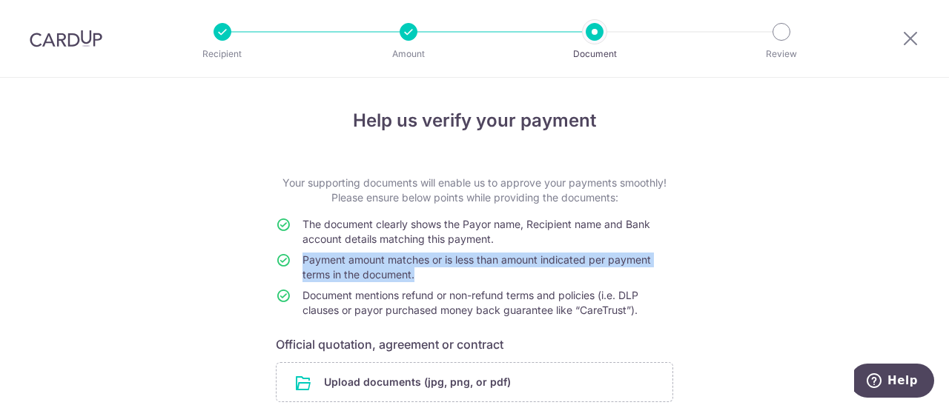
drag, startPoint x: 417, startPoint y: 277, endPoint x: 299, endPoint y: 257, distance: 118.8
click at [302, 257] on td "Payment amount matches or is less than amount indicated per payment terms in th…" at bounding box center [487, 271] width 371 height 36
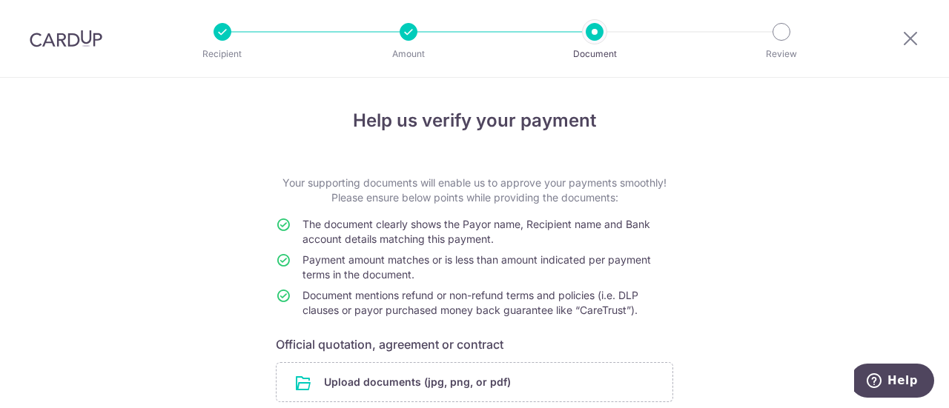
click at [627, 313] on span "Document mentions refund or non-refund terms and policies (i.e. DLP clauses or …" at bounding box center [470, 302] width 336 height 27
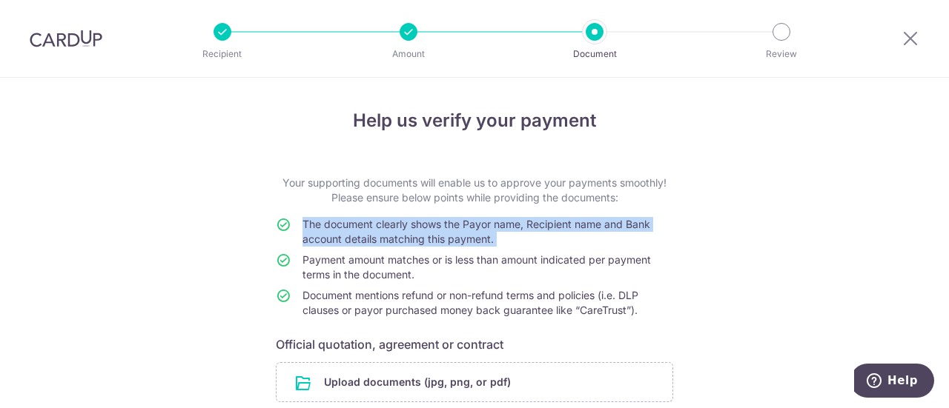
drag, startPoint x: 645, startPoint y: 305, endPoint x: 299, endPoint y: 265, distance: 348.5
click at [299, 265] on div "Help us verify your payment Your supporting documents will enable us to approve…" at bounding box center [474, 305] width 949 height 455
click at [654, 292] on td "Document mentions refund or non-refund terms and policies (i.e. DLP clauses or …" at bounding box center [487, 306] width 371 height 36
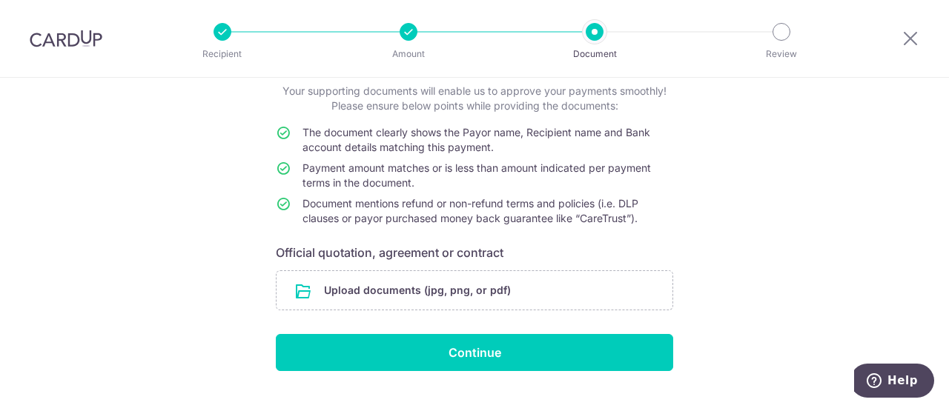
scroll to position [123, 0]
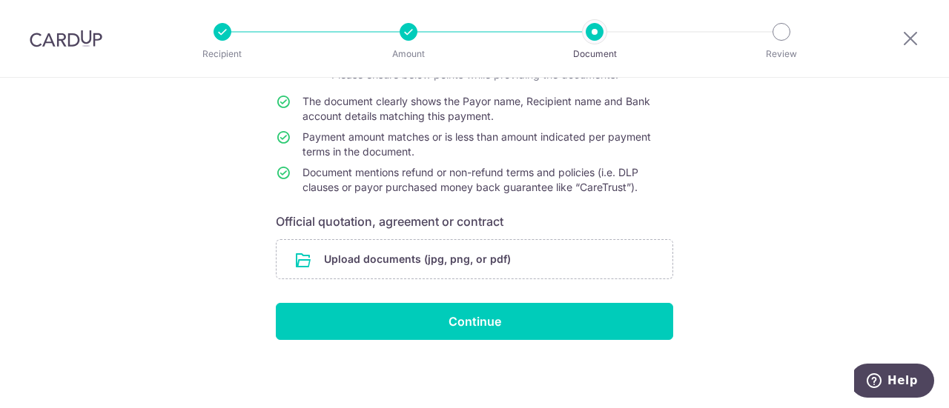
click at [410, 32] on div at bounding box center [408, 32] width 18 height 18
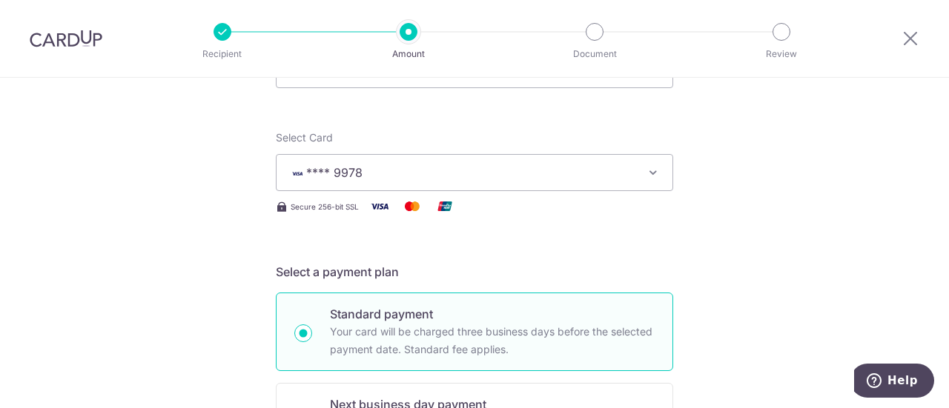
scroll to position [445, 0]
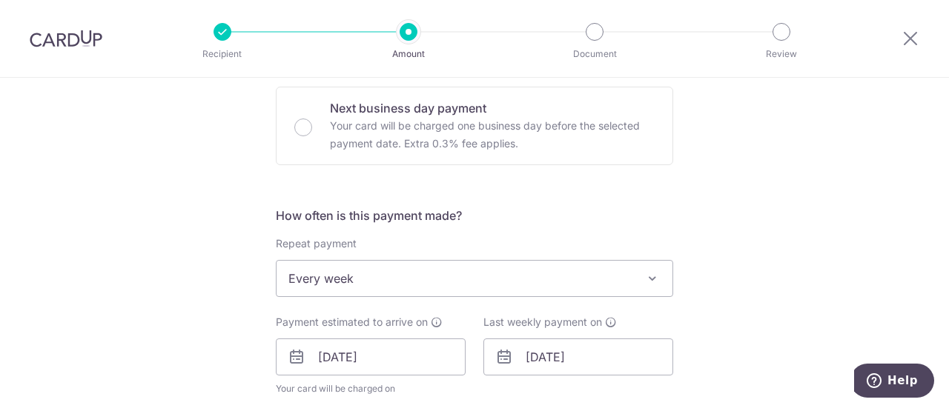
click at [518, 309] on div "How often is this payment made? Repeat payment Never Every week Every month Eve…" at bounding box center [474, 308] width 397 height 202
click at [539, 284] on span "Every week" at bounding box center [474, 279] width 396 height 36
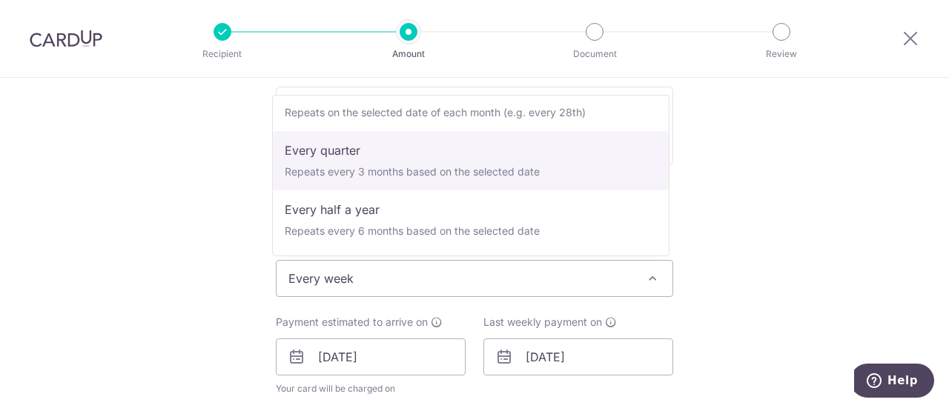
scroll to position [0, 0]
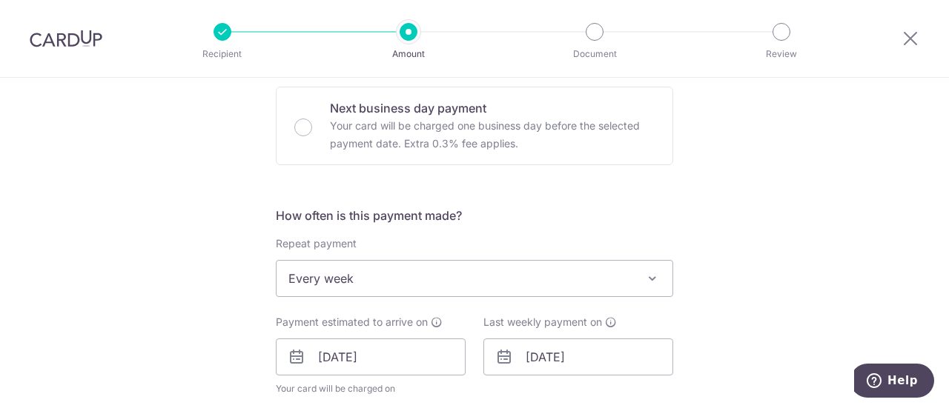
click at [734, 135] on div "Tell us more about your payment Enter payment amount SGD 5,485.90 5485.90 Selec…" at bounding box center [474, 386] width 949 height 1507
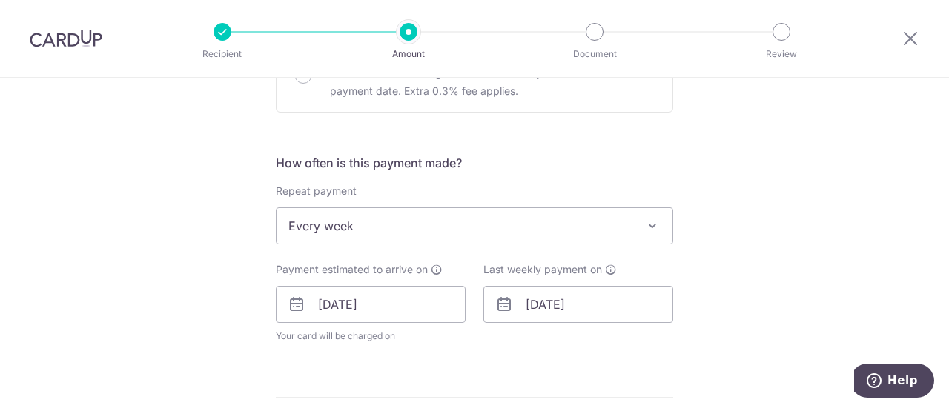
scroll to position [519, 0]
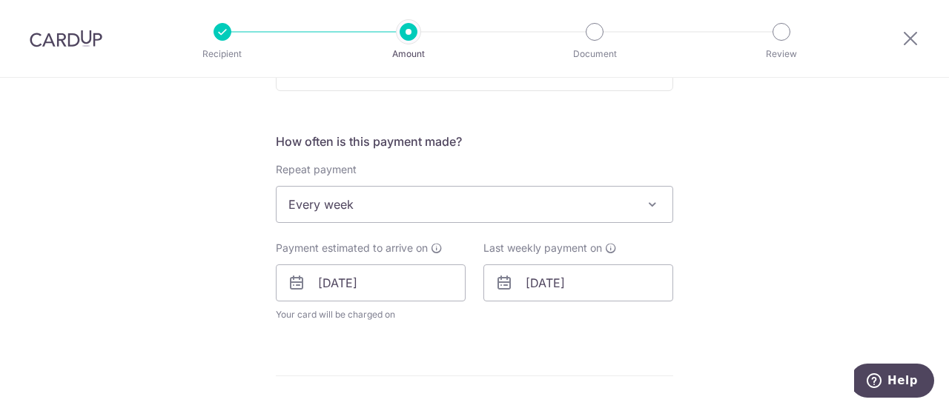
click at [482, 209] on span "Every week" at bounding box center [474, 205] width 396 height 36
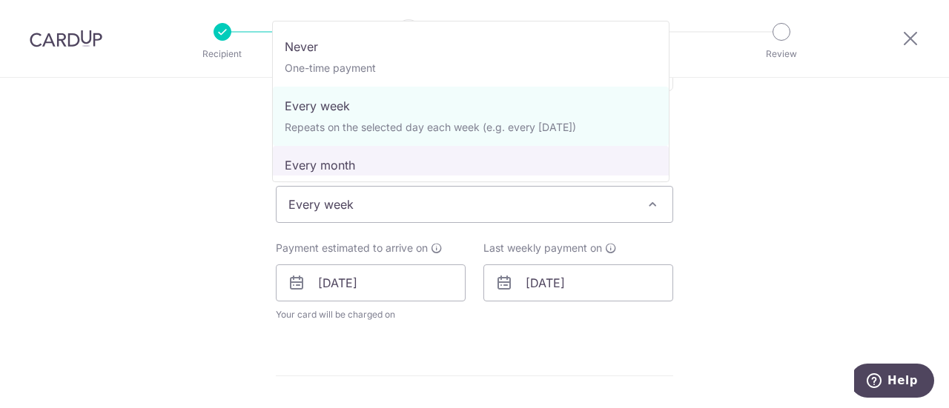
select select "3"
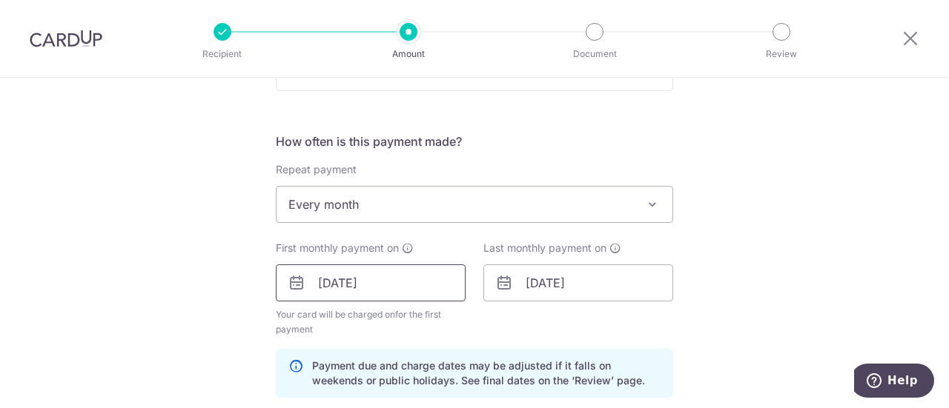
click at [384, 287] on input "[DATE]" at bounding box center [371, 283] width 190 height 37
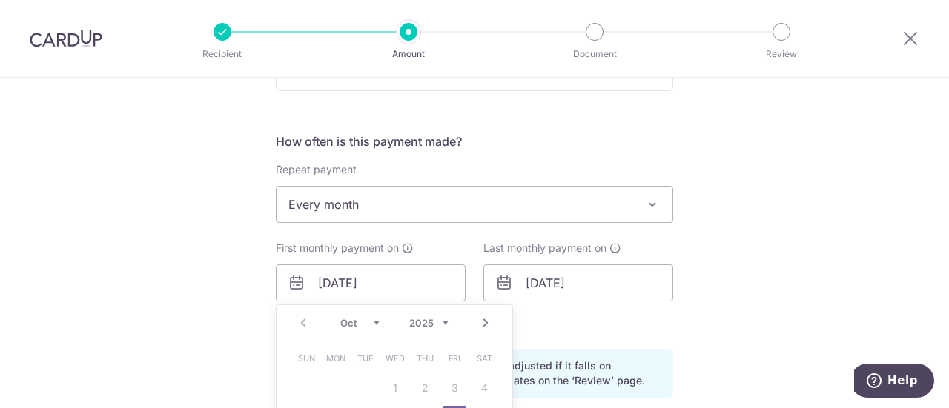
click at [611, 329] on div "Last monthly payment on [DATE]" at bounding box center [578, 289] width 208 height 96
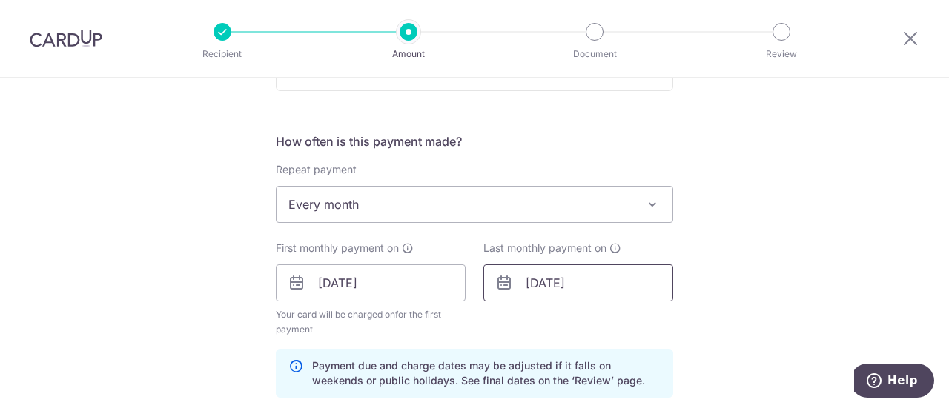
click at [591, 288] on input "[DATE]" at bounding box center [578, 283] width 190 height 37
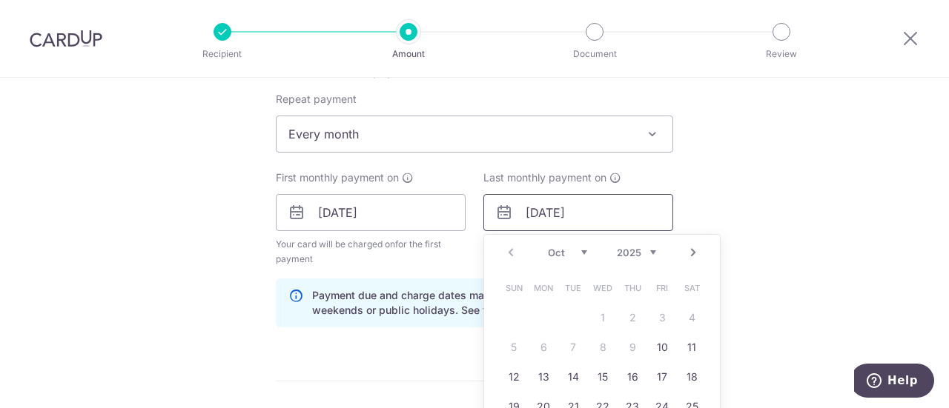
scroll to position [667, 0]
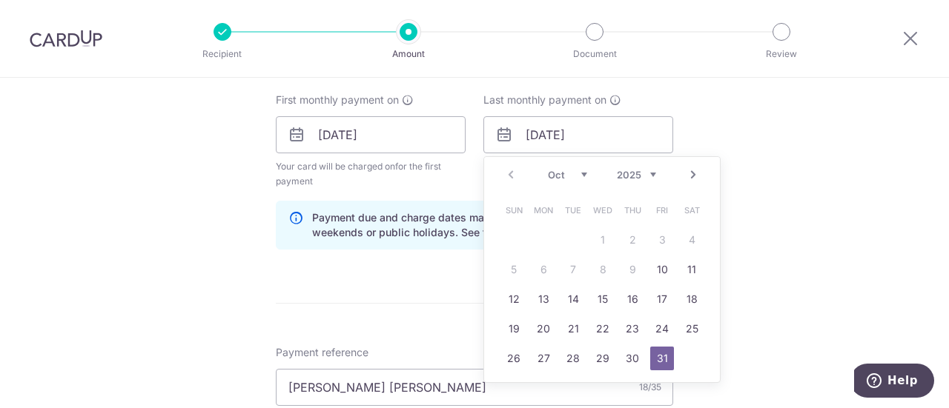
click at [691, 182] on link "Next" at bounding box center [693, 175] width 18 height 18
click at [629, 273] on link "6" at bounding box center [632, 270] width 24 height 24
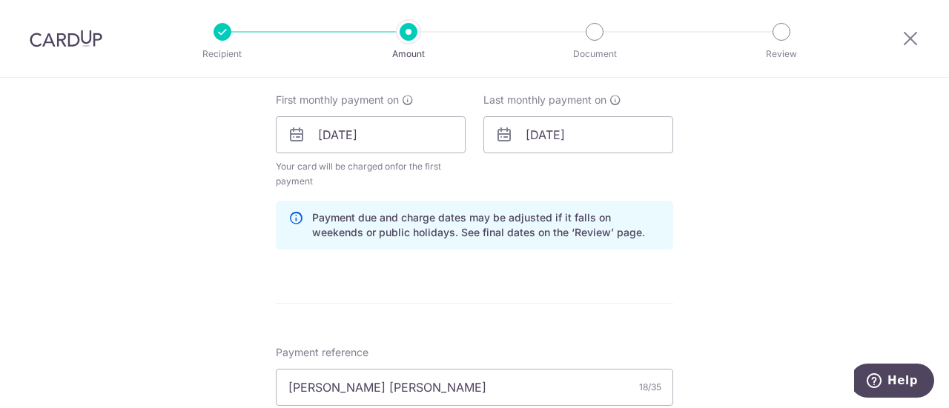
click at [737, 235] on div "Tell us more about your payment Enter payment amount SGD 5,485.90 5485.90 Selec…" at bounding box center [474, 202] width 949 height 1582
click at [571, 142] on input "[DATE]" at bounding box center [578, 134] width 190 height 37
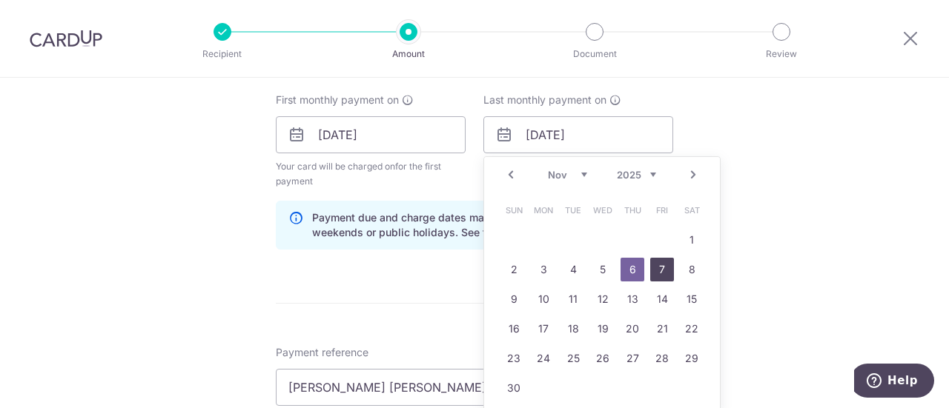
click at [661, 265] on link "7" at bounding box center [662, 270] width 24 height 24
type input "[DATE]"
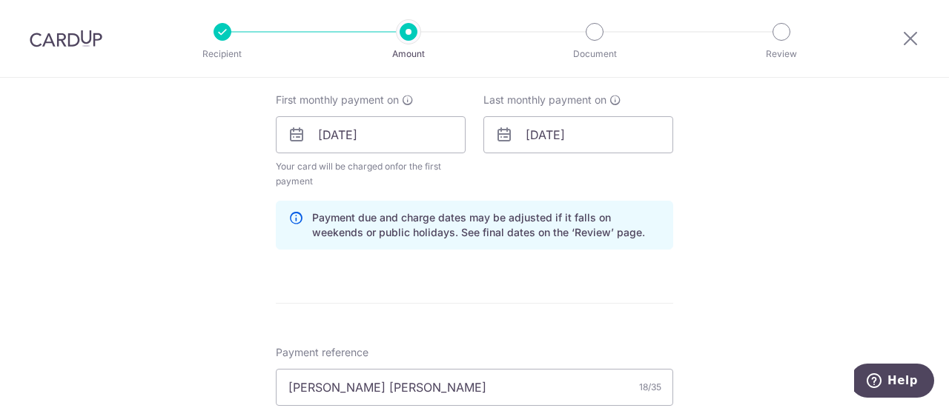
click at [737, 248] on div "Tell us more about your payment Enter payment amount SGD 5,485.90 5485.90 Selec…" at bounding box center [474, 202] width 949 height 1582
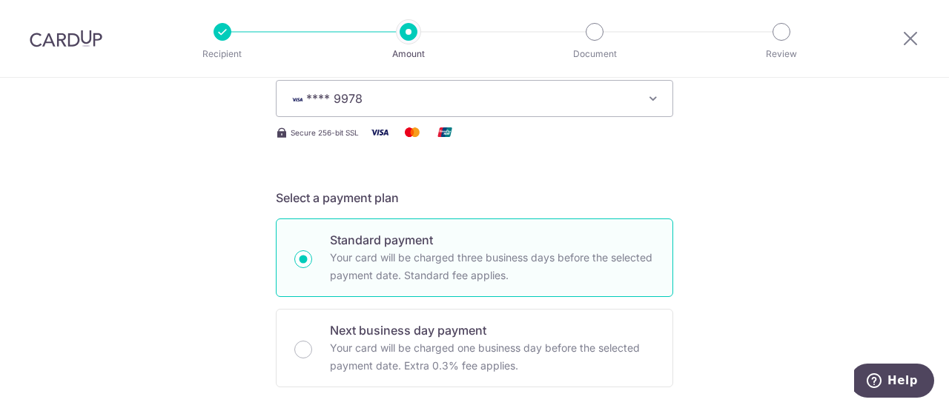
scroll to position [0, 0]
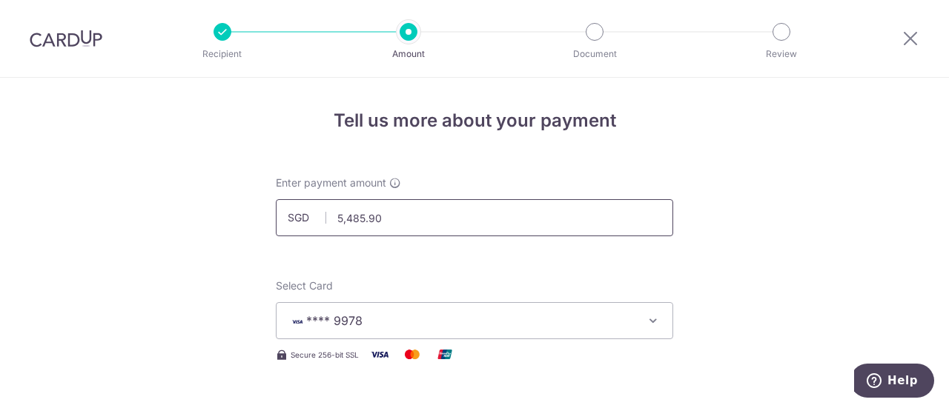
drag, startPoint x: 424, startPoint y: 221, endPoint x: 247, endPoint y: 219, distance: 177.2
type input "16,943.60"
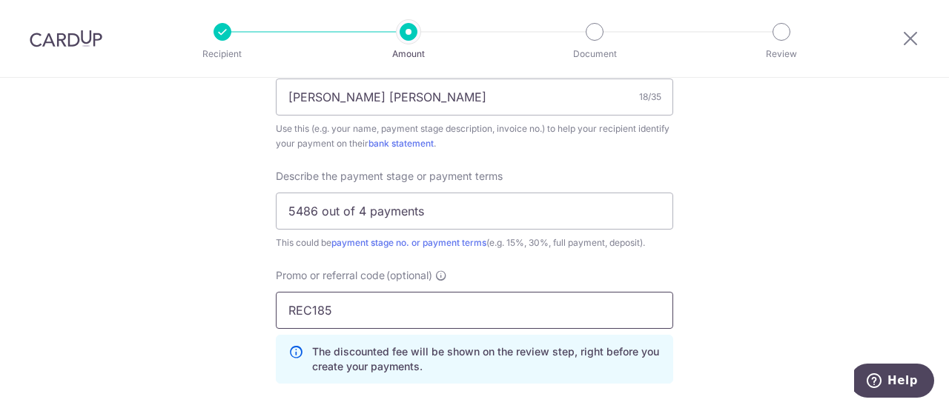
scroll to position [964, 0]
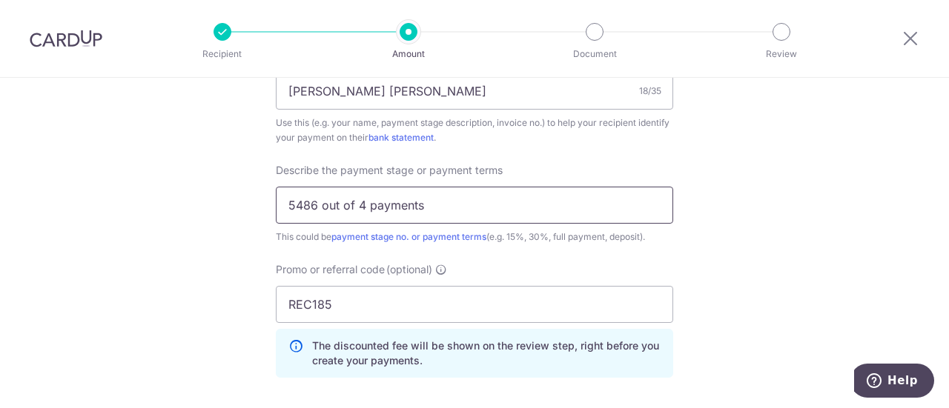
drag, startPoint x: 440, startPoint y: 201, endPoint x: 136, endPoint y: 199, distance: 303.1
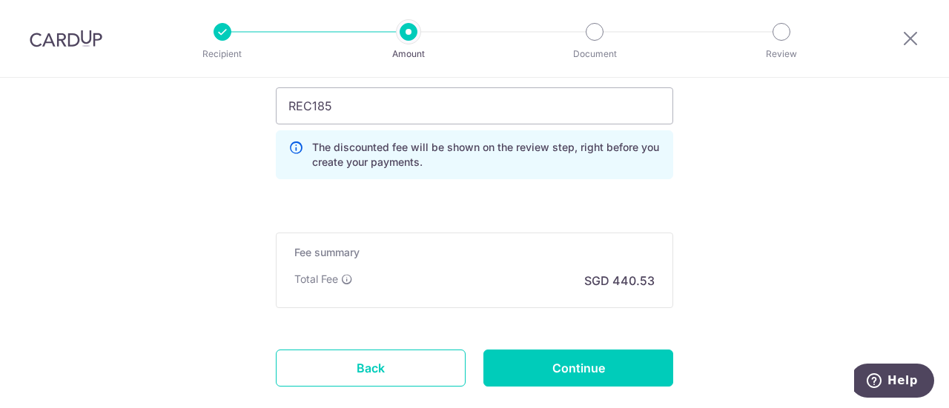
scroll to position [1186, 0]
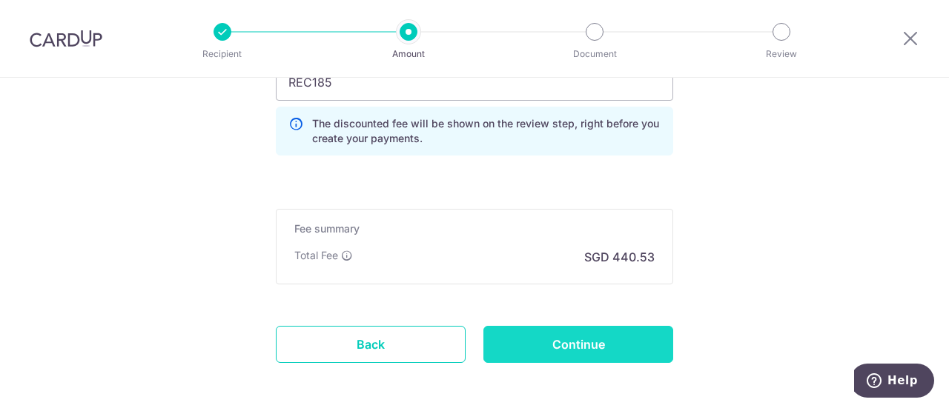
type input "Remaining 40% and 45%"
click at [568, 334] on input "Continue" at bounding box center [578, 344] width 190 height 37
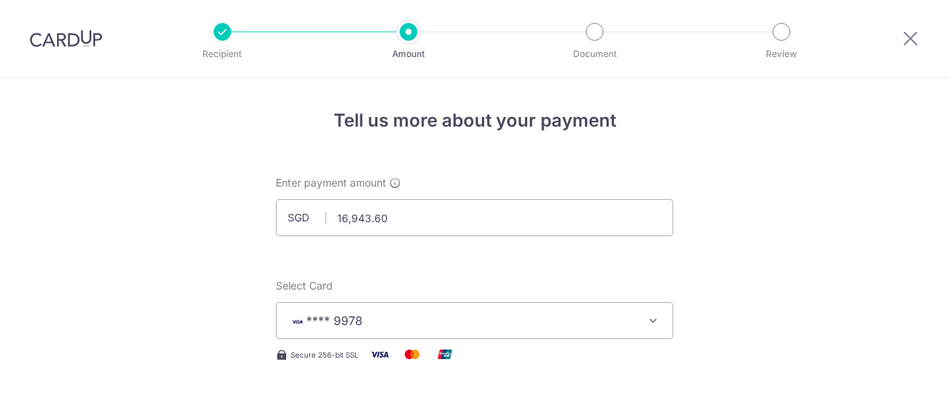
scroll to position [673, 0]
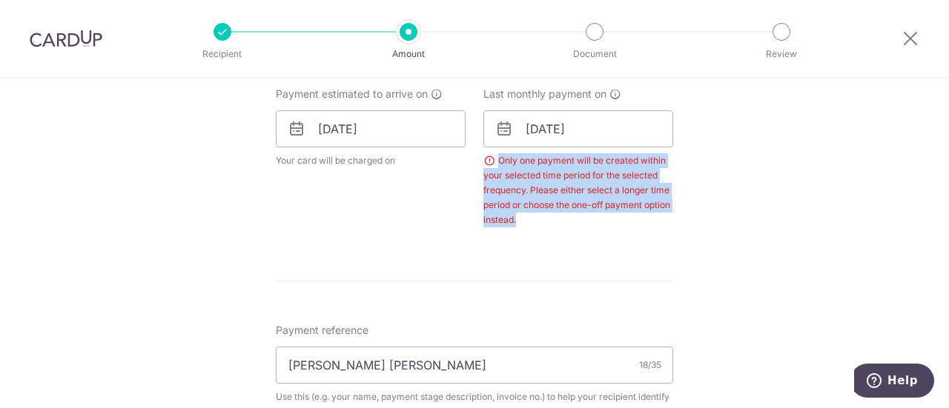
drag, startPoint x: 540, startPoint y: 218, endPoint x: 495, endPoint y: 161, distance: 72.3
click at [495, 161] on div "Only one payment will be created within your selected time period for the selec…" at bounding box center [578, 190] width 190 height 74
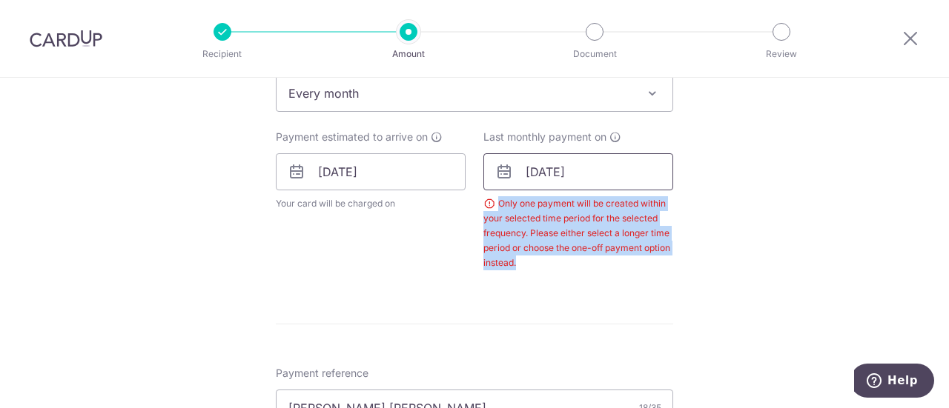
scroll to position [599, 0]
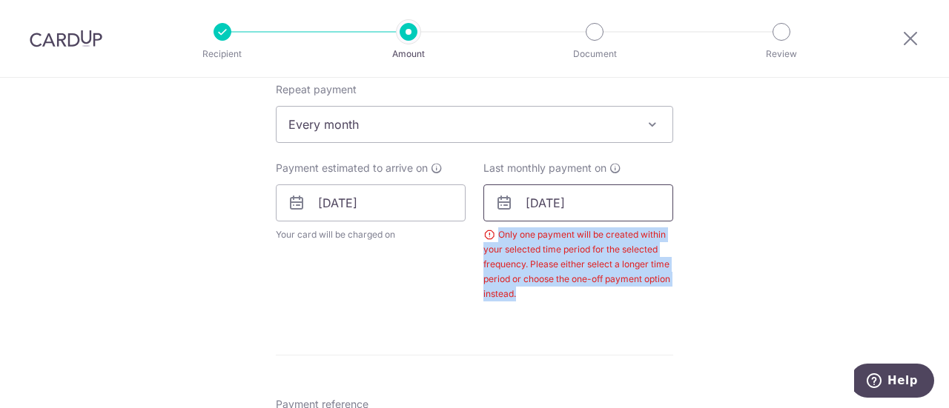
click at [560, 205] on input "[DATE]" at bounding box center [578, 203] width 190 height 37
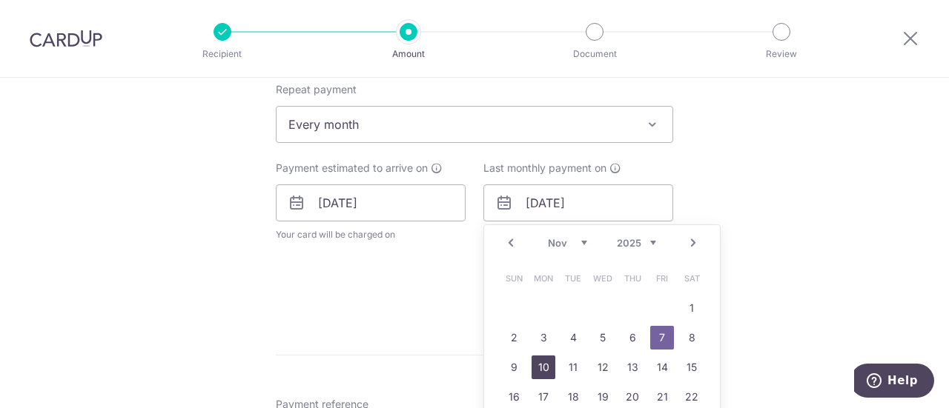
drag, startPoint x: 541, startPoint y: 371, endPoint x: 550, endPoint y: 369, distance: 9.2
click at [541, 371] on link "10" at bounding box center [543, 368] width 24 height 24
type input "[DATE]"
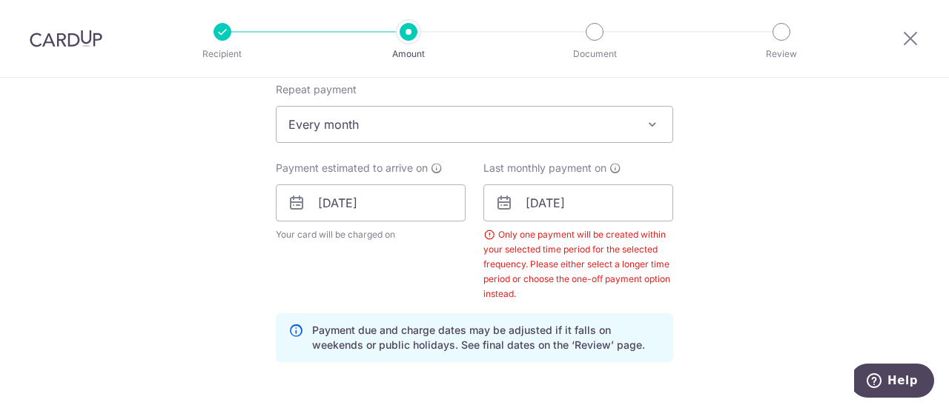
click at [596, 285] on div "Only one payment will be created within your selected time period for the selec…" at bounding box center [578, 265] width 190 height 74
click at [629, 248] on div "Only one payment will be created within your selected time period for the selec…" at bounding box center [578, 265] width 190 height 74
click at [568, 210] on input "[DATE]" at bounding box center [578, 203] width 190 height 37
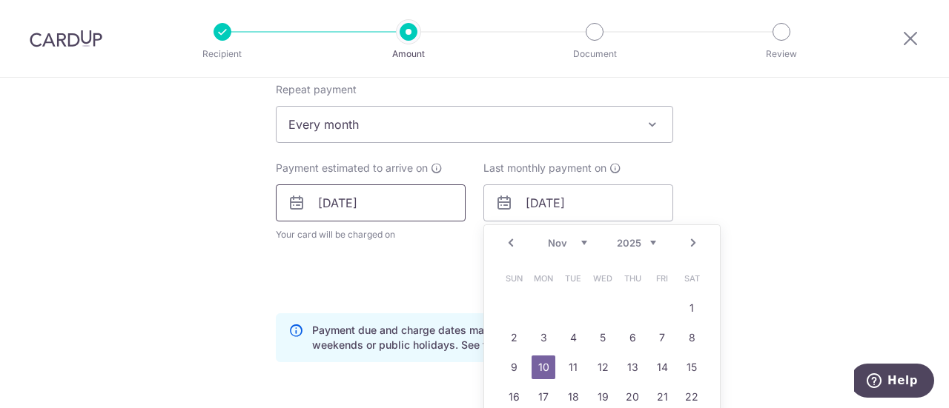
click at [384, 208] on input "[DATE]" at bounding box center [371, 203] width 190 height 37
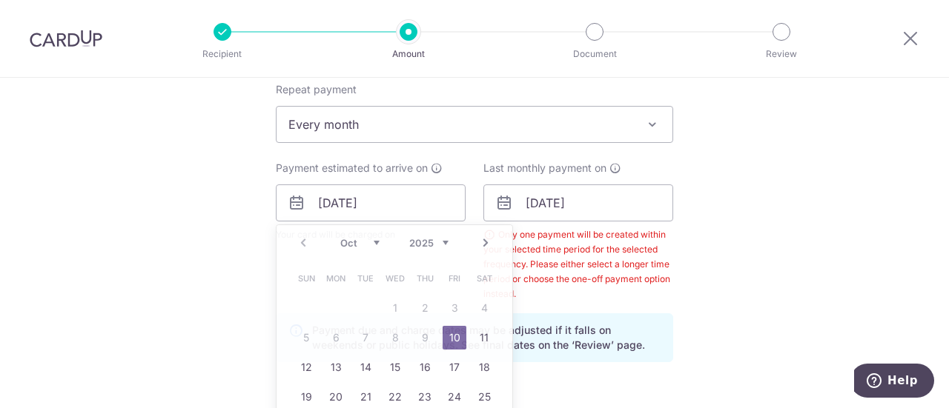
click at [720, 211] on div "Tell us more about your payment Enter payment amount SGD 16,943.60 16943.60 Sel…" at bounding box center [474, 292] width 949 height 1627
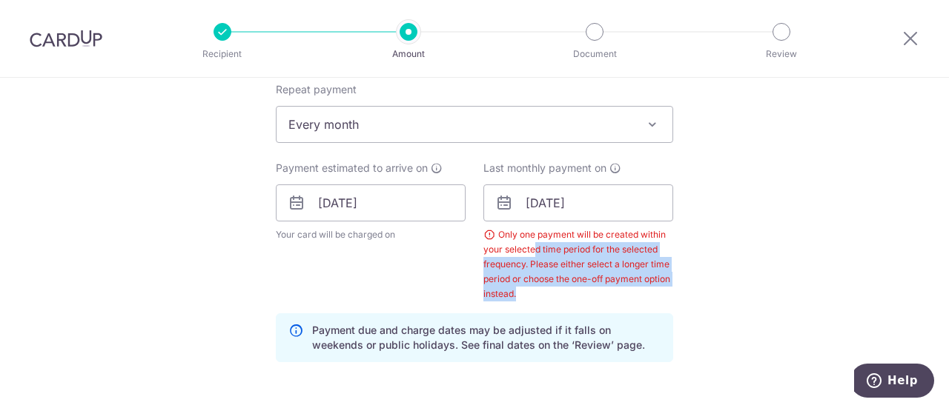
drag, startPoint x: 534, startPoint y: 258, endPoint x: 546, endPoint y: 295, distance: 39.1
click at [546, 295] on div "Only one payment will be created within your selected time period for the selec…" at bounding box center [578, 265] width 190 height 74
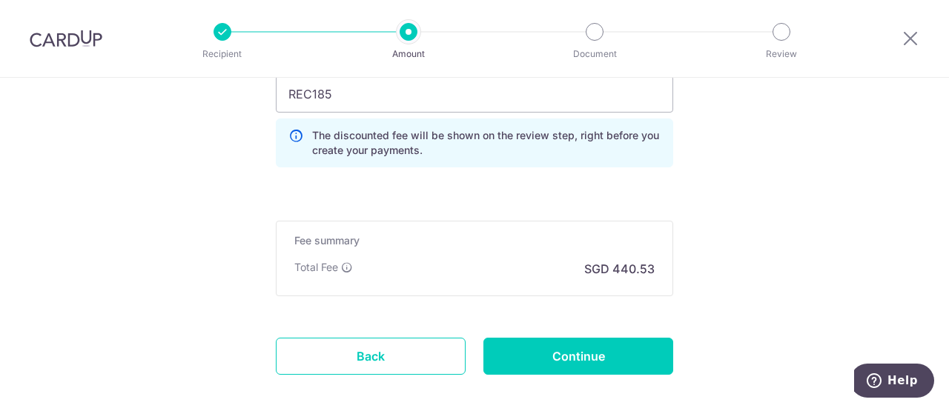
scroll to position [1292, 0]
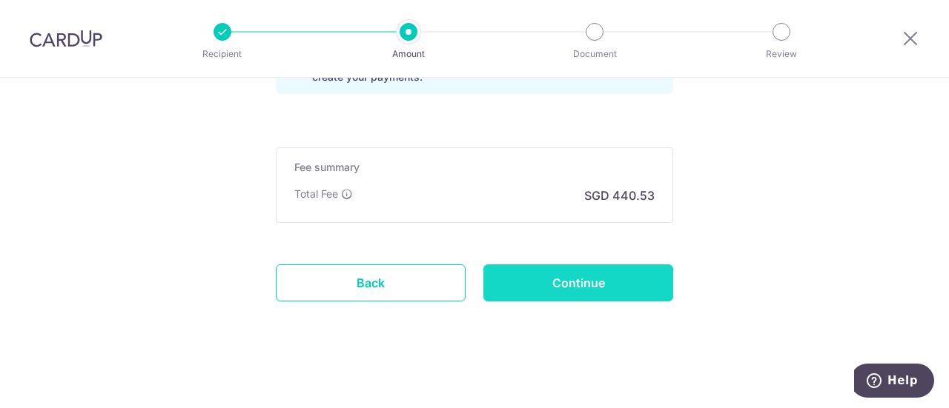
click at [557, 279] on input "Continue" at bounding box center [578, 283] width 190 height 37
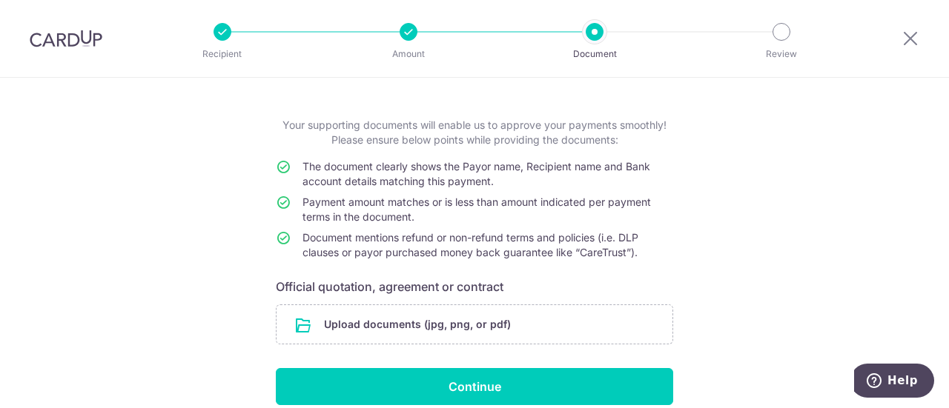
scroll to position [123, 0]
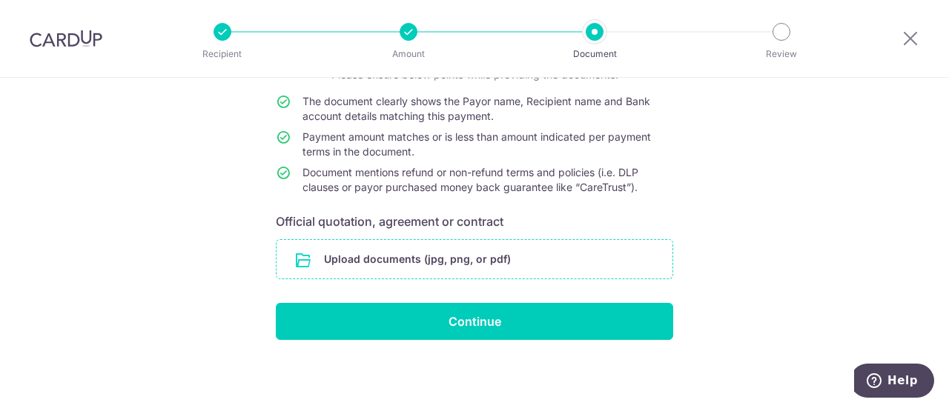
click at [434, 254] on input "file" at bounding box center [474, 259] width 396 height 39
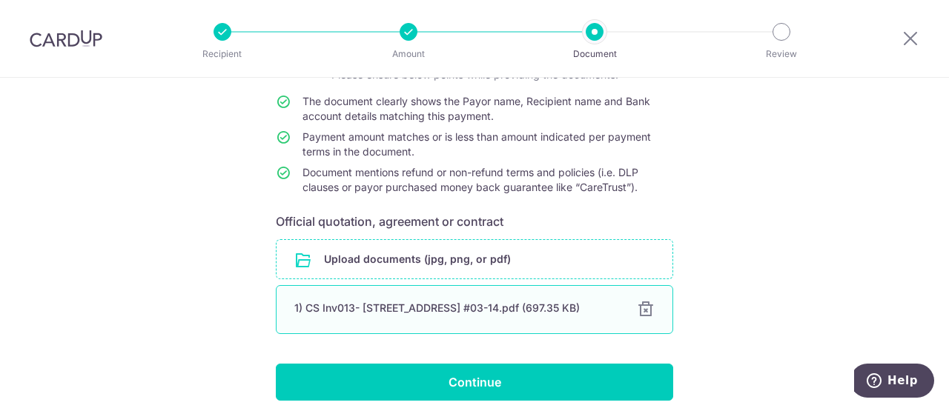
scroll to position [184, 0]
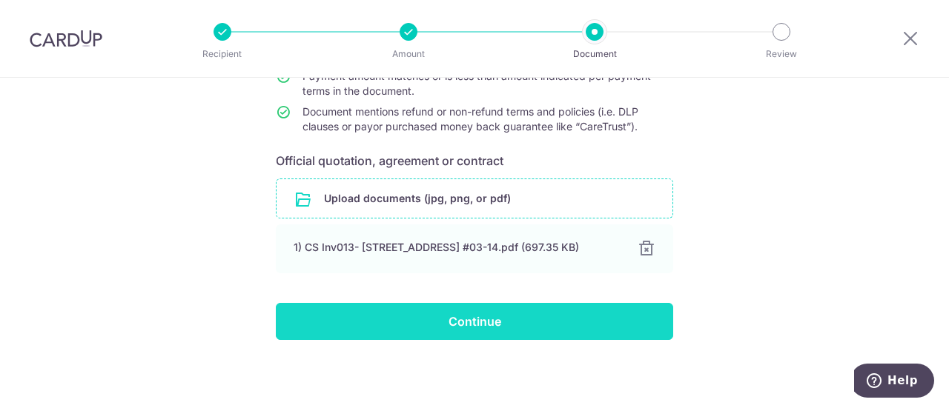
click at [548, 321] on input "Continue" at bounding box center [474, 321] width 397 height 37
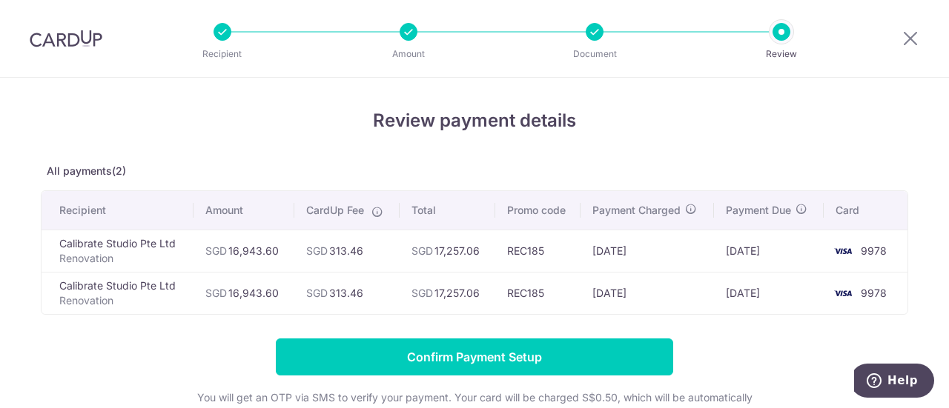
drag, startPoint x: 334, startPoint y: 246, endPoint x: 372, endPoint y: 246, distance: 38.5
click at [372, 246] on td "SGD 313.46" at bounding box center [346, 251] width 105 height 42
click at [356, 287] on td "SGD 313.46" at bounding box center [346, 293] width 105 height 42
drag, startPoint x: 357, startPoint y: 296, endPoint x: 331, endPoint y: 294, distance: 26.0
click at [331, 294] on td "SGD 313.46" at bounding box center [346, 293] width 105 height 42
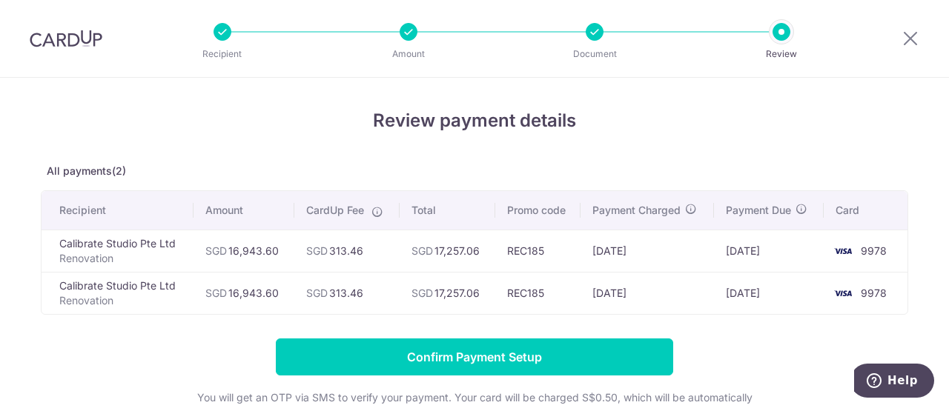
click at [366, 292] on td "SGD 313.46" at bounding box center [346, 293] width 105 height 42
click at [906, 40] on icon at bounding box center [910, 38] width 18 height 19
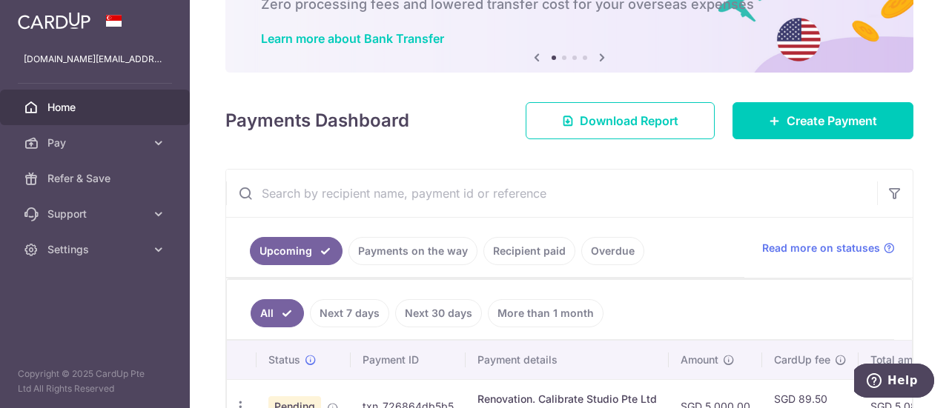
scroll to position [199, 0]
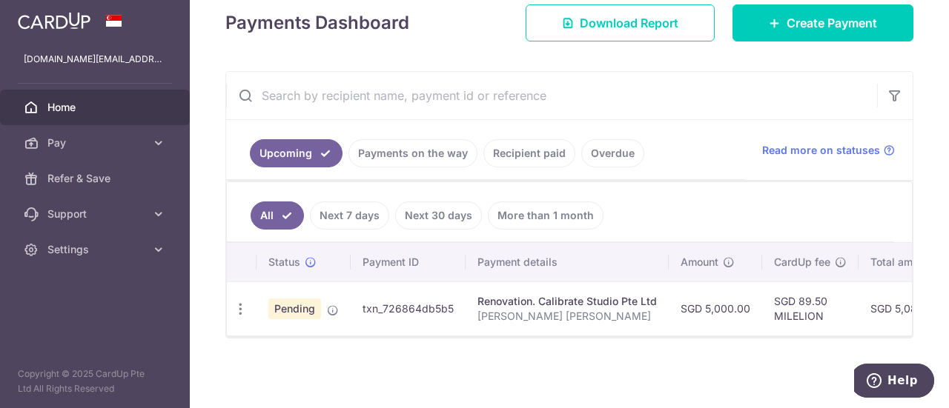
click at [494, 309] on p "[PERSON_NAME] [PERSON_NAME]" at bounding box center [566, 316] width 179 height 15
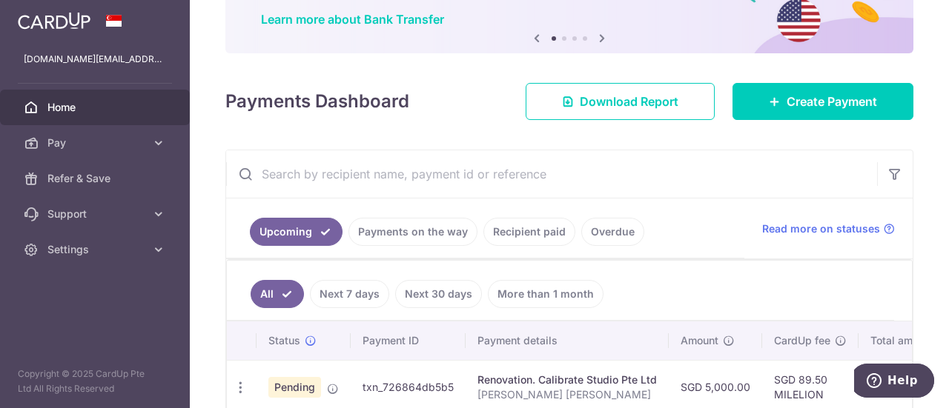
scroll to position [51, 0]
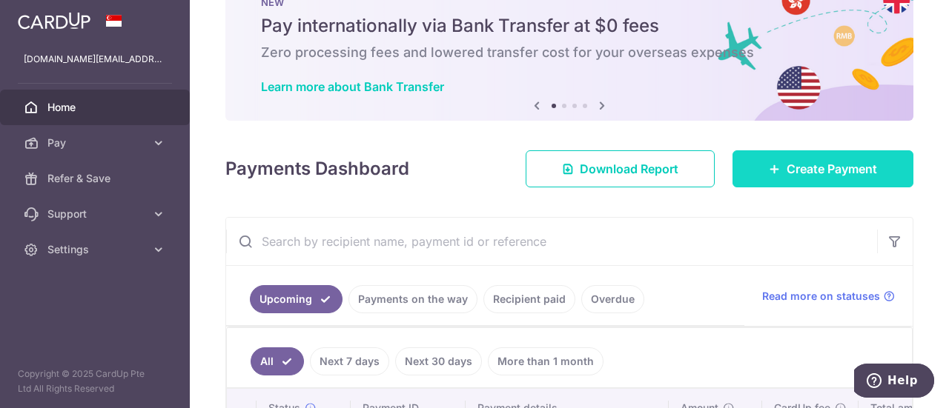
click at [802, 171] on span "Create Payment" at bounding box center [831, 169] width 90 height 18
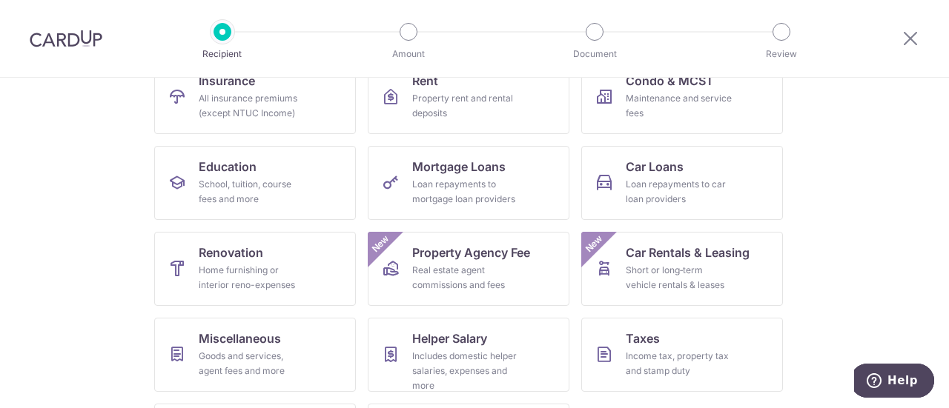
scroll to position [253, 0]
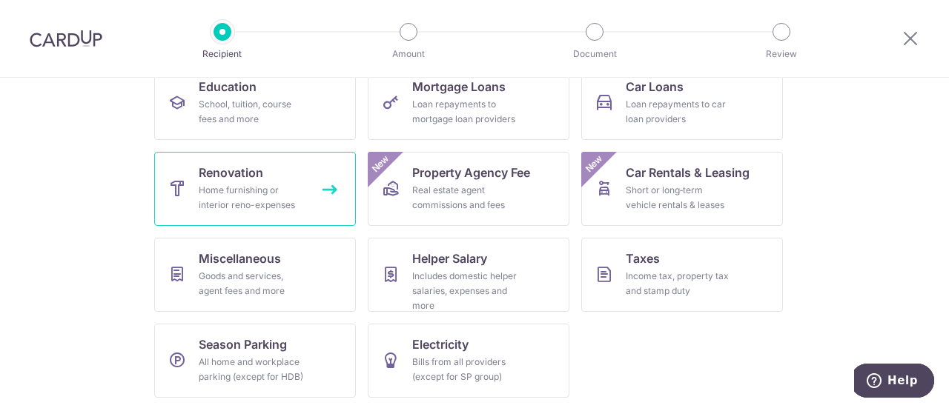
click at [257, 189] on div "Home furnishing or interior reno-expenses" at bounding box center [252, 198] width 107 height 30
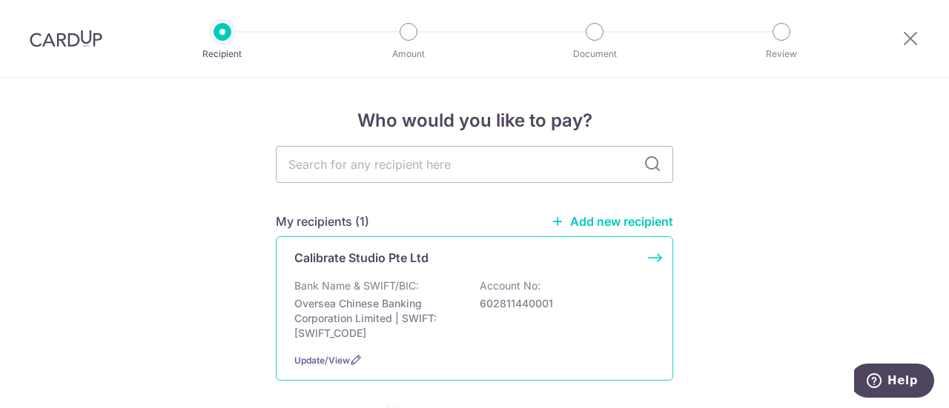
click at [459, 311] on div "Bank Name & SWIFT/BIC: Oversea Chinese Banking Corporation Limited | SWIFT: [SW…" at bounding box center [474, 310] width 360 height 62
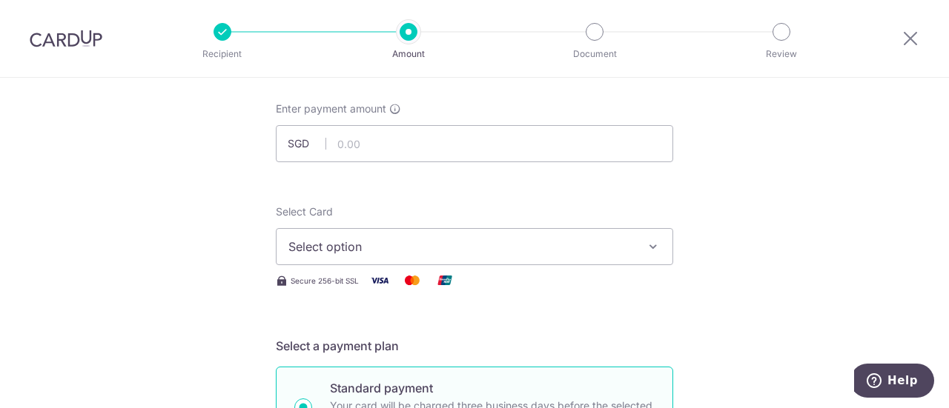
click at [387, 124] on div "Enter payment amount SGD" at bounding box center [474, 132] width 397 height 61
click at [387, 136] on input "text" at bounding box center [474, 143] width 397 height 37
drag, startPoint x: 389, startPoint y: 145, endPoint x: 422, endPoint y: 146, distance: 33.4
click at [422, 146] on input "847.00" at bounding box center [474, 143] width 397 height 37
type input "8,471.80"
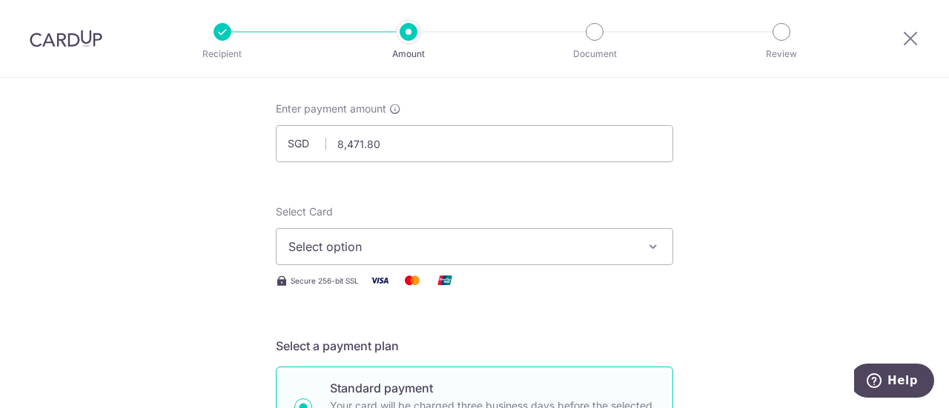
click at [614, 254] on span "Select option" at bounding box center [460, 247] width 345 height 18
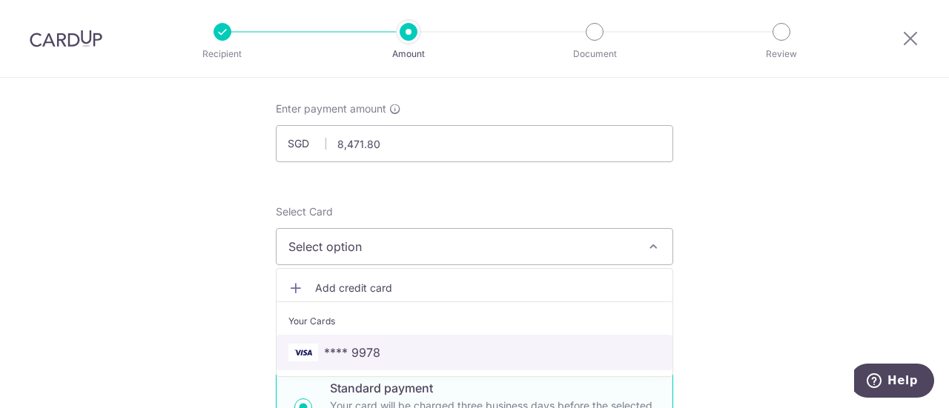
click at [420, 355] on span "**** 9978" at bounding box center [474, 353] width 372 height 18
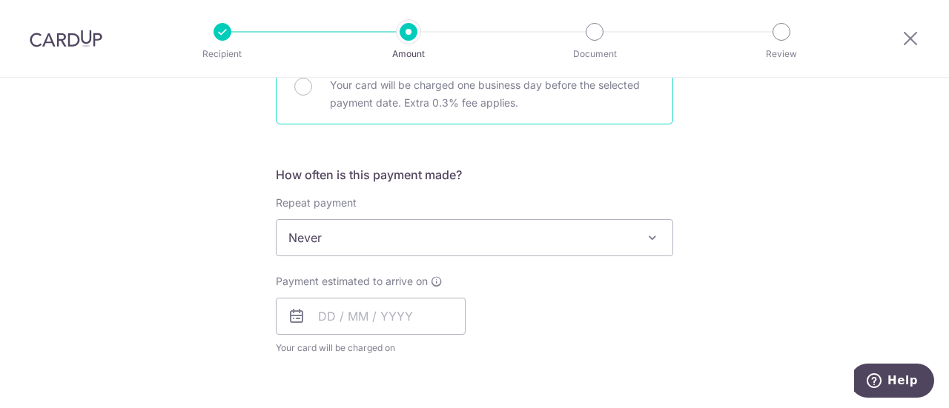
scroll to position [593, 0]
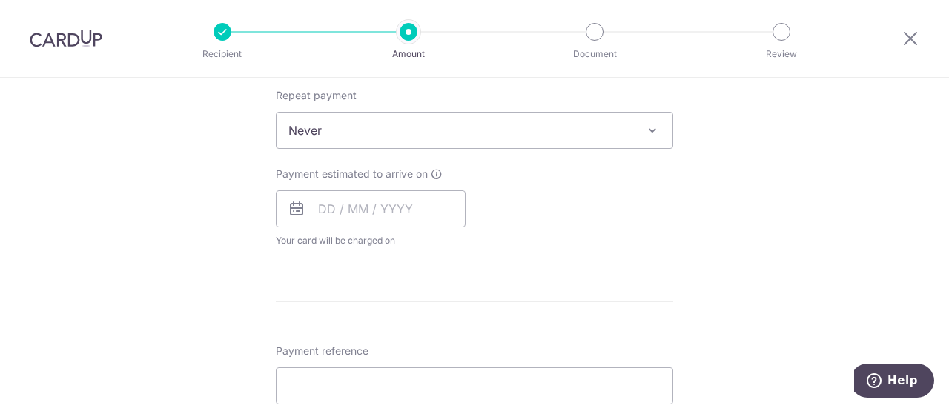
click at [493, 137] on span "Never" at bounding box center [474, 131] width 396 height 36
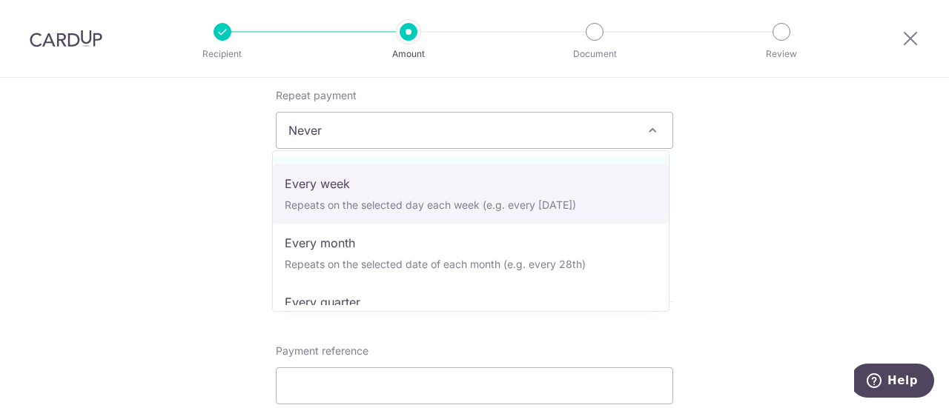
scroll to position [74, 0]
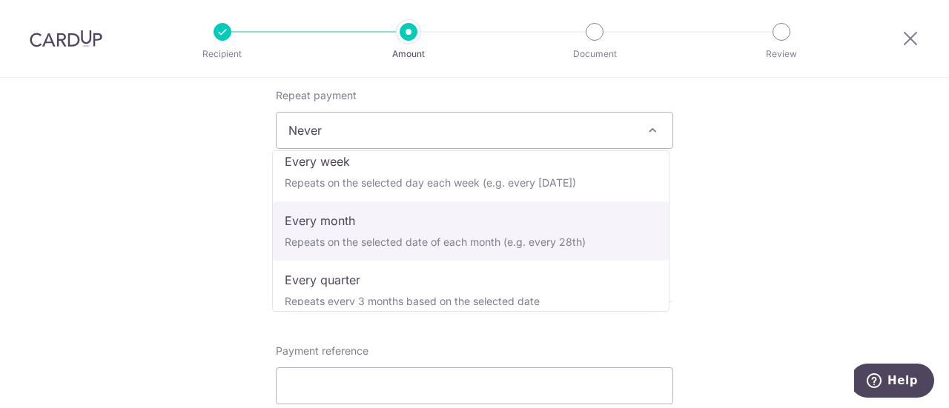
select select "3"
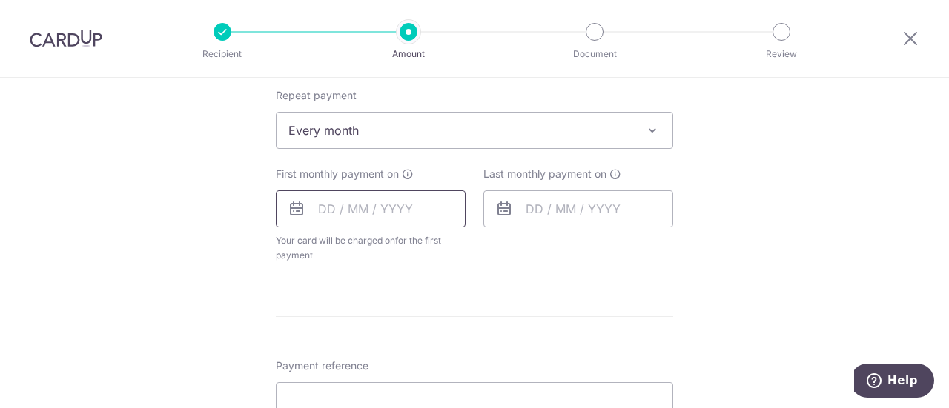
click at [386, 210] on input "text" at bounding box center [371, 208] width 190 height 37
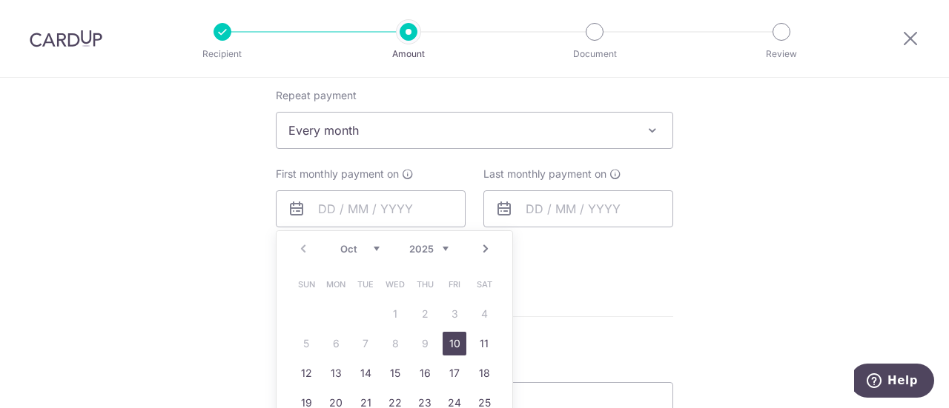
click at [454, 344] on link "10" at bounding box center [454, 344] width 24 height 24
type input "[DATE]"
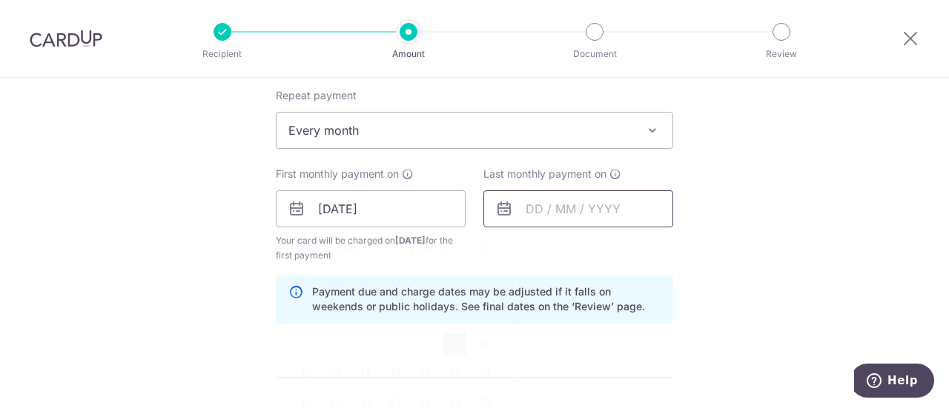
click at [554, 205] on input "text" at bounding box center [578, 208] width 190 height 37
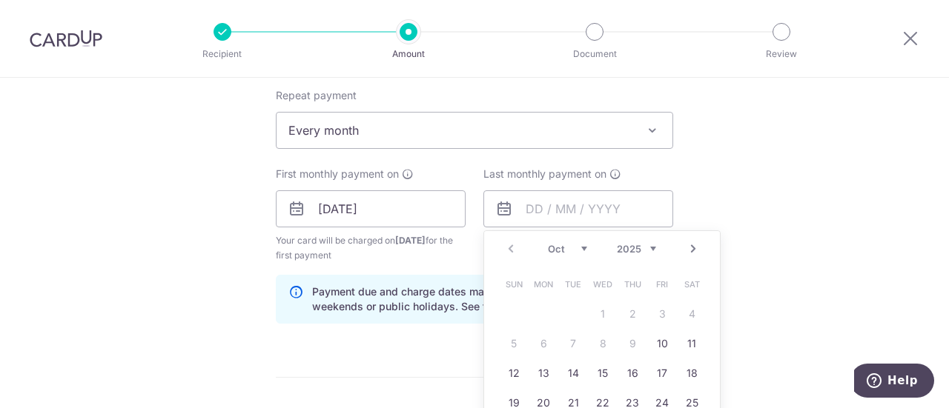
click at [689, 254] on link "Next" at bounding box center [693, 249] width 18 height 18
click at [550, 374] on link "10" at bounding box center [543, 374] width 24 height 24
type input "[DATE]"
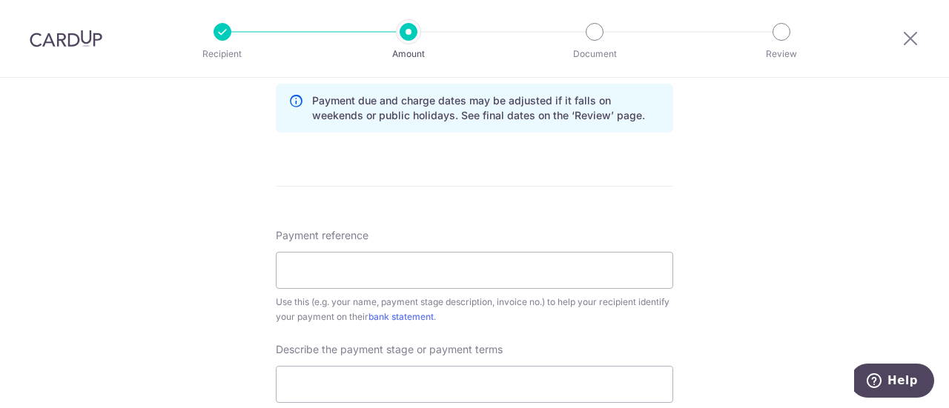
scroll to position [815, 0]
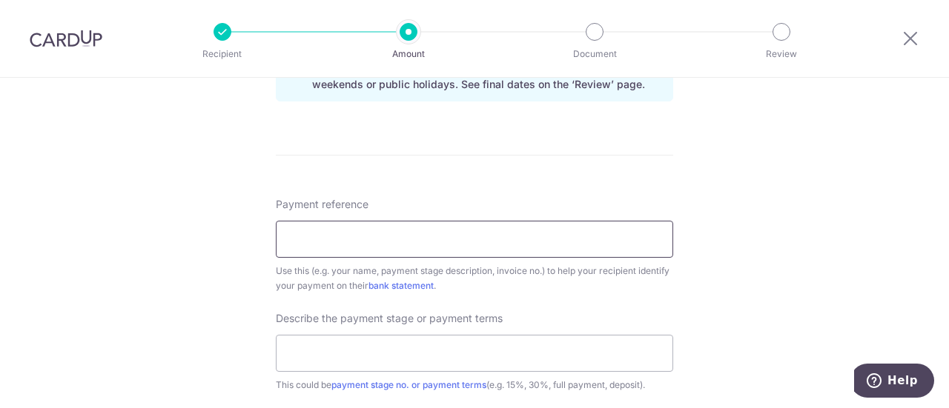
click at [452, 242] on input "Payment reference" at bounding box center [474, 239] width 397 height 37
type input "[PERSON_NAME] [PERSON_NAME]"
click at [416, 349] on input "text" at bounding box center [474, 353] width 397 height 37
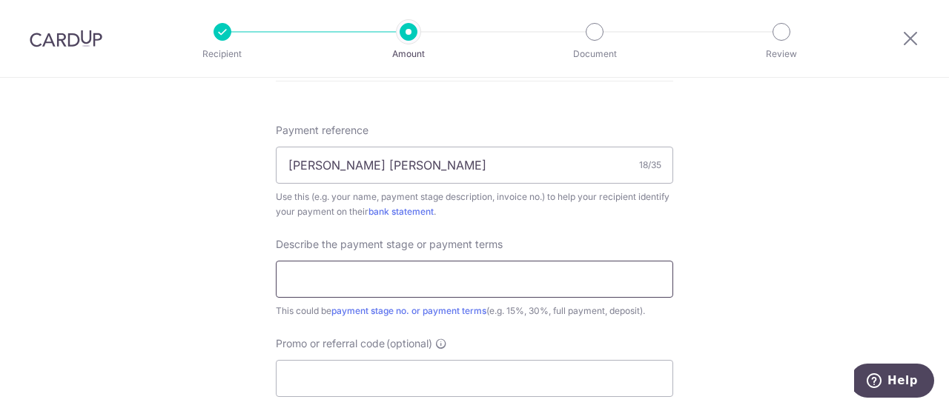
type input "Remaining 40% and 45%"
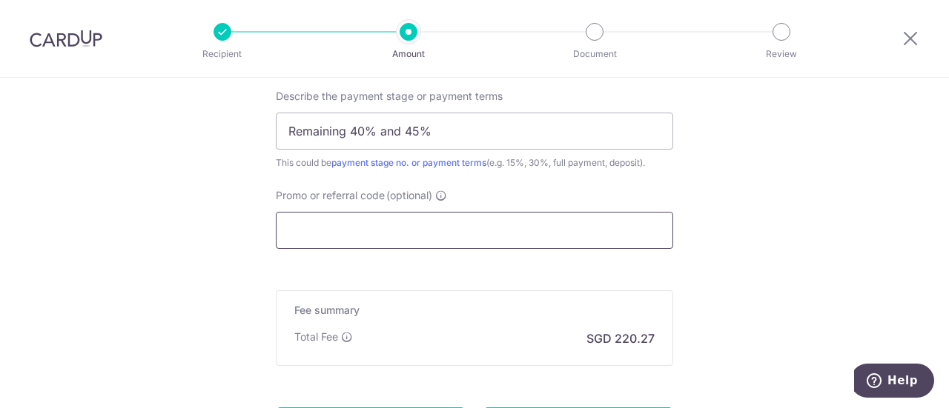
click at [405, 232] on input "Promo or referral code (optional)" at bounding box center [474, 230] width 397 height 37
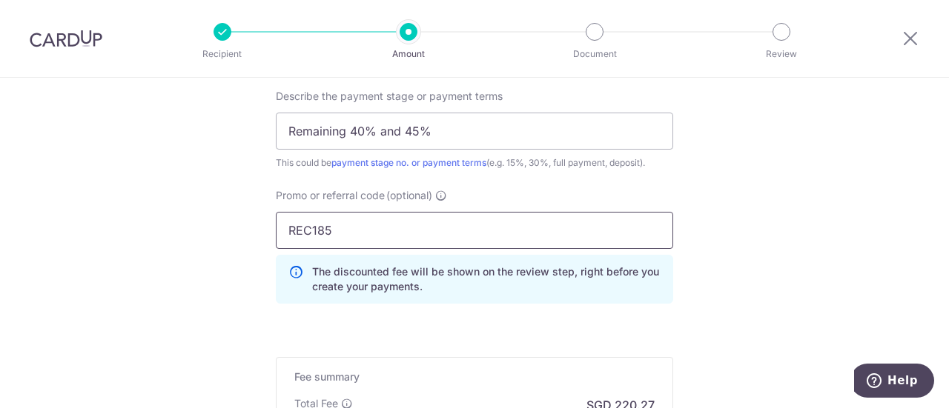
type input "REC185"
click at [842, 76] on header "Recipient Amount Document Review" at bounding box center [474, 39] width 949 height 78
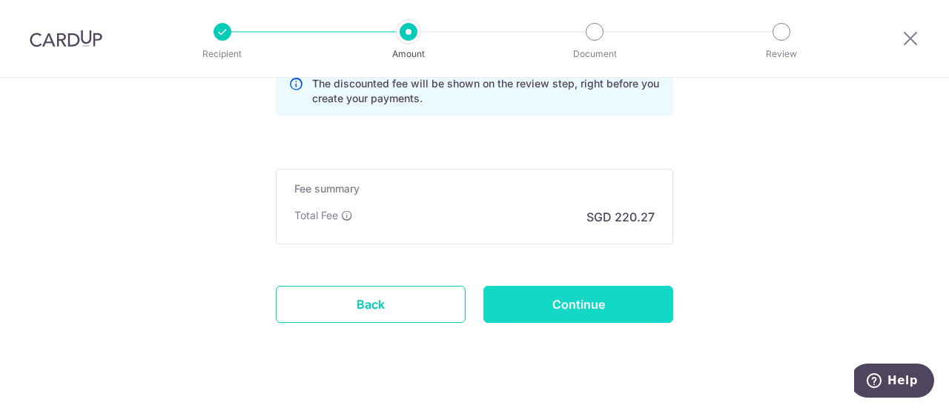
scroll to position [1247, 0]
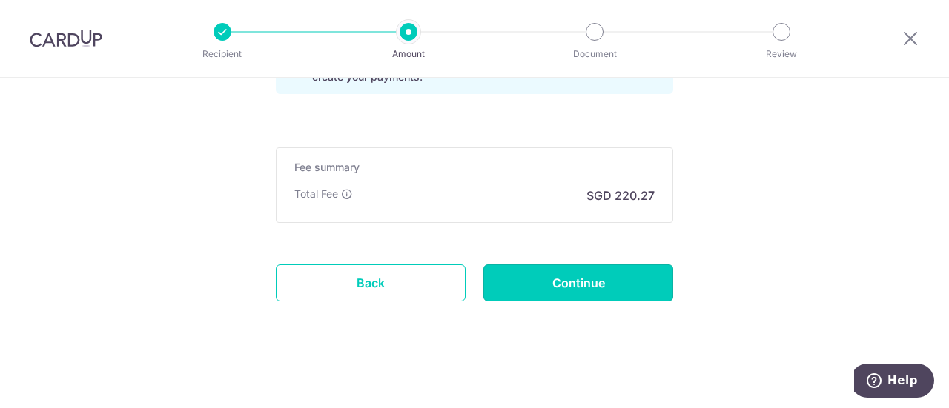
click at [551, 282] on input "Continue" at bounding box center [578, 283] width 190 height 37
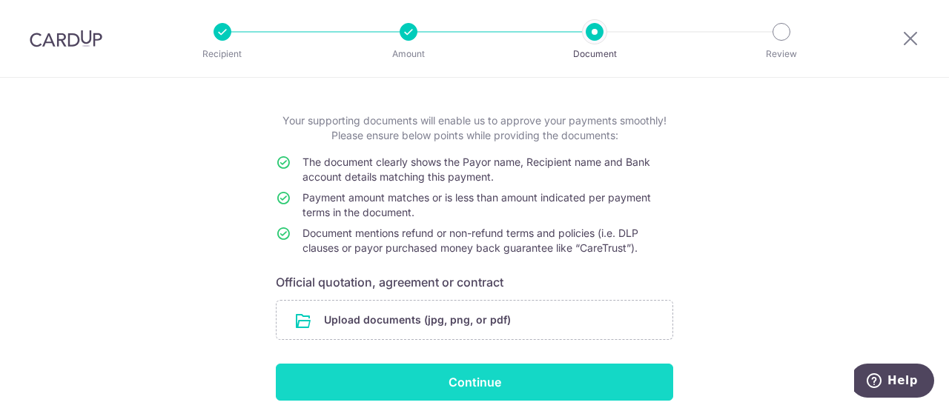
scroll to position [123, 0]
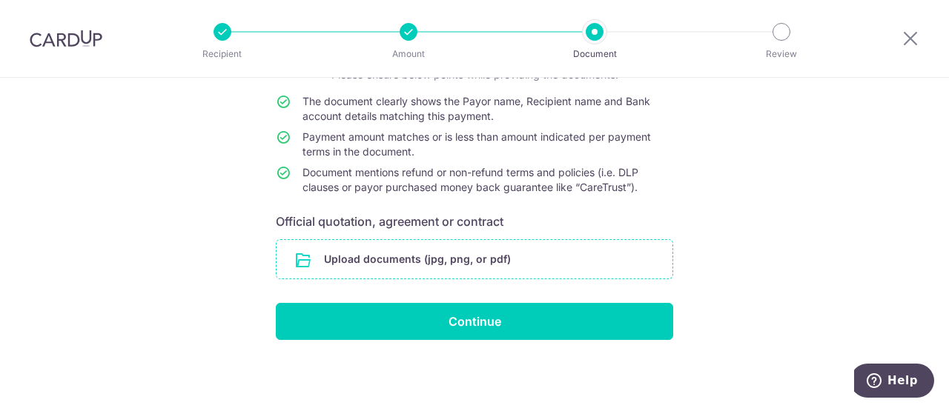
click at [436, 260] on input "file" at bounding box center [474, 259] width 396 height 39
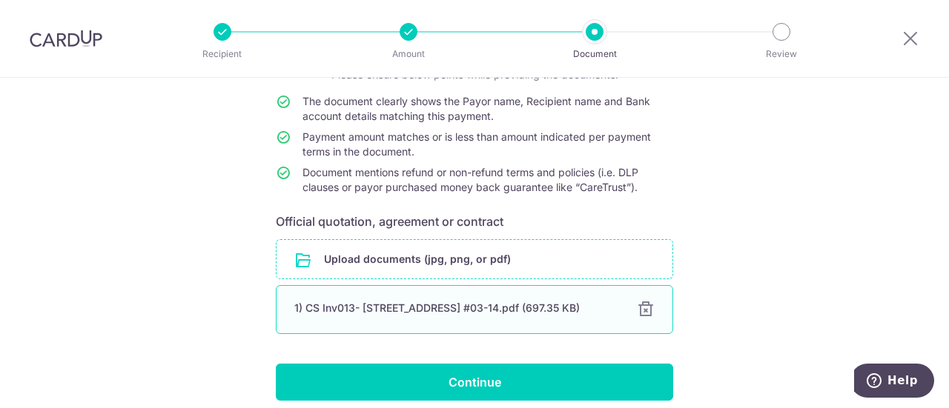
scroll to position [184, 0]
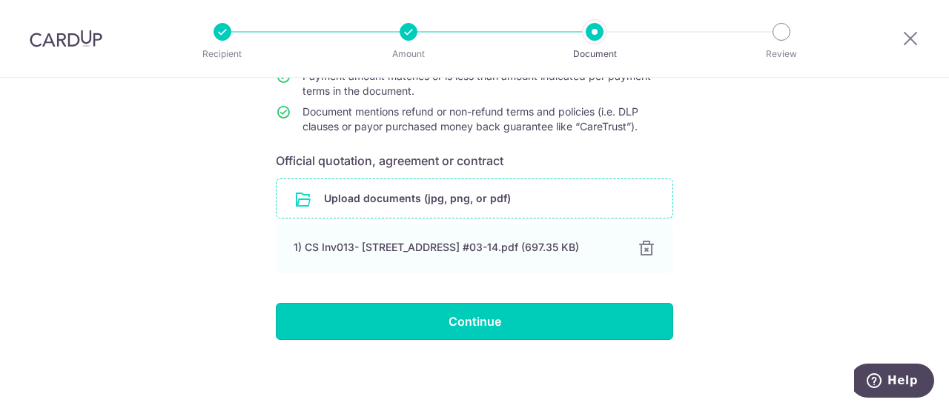
click at [509, 325] on input "Continue" at bounding box center [474, 321] width 397 height 37
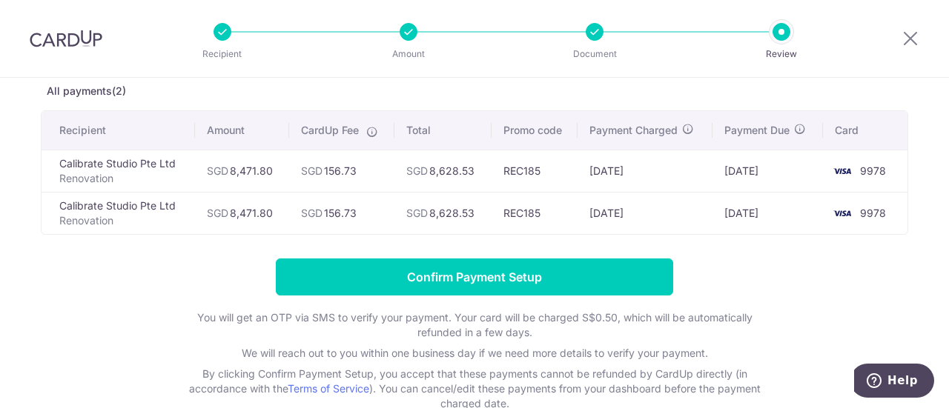
scroll to position [168, 0]
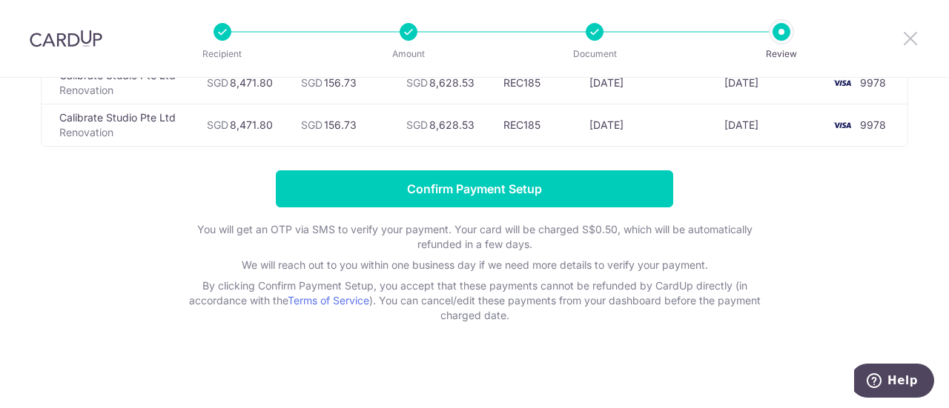
click at [916, 44] on icon at bounding box center [910, 38] width 18 height 19
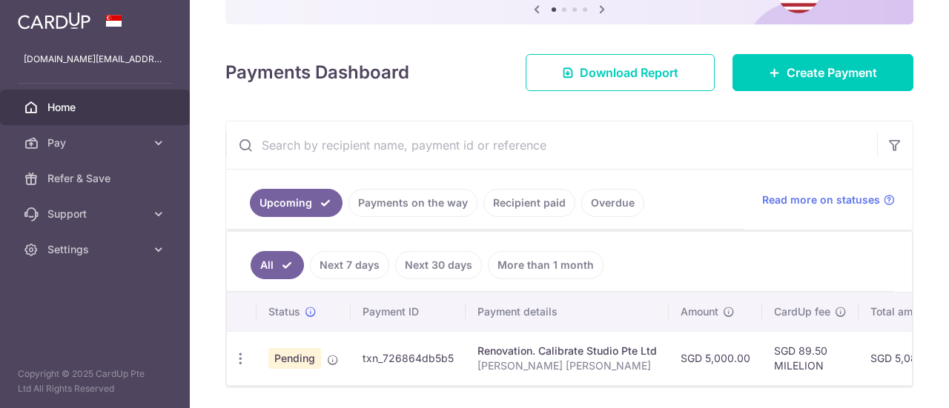
scroll to position [148, 0]
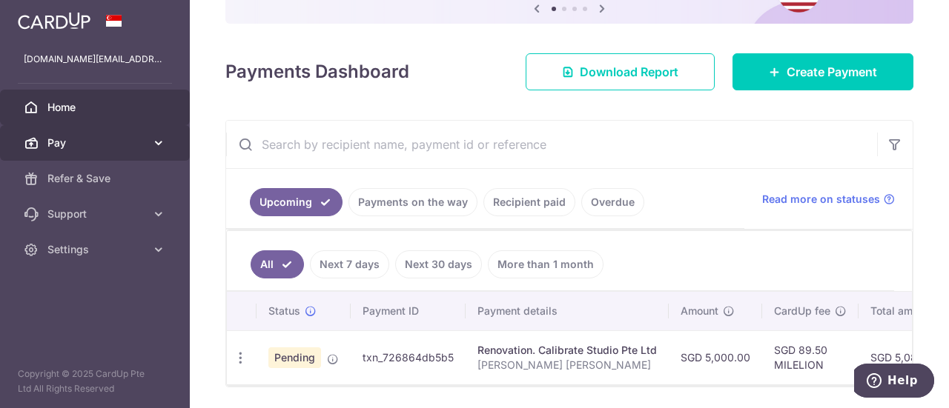
click at [114, 142] on span "Pay" at bounding box center [96, 143] width 98 height 15
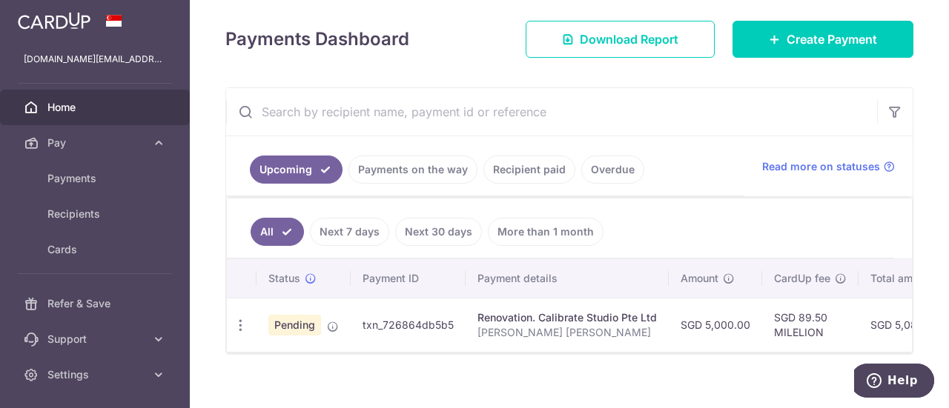
scroll to position [199, 0]
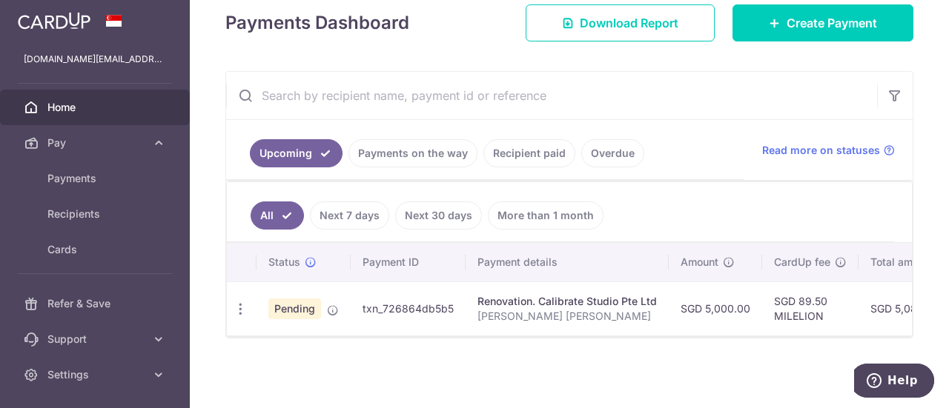
click at [425, 146] on link "Payments on the way" at bounding box center [412, 153] width 129 height 28
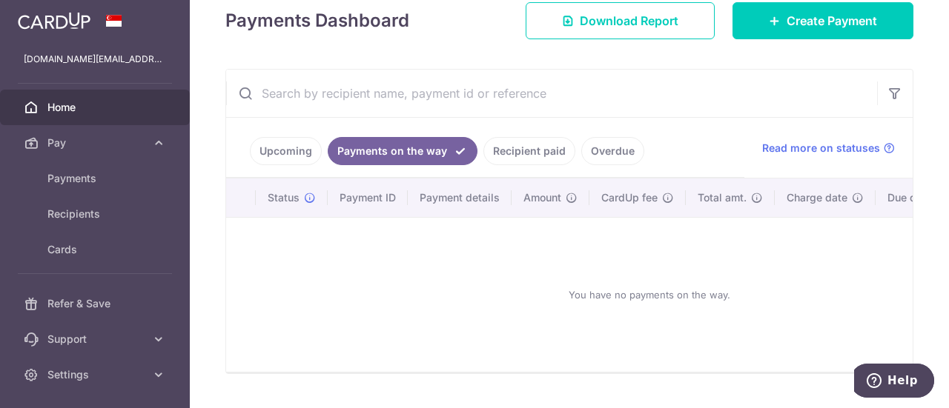
click at [522, 153] on link "Recipient paid" at bounding box center [529, 151] width 92 height 28
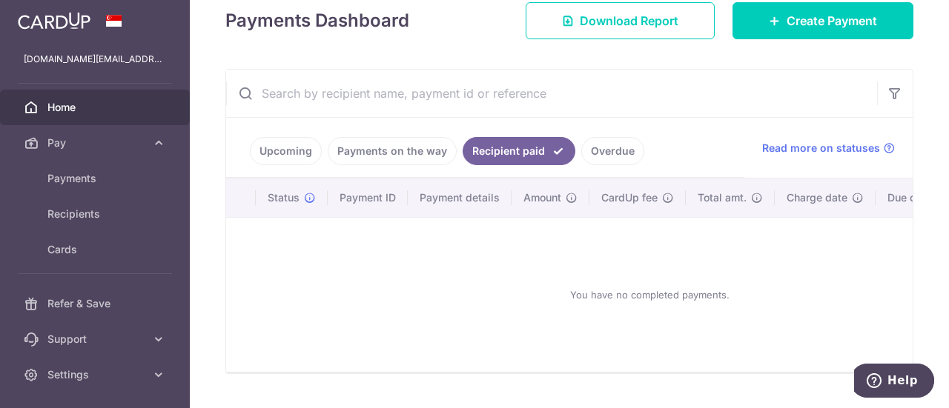
click at [299, 153] on link "Upcoming" at bounding box center [286, 151] width 72 height 28
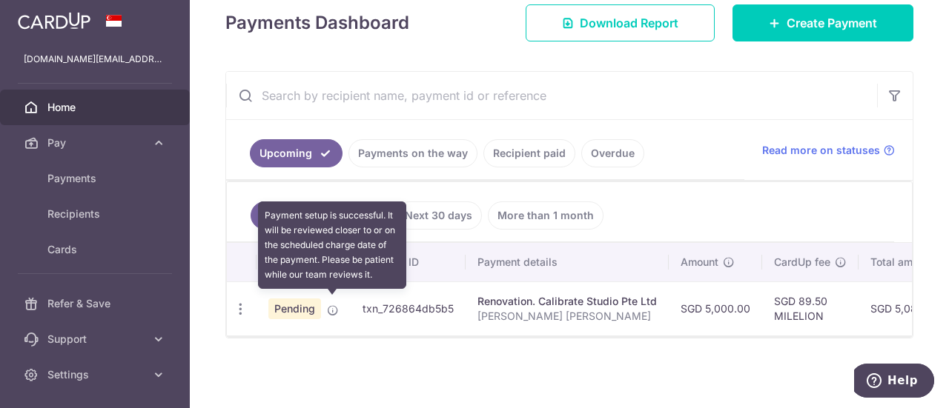
click at [335, 305] on icon at bounding box center [333, 311] width 12 height 12
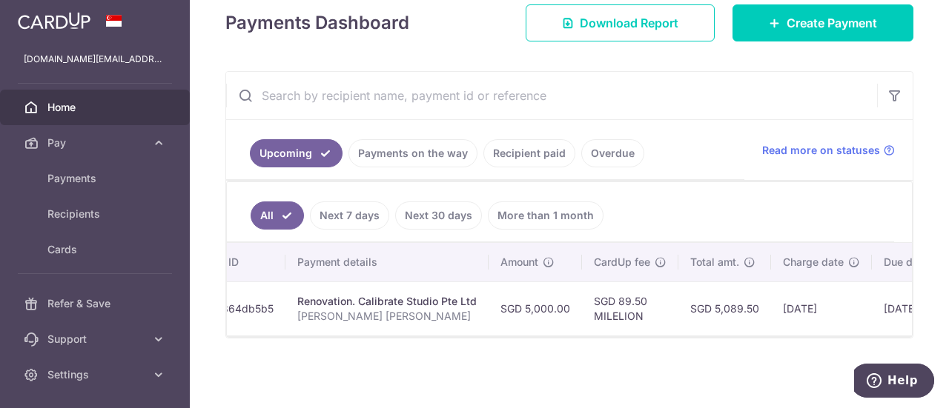
scroll to position [0, 333]
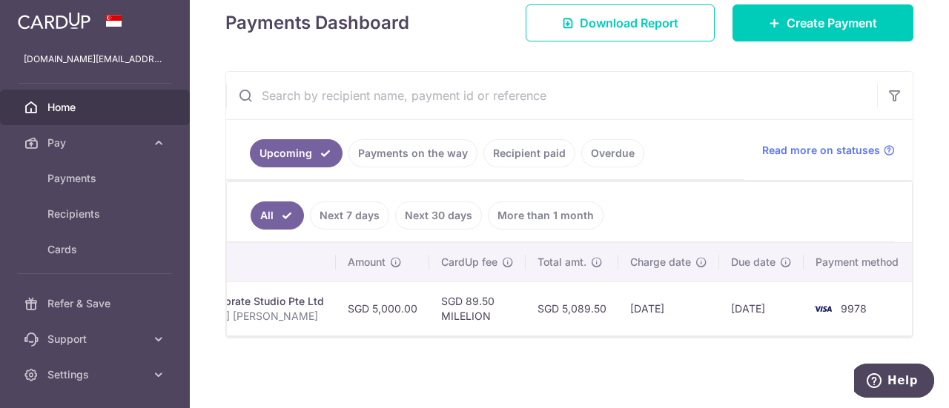
click at [428, 213] on link "Next 30 days" at bounding box center [438, 216] width 87 height 28
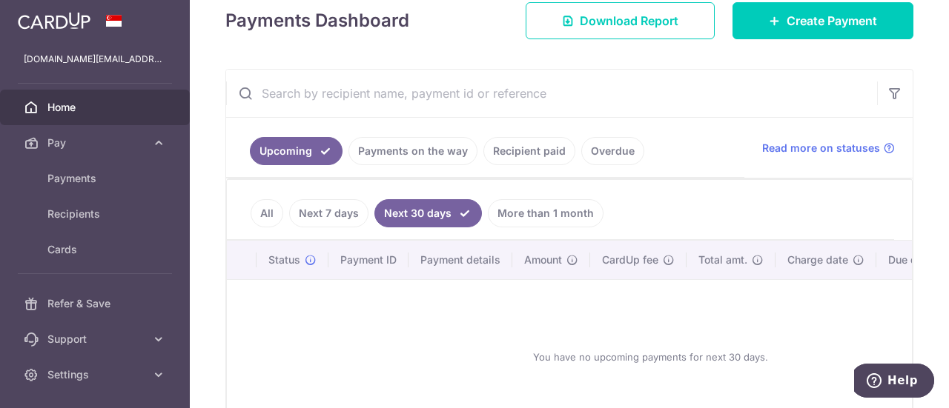
click at [352, 212] on link "Next 7 days" at bounding box center [328, 213] width 79 height 28
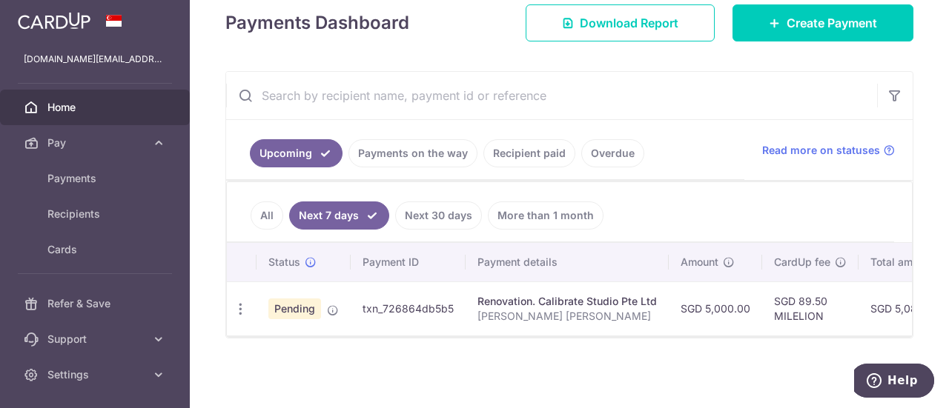
click at [262, 215] on link "All" at bounding box center [267, 216] width 33 height 28
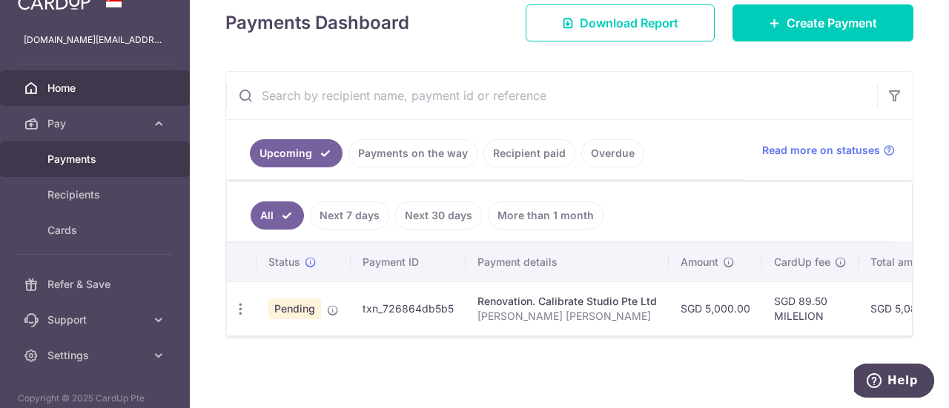
scroll to position [0, 0]
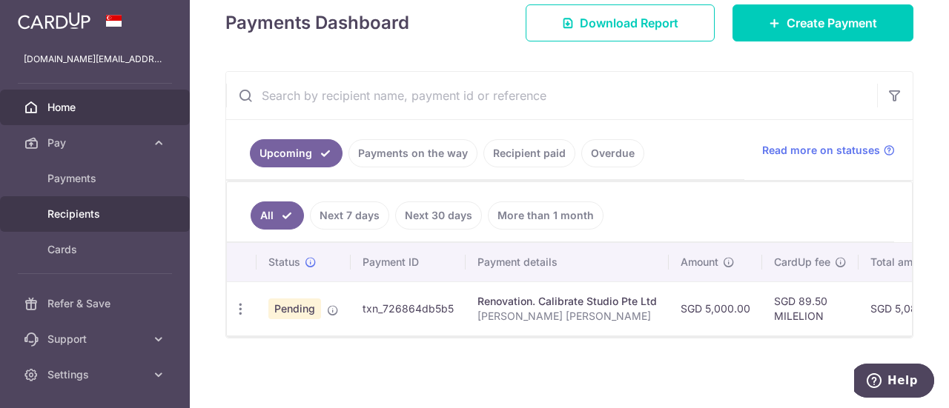
click at [121, 214] on span "Recipients" at bounding box center [96, 214] width 98 height 15
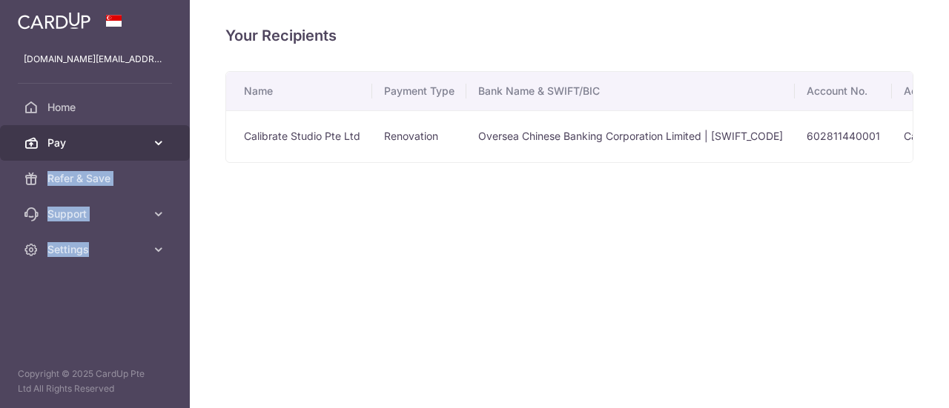
click at [150, 129] on ul "[DOMAIN_NAME][EMAIL_ADDRESS][DOMAIN_NAME] Home Pay Payments Recipients Cards Re…" at bounding box center [95, 155] width 190 height 226
click at [150, 133] on link "Pay" at bounding box center [95, 143] width 190 height 36
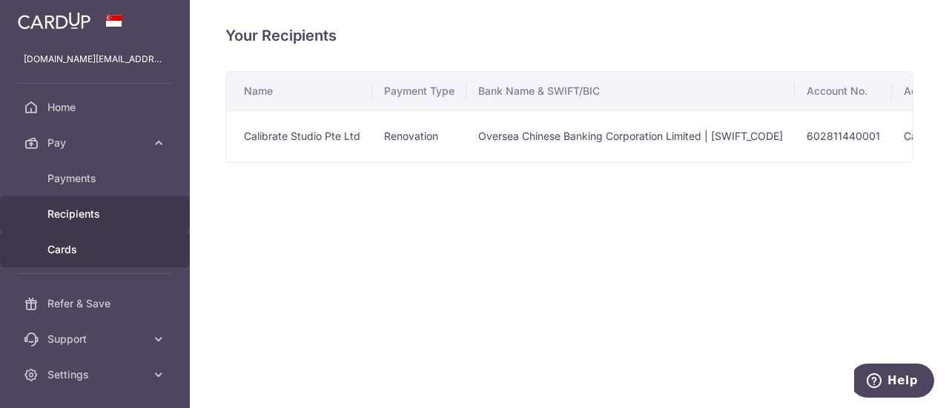
click at [106, 238] on link "Cards" at bounding box center [95, 250] width 190 height 36
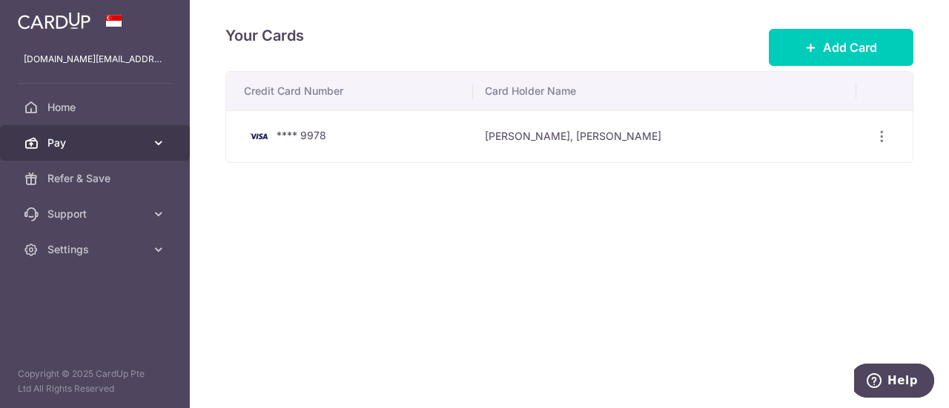
click at [120, 152] on link "Pay" at bounding box center [95, 143] width 190 height 36
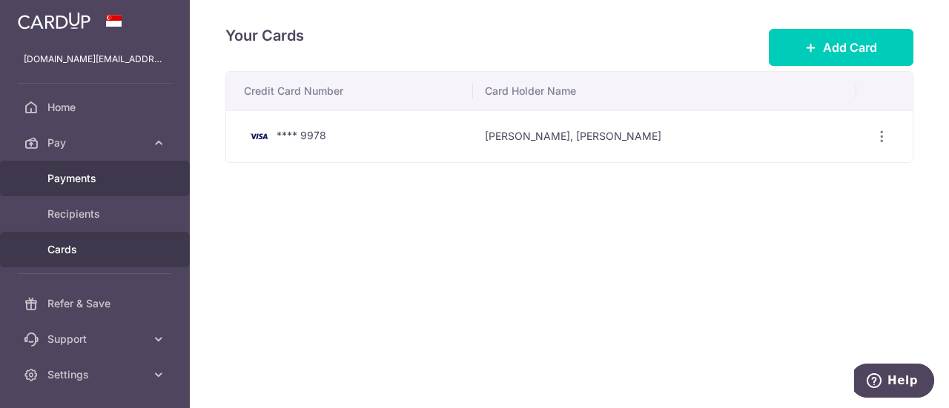
click at [125, 173] on span "Payments" at bounding box center [96, 178] width 98 height 15
